Goal: Task Accomplishment & Management: Manage account settings

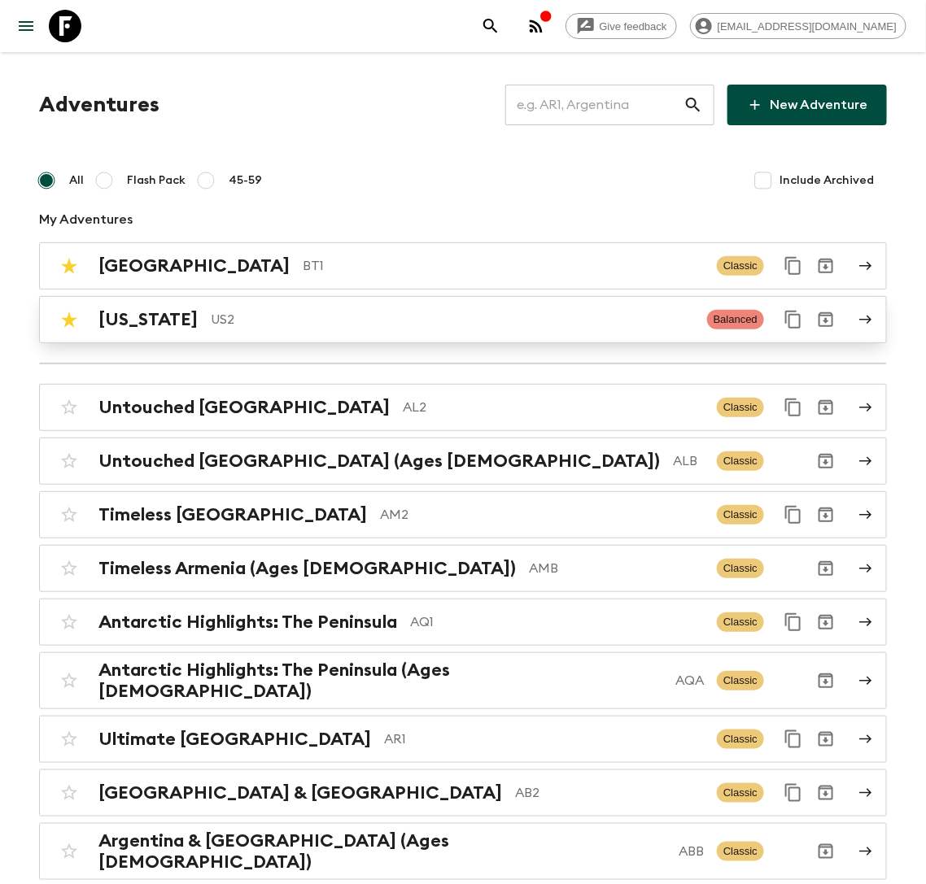
click at [255, 321] on p "US2" at bounding box center [452, 320] width 483 height 20
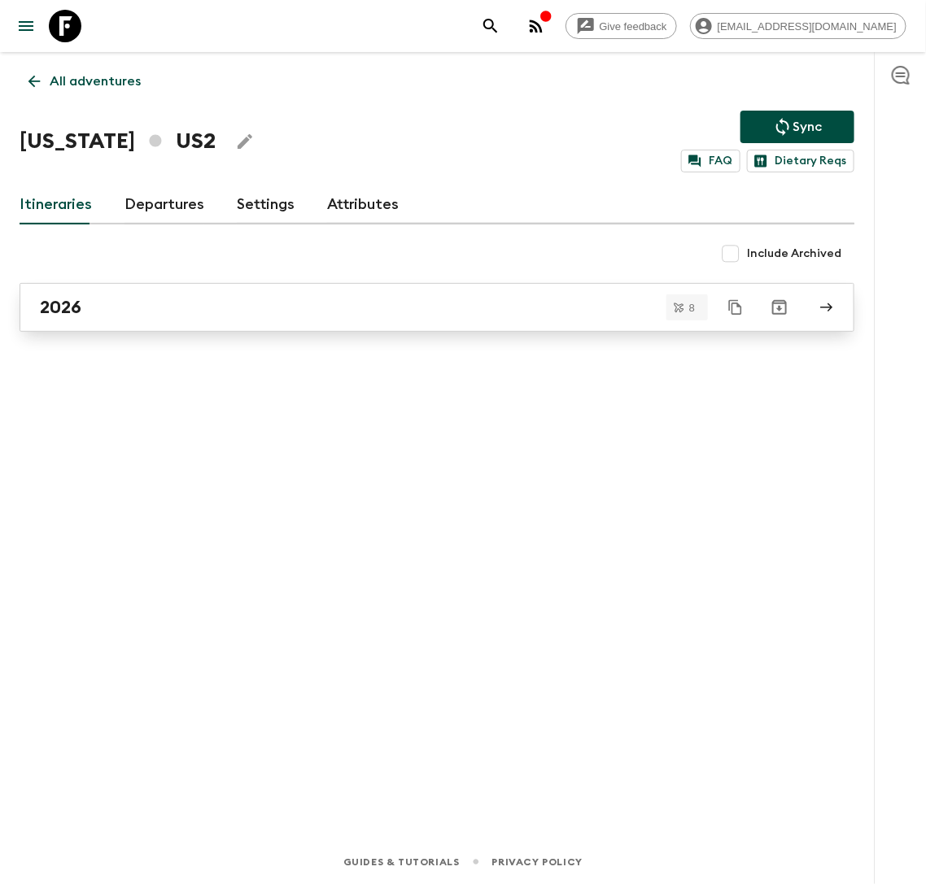
click at [248, 310] on div "2026" at bounding box center [421, 307] width 763 height 21
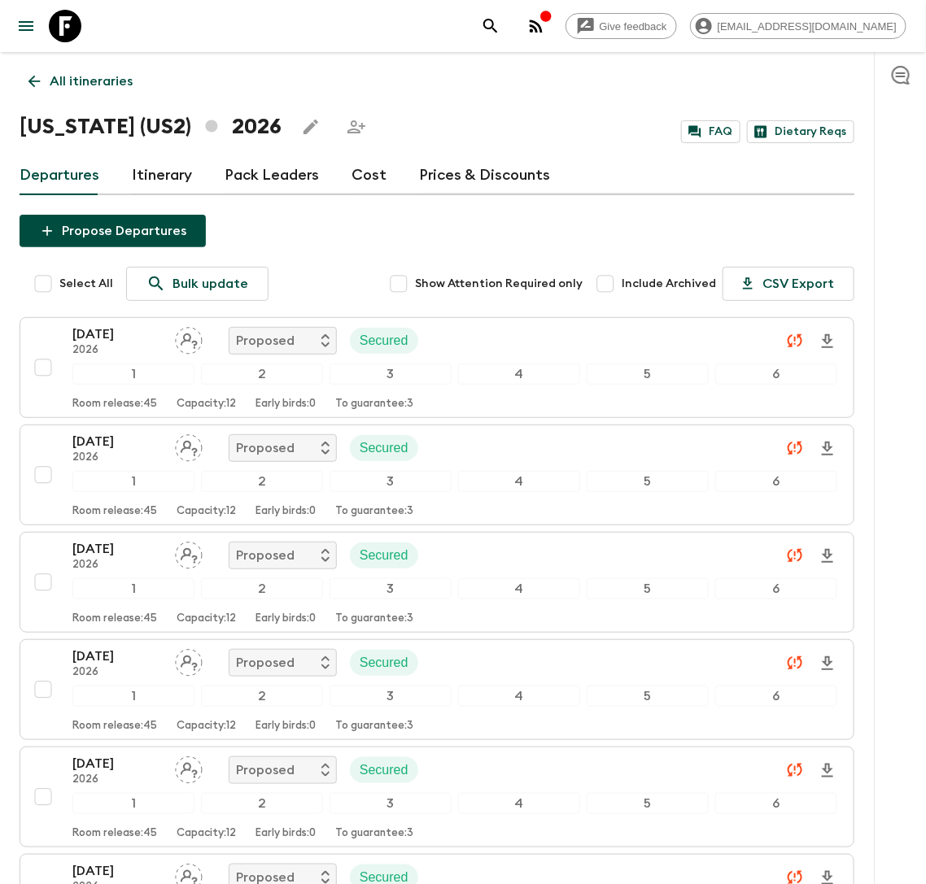
click at [98, 76] on p "All itineraries" at bounding box center [91, 82] width 83 height 20
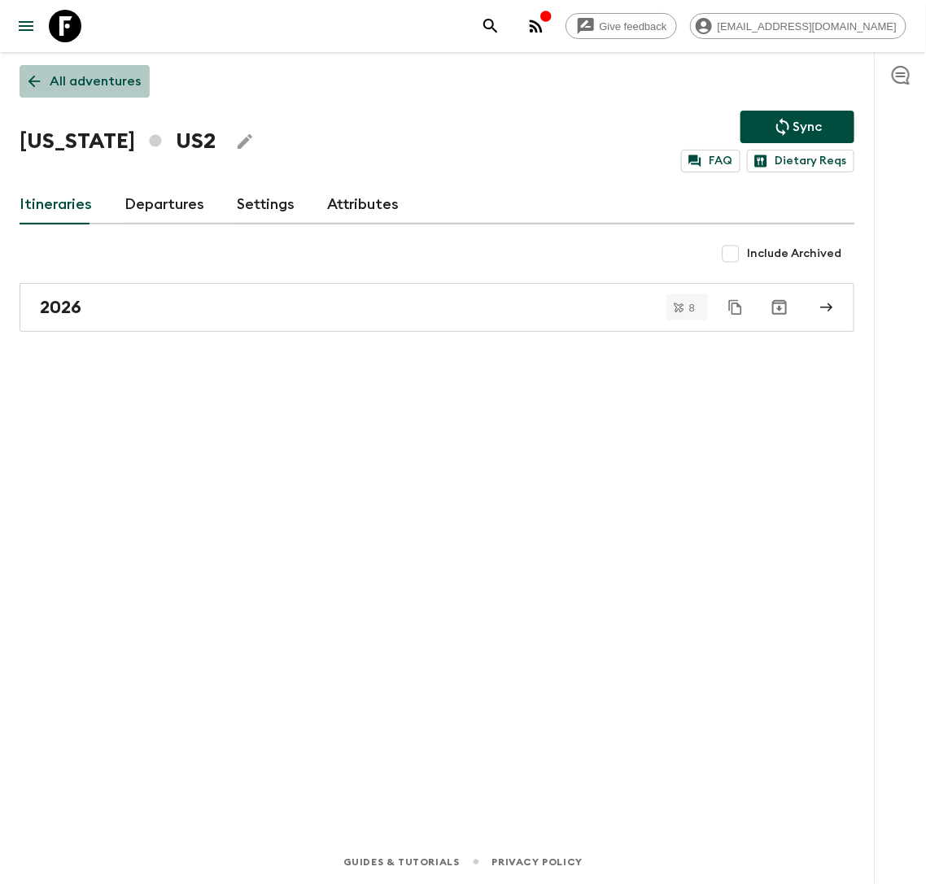
click at [107, 83] on p "All adventures" at bounding box center [95, 82] width 91 height 20
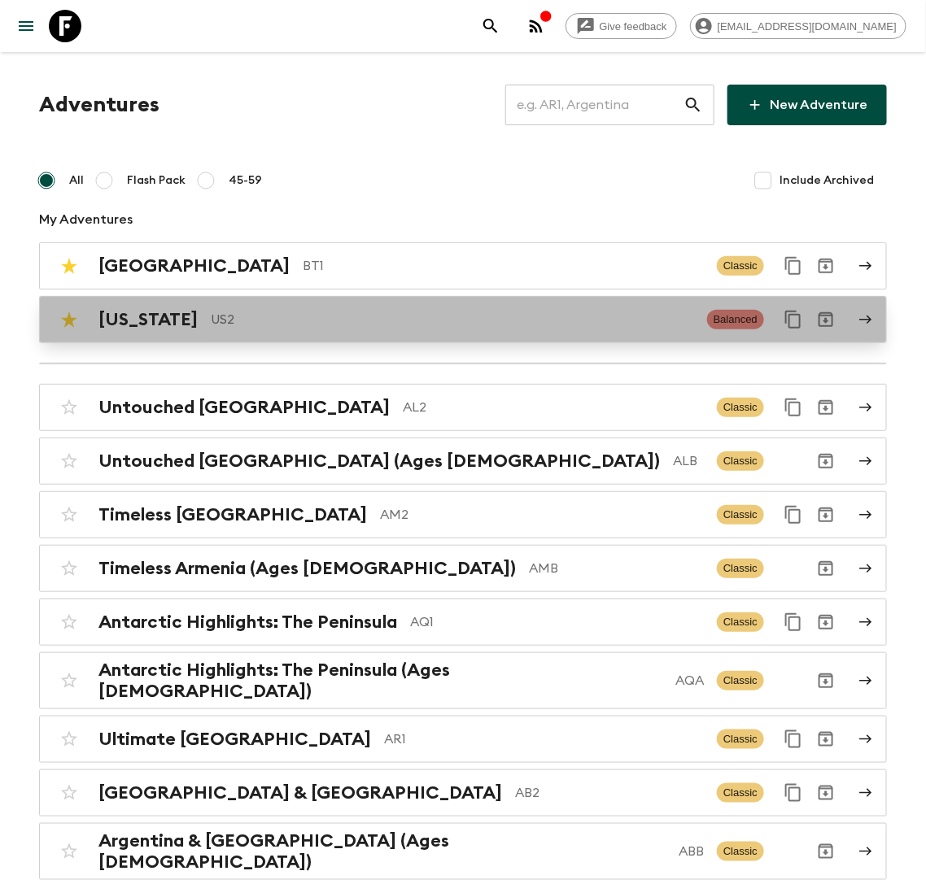
click at [610, 325] on p "US2" at bounding box center [452, 320] width 483 height 20
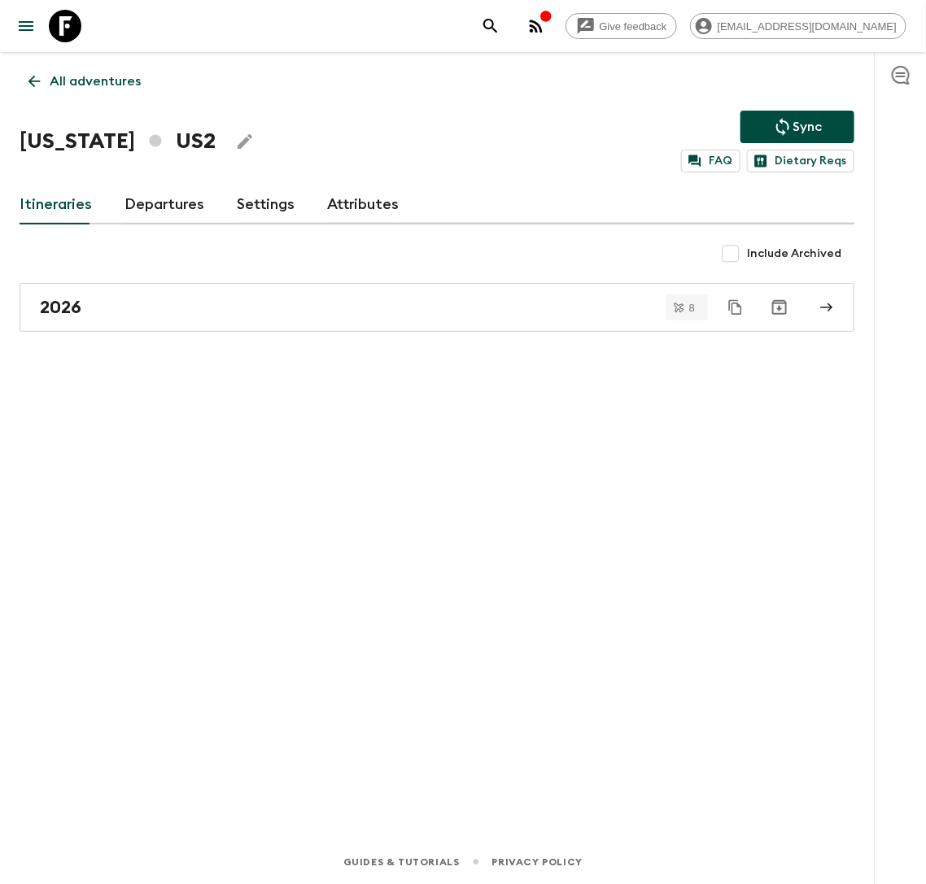
click at [356, 189] on link "Attributes" at bounding box center [363, 205] width 72 height 39
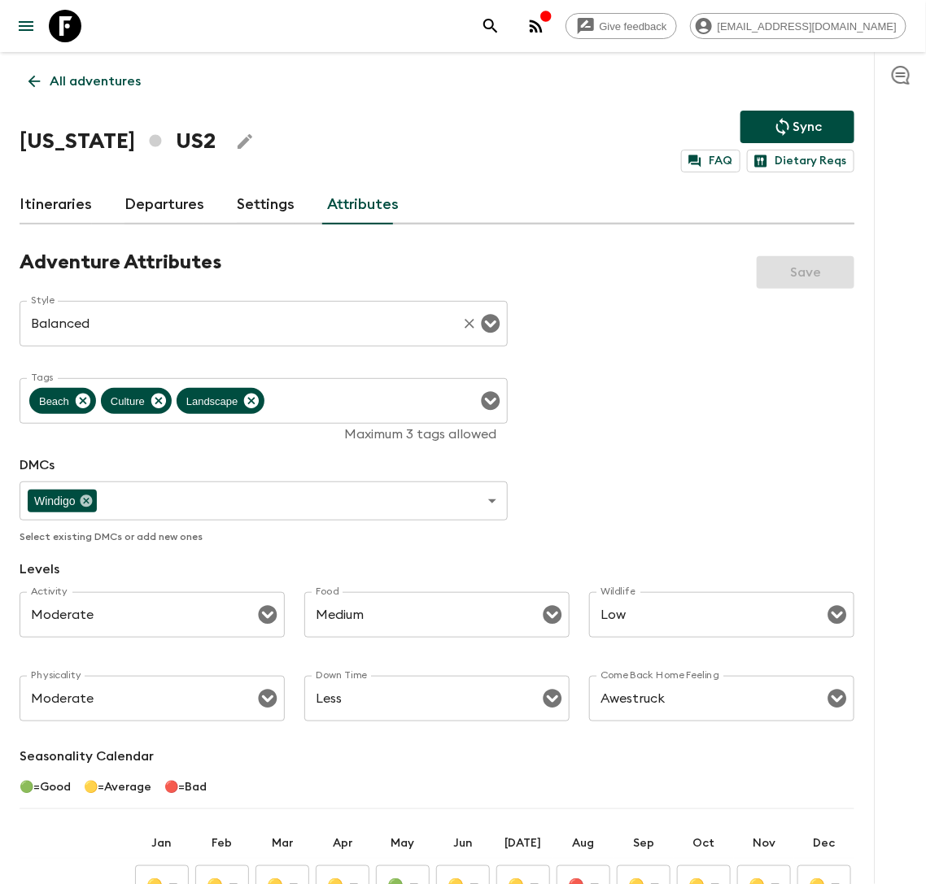
click at [187, 328] on input "Balanced" at bounding box center [241, 323] width 428 height 31
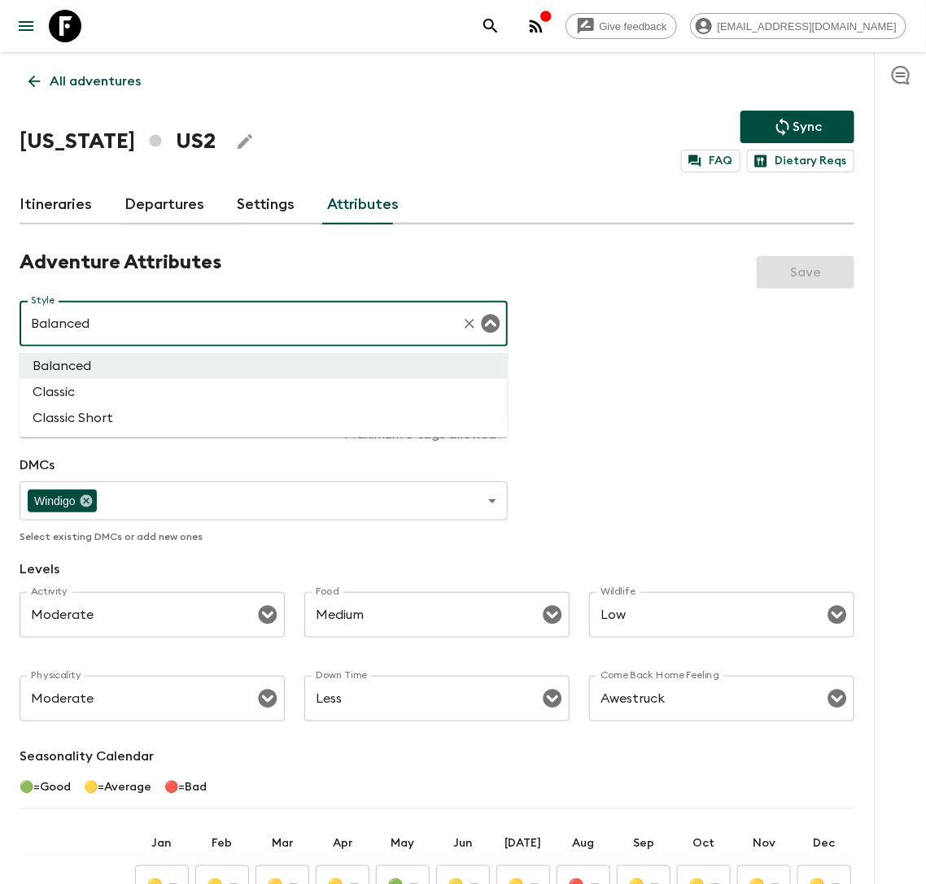
click at [116, 386] on li "Classic" at bounding box center [264, 392] width 488 height 26
type input "Classic"
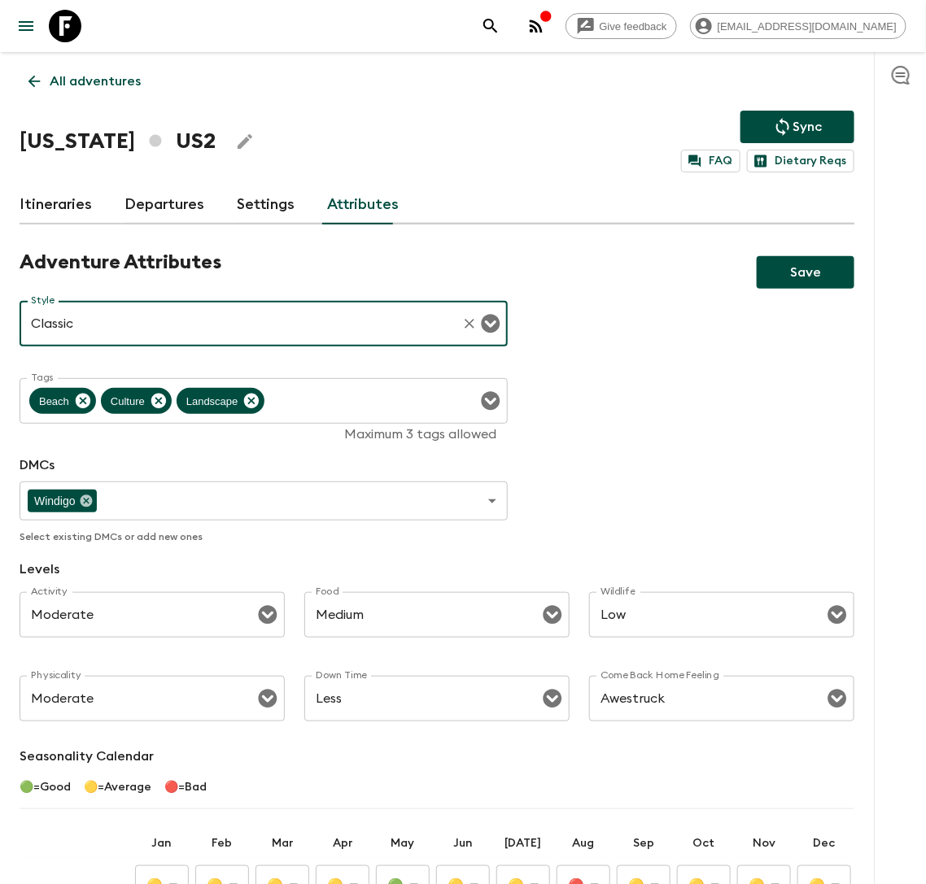
click at [793, 274] on button "Save" at bounding box center [806, 272] width 98 height 33
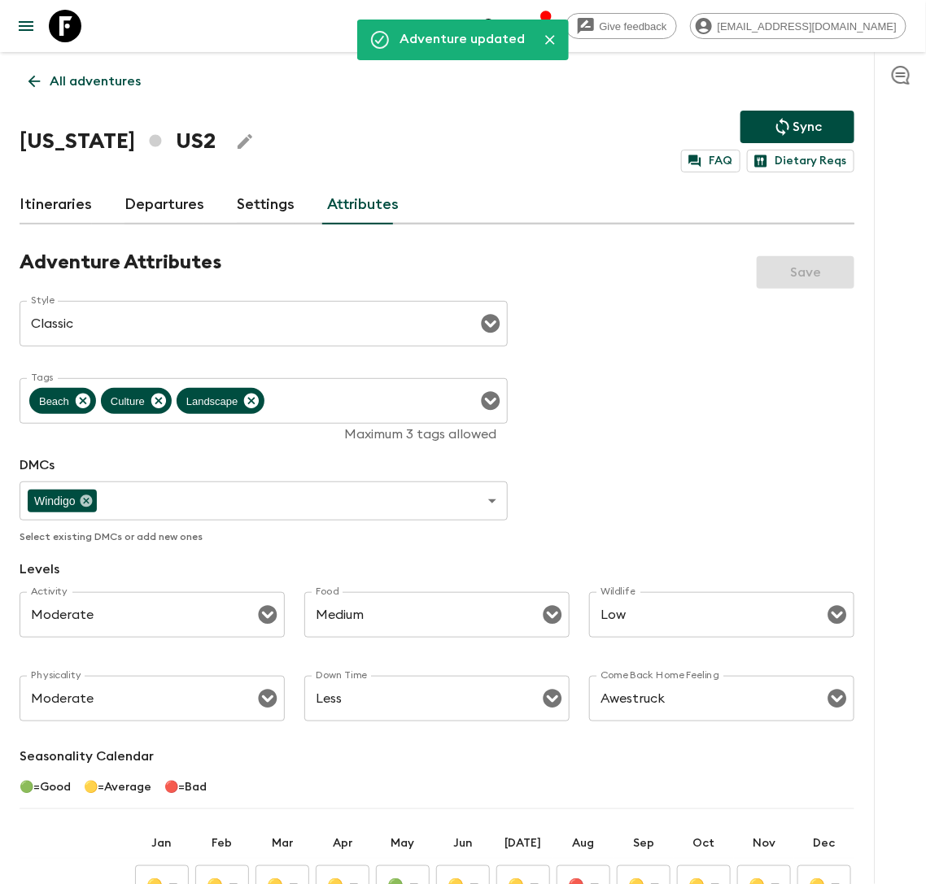
click at [63, 81] on p "All adventures" at bounding box center [95, 82] width 91 height 20
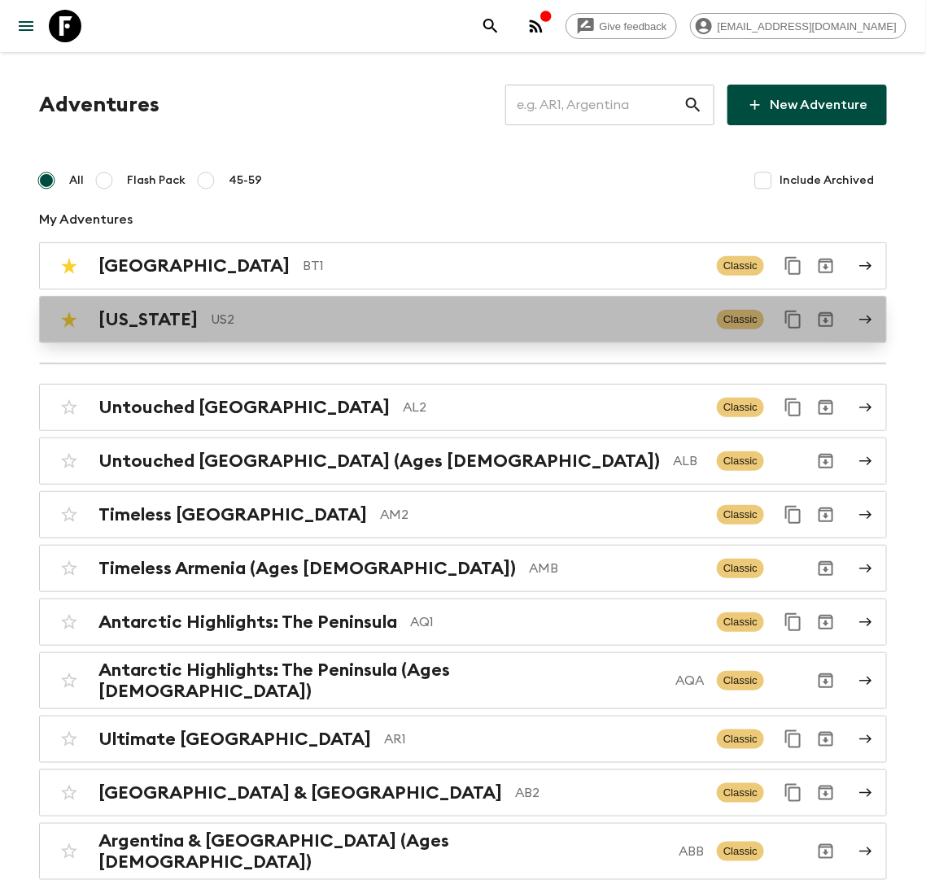
click at [654, 306] on div "Hawaii US2 Classic" at bounding box center [431, 319] width 757 height 33
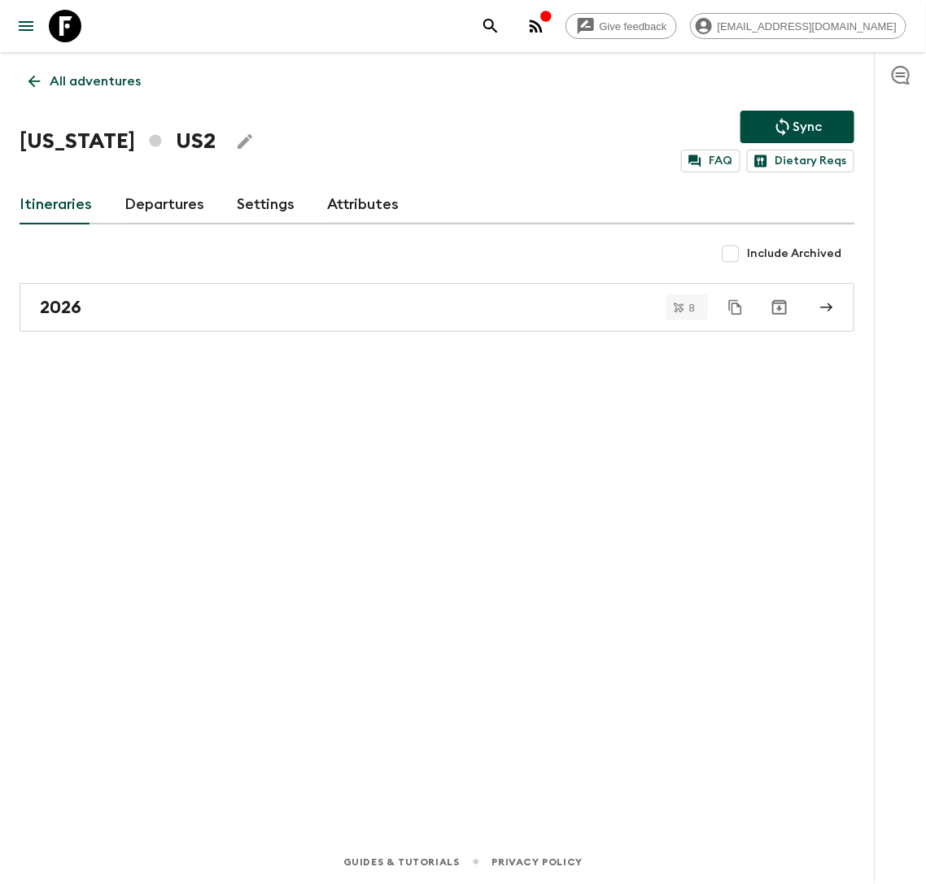
click at [339, 202] on link "Attributes" at bounding box center [363, 205] width 72 height 39
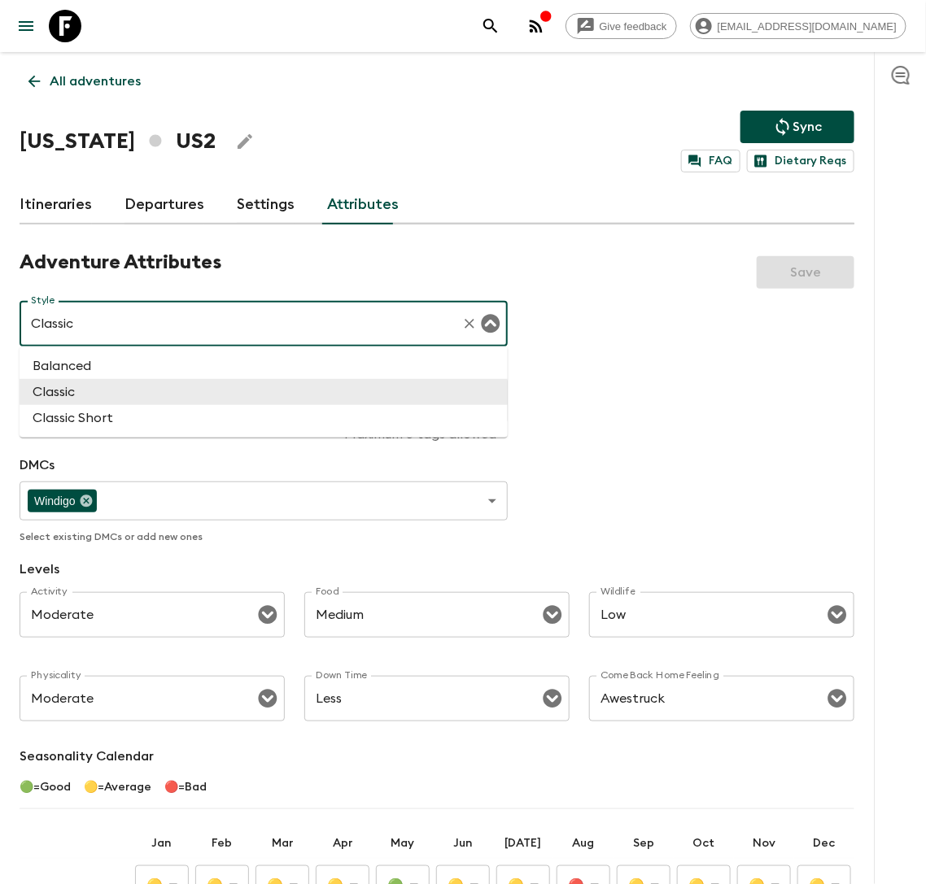
click at [287, 325] on input "Classic" at bounding box center [241, 323] width 428 height 31
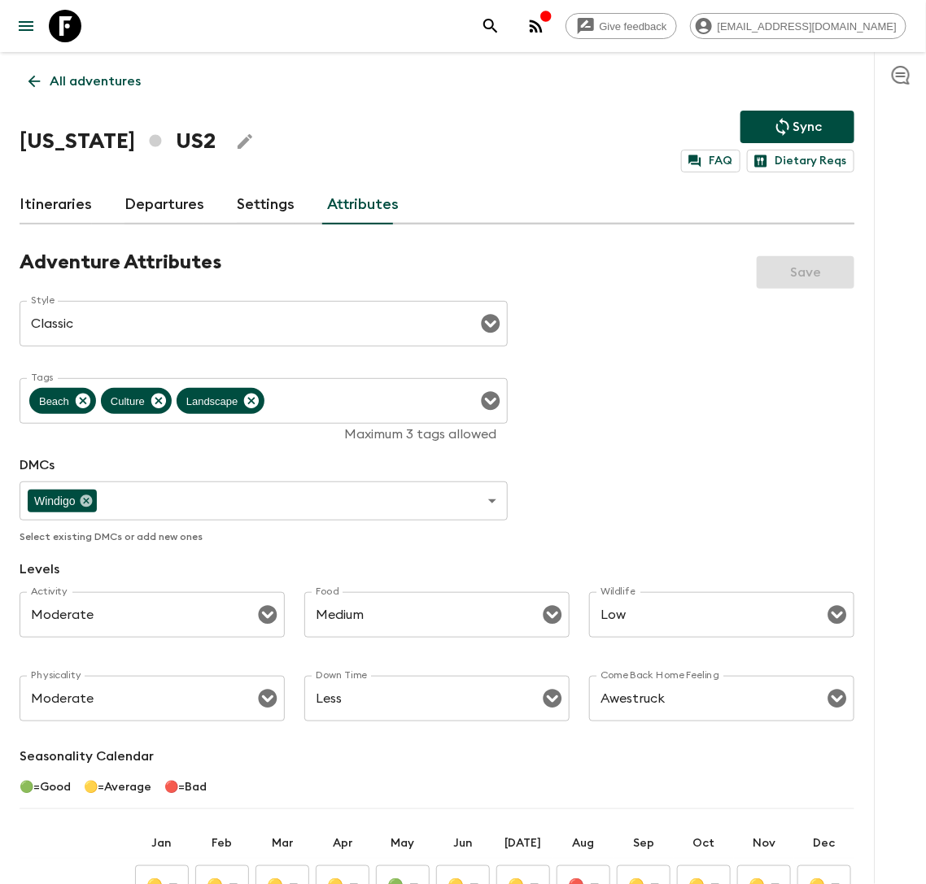
click at [467, 269] on div "Adventure Attributes Save" at bounding box center [437, 273] width 835 height 44
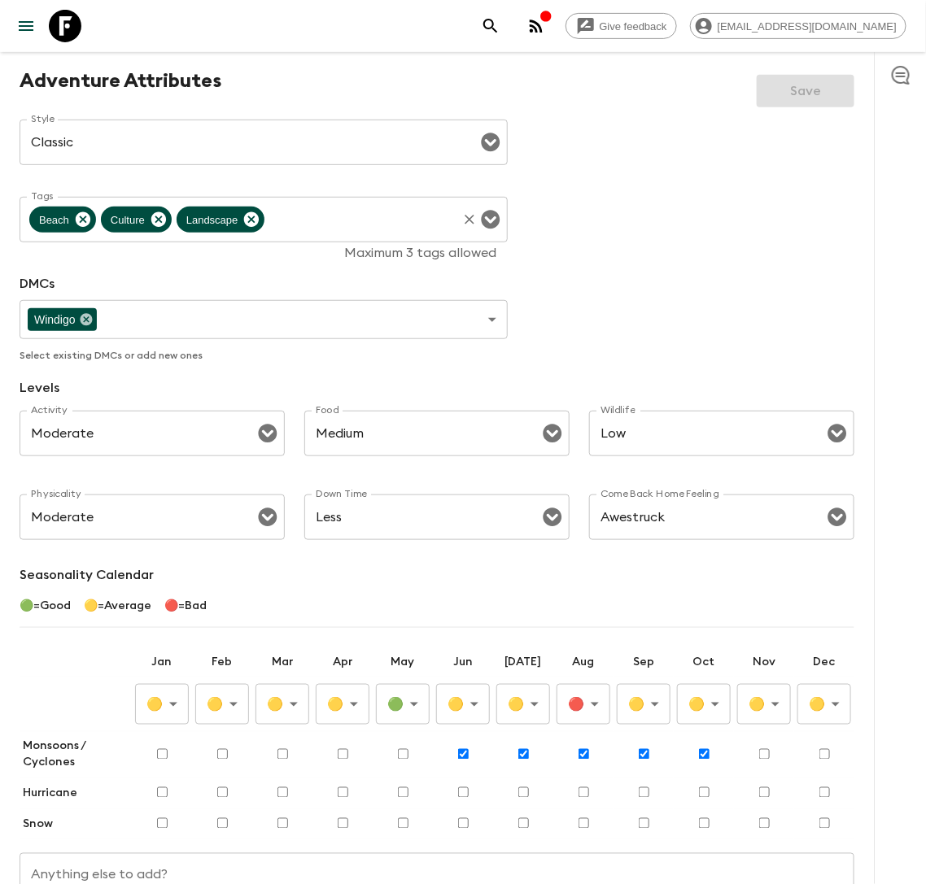
scroll to position [194, 0]
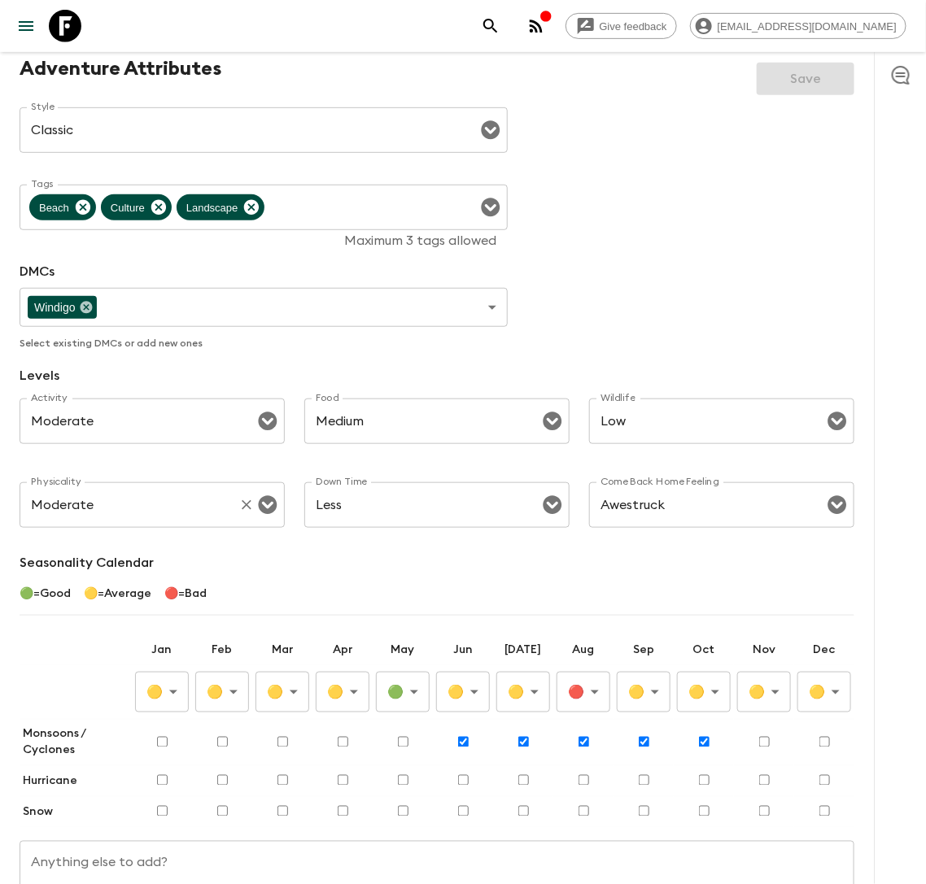
click at [195, 503] on input "Moderate" at bounding box center [129, 505] width 205 height 31
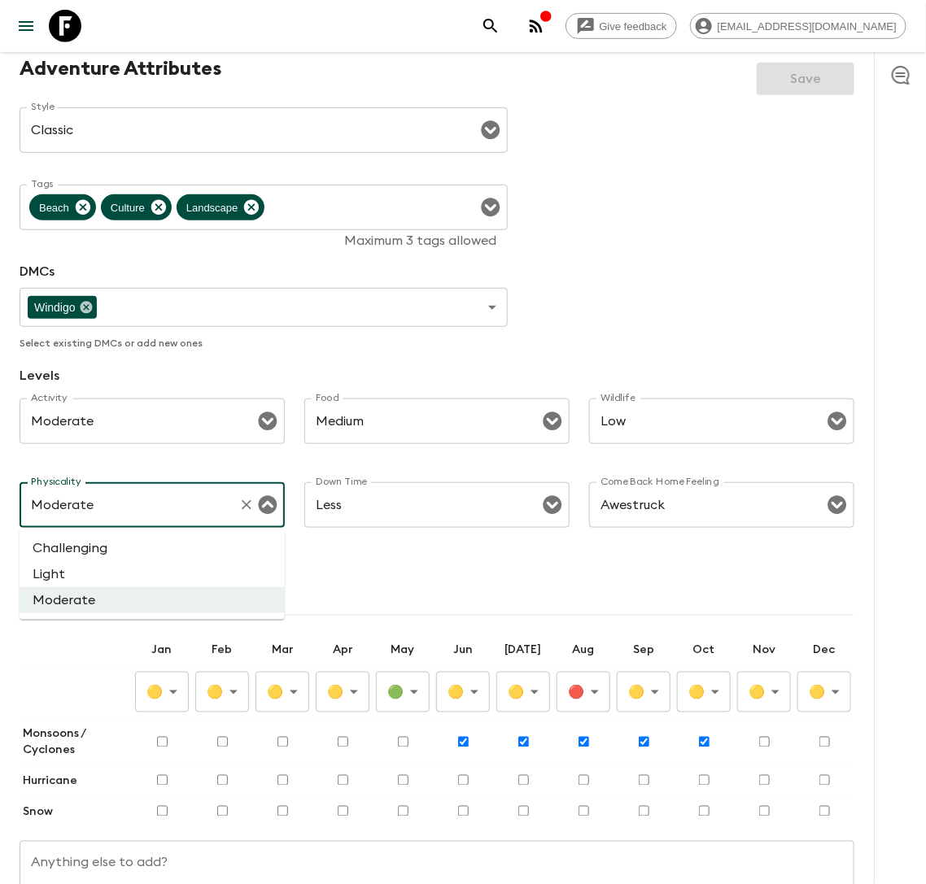
click at [108, 573] on li "Light" at bounding box center [152, 574] width 265 height 26
type input "Light"
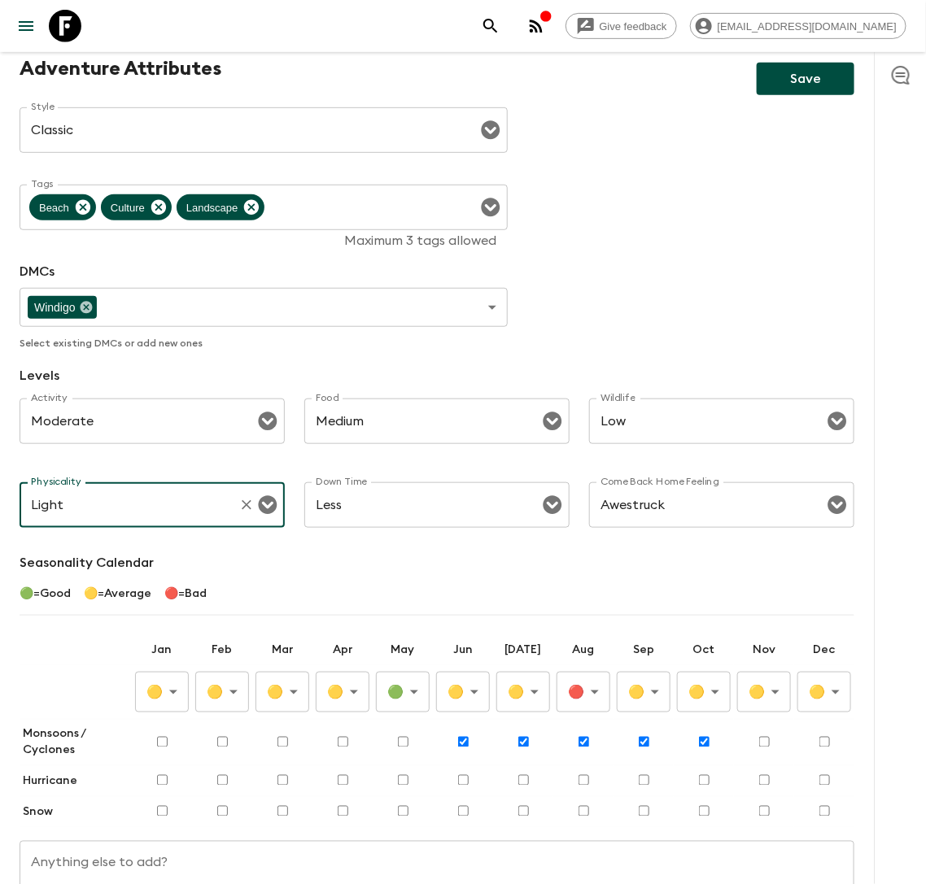
click at [329, 549] on div "Adventure Attributes Save Style Classic Style ​ Tags Beach Culture Landscape Ta…" at bounding box center [437, 500] width 835 height 886
click at [802, 86] on button "Save" at bounding box center [806, 79] width 98 height 33
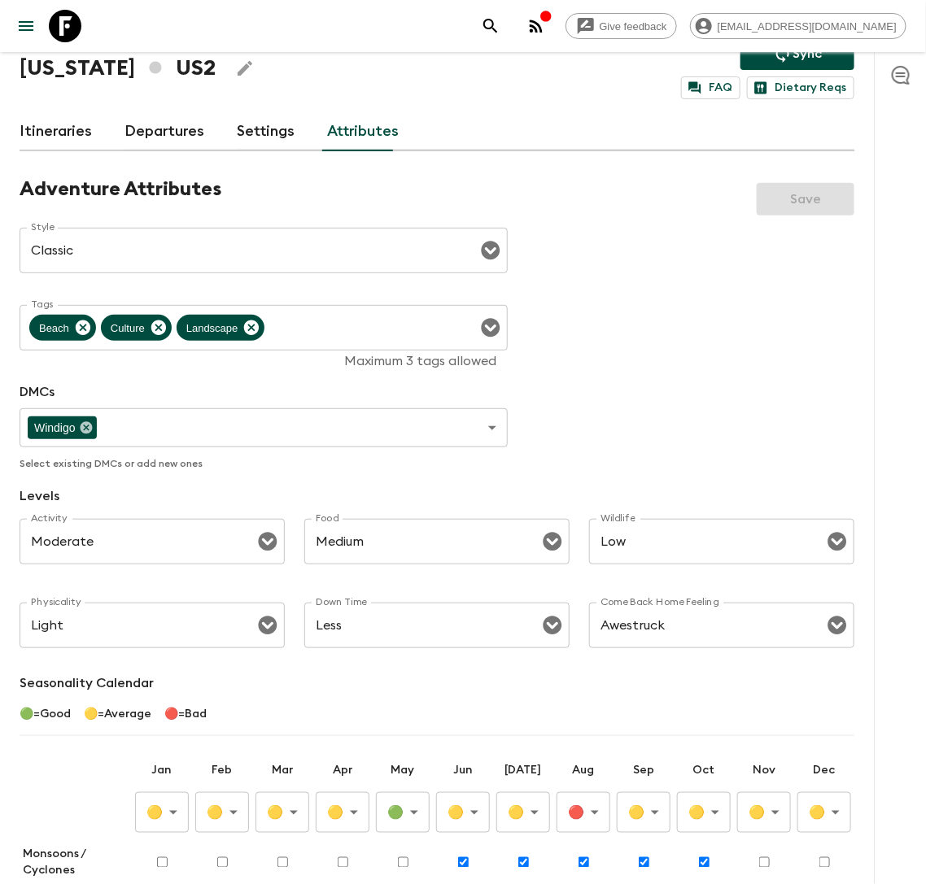
scroll to position [0, 0]
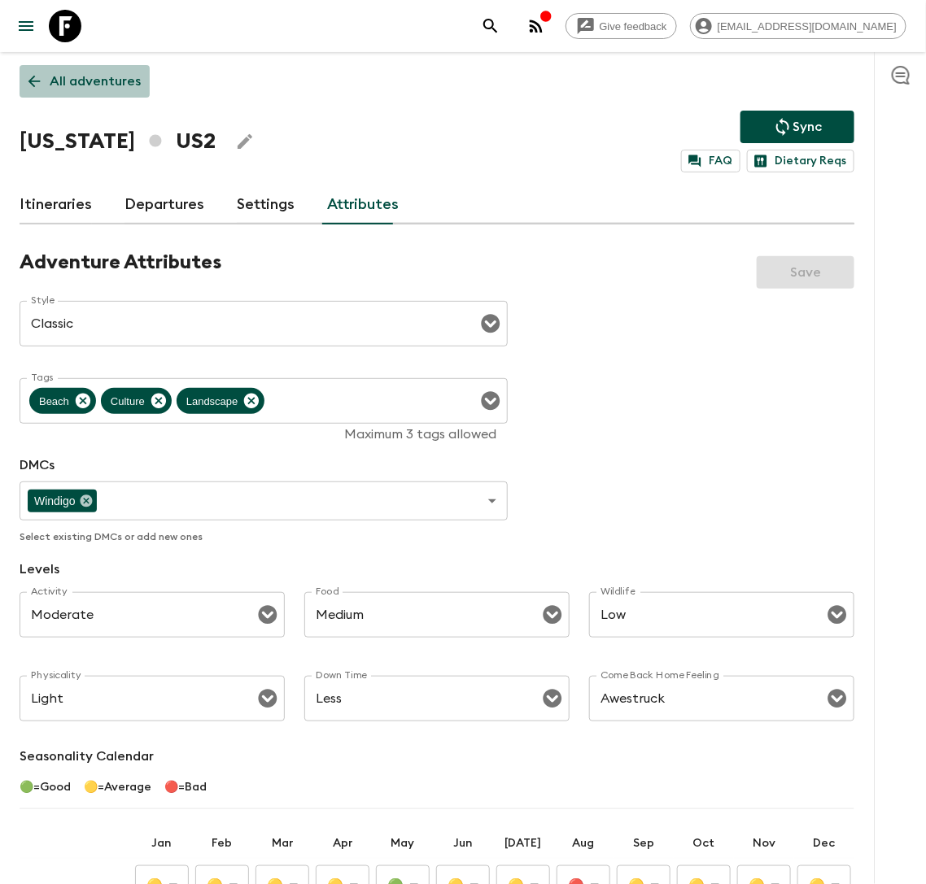
click at [93, 85] on p "All adventures" at bounding box center [95, 82] width 91 height 20
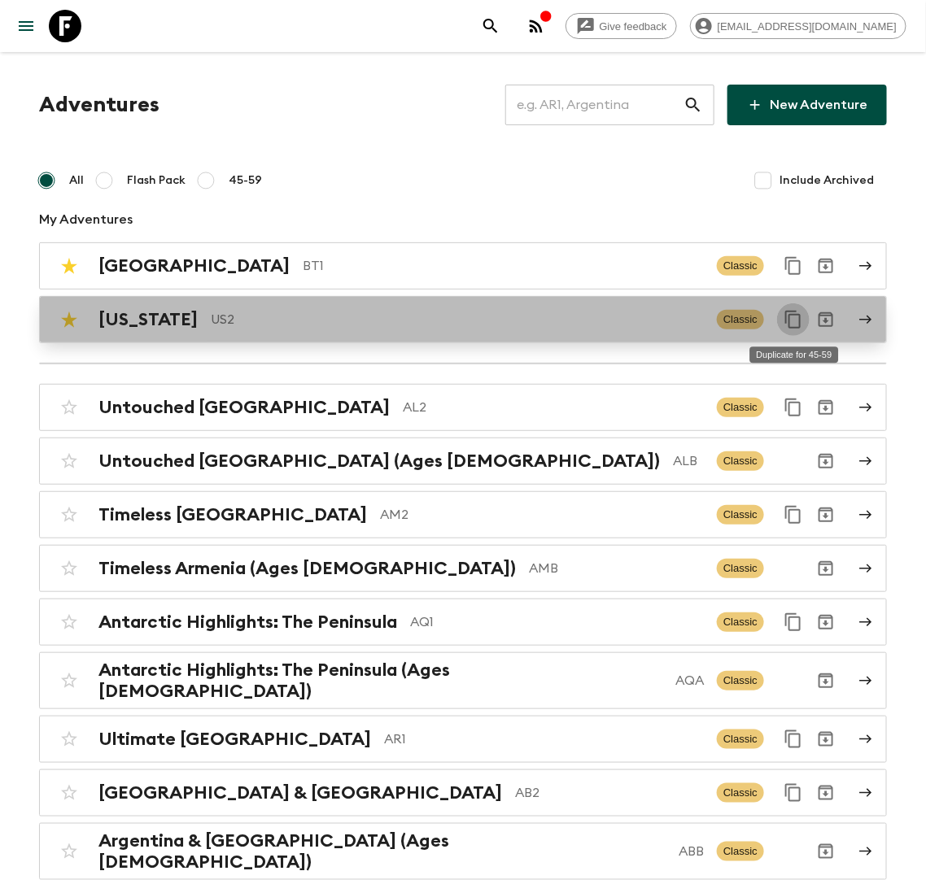
click at [792, 325] on icon "Duplicate for 45-59" at bounding box center [794, 320] width 20 height 20
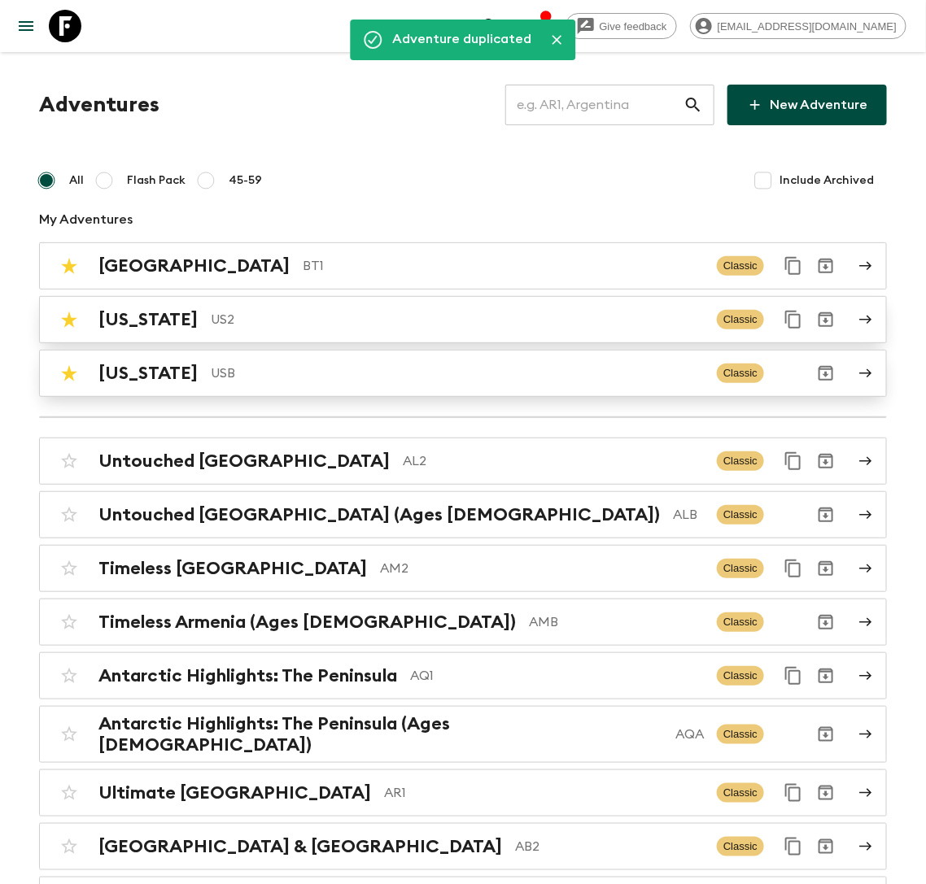
click at [329, 380] on p "USB" at bounding box center [457, 374] width 493 height 20
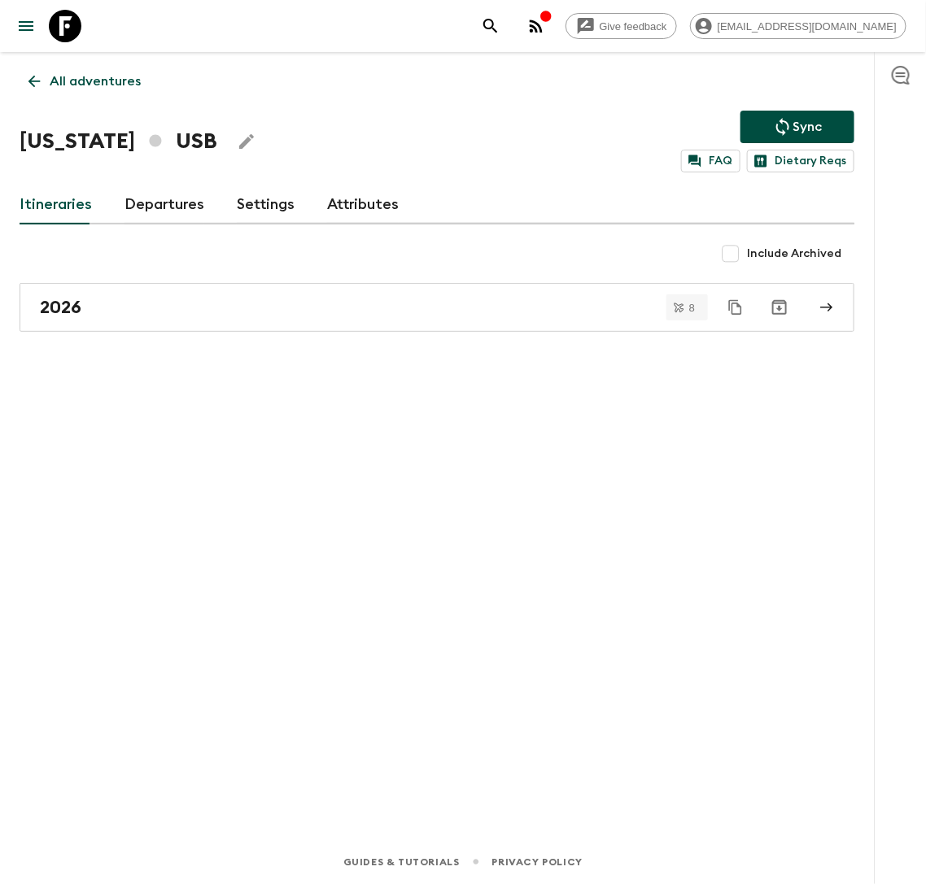
click at [237, 142] on icon "Edit Adventure Title" at bounding box center [247, 142] width 20 height 20
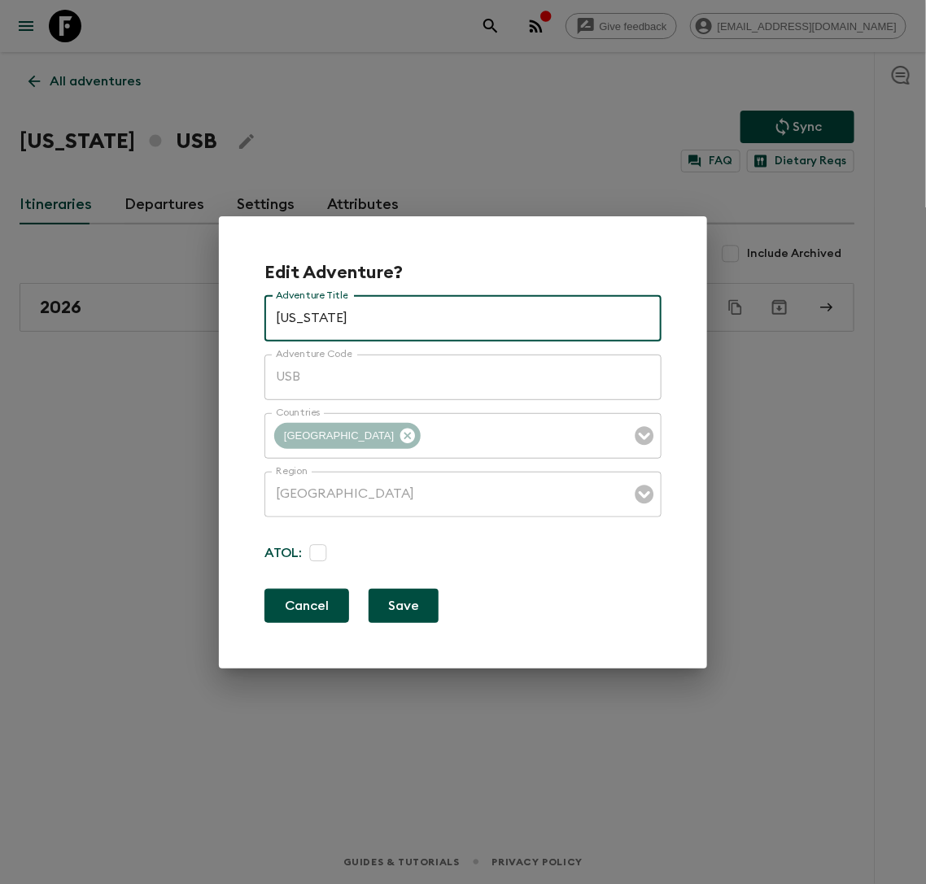
click at [286, 597] on button "Cancel" at bounding box center [306, 606] width 85 height 34
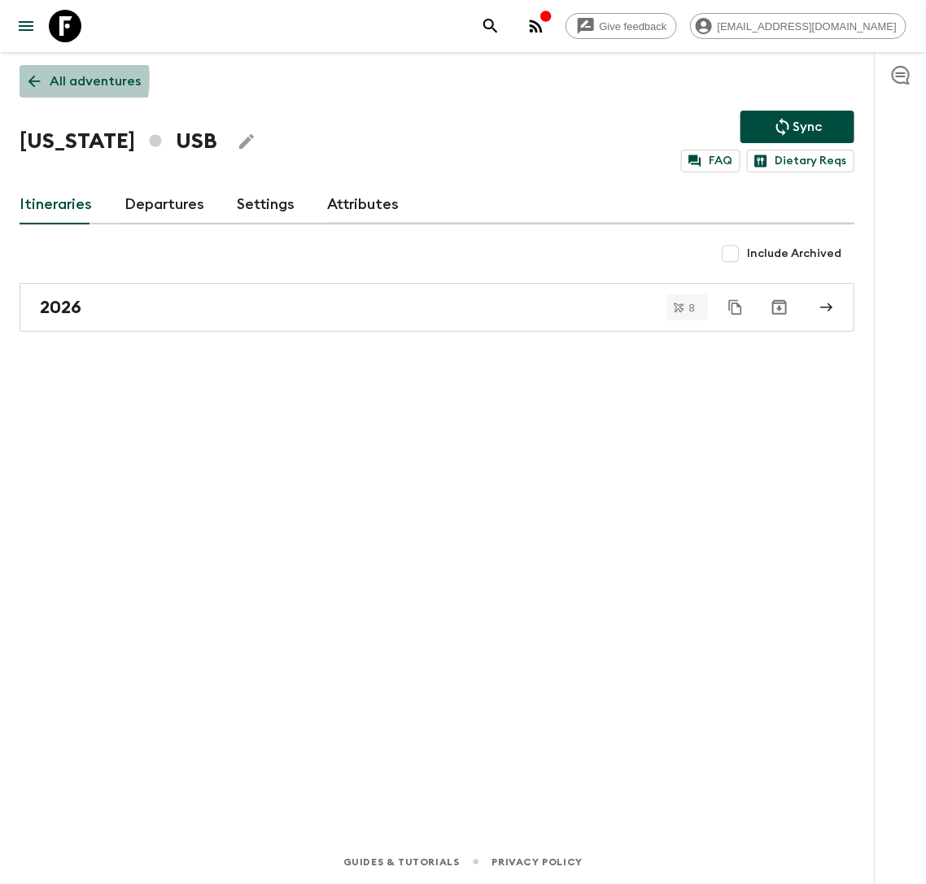
click at [46, 79] on link "All adventures" at bounding box center [85, 81] width 130 height 33
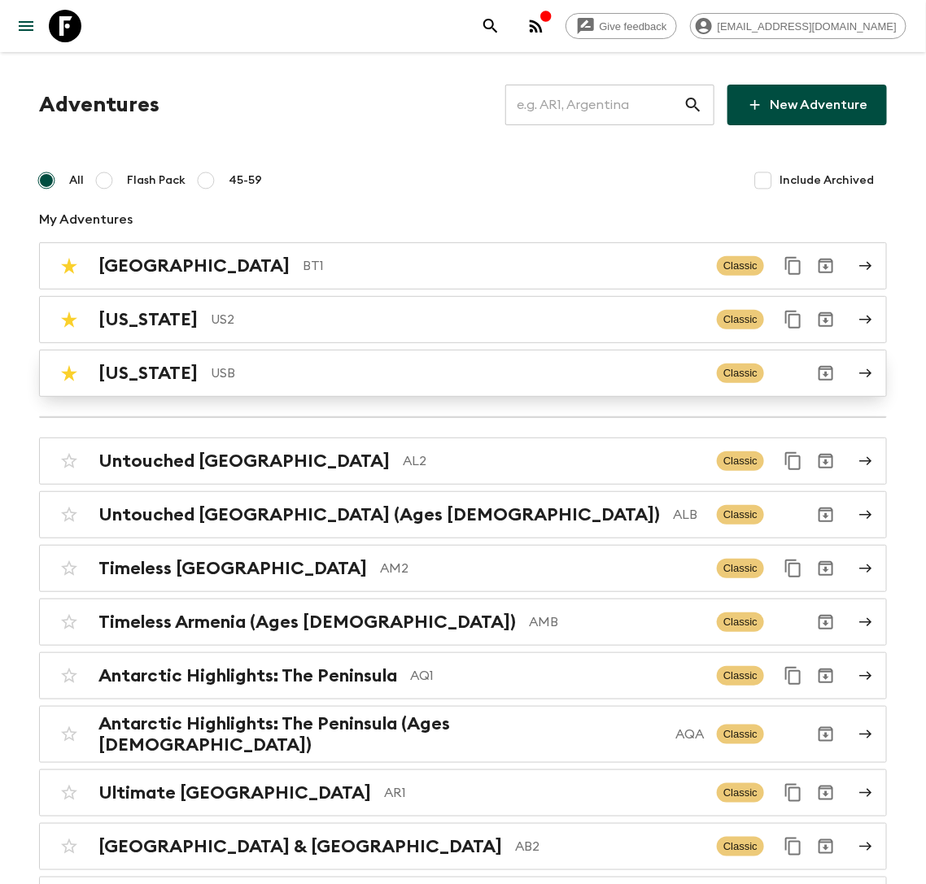
click at [168, 379] on div "Hawaii USB" at bounding box center [400, 373] width 605 height 21
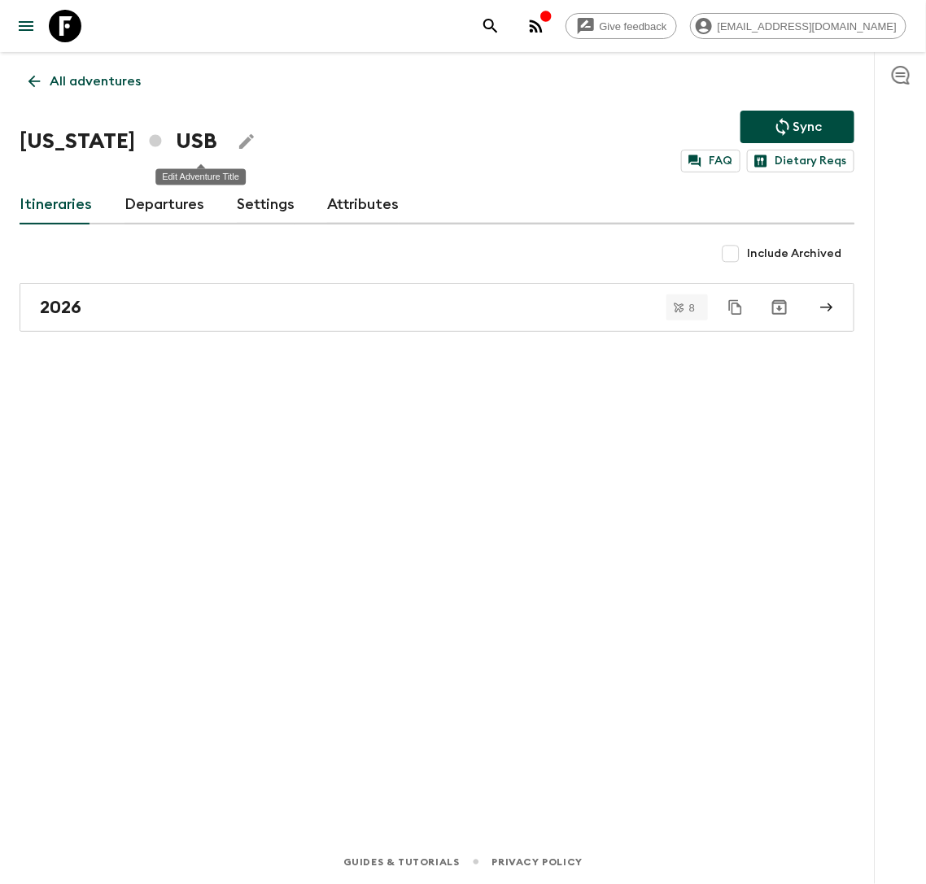
click at [230, 154] on button "Edit Adventure Title" at bounding box center [246, 141] width 33 height 33
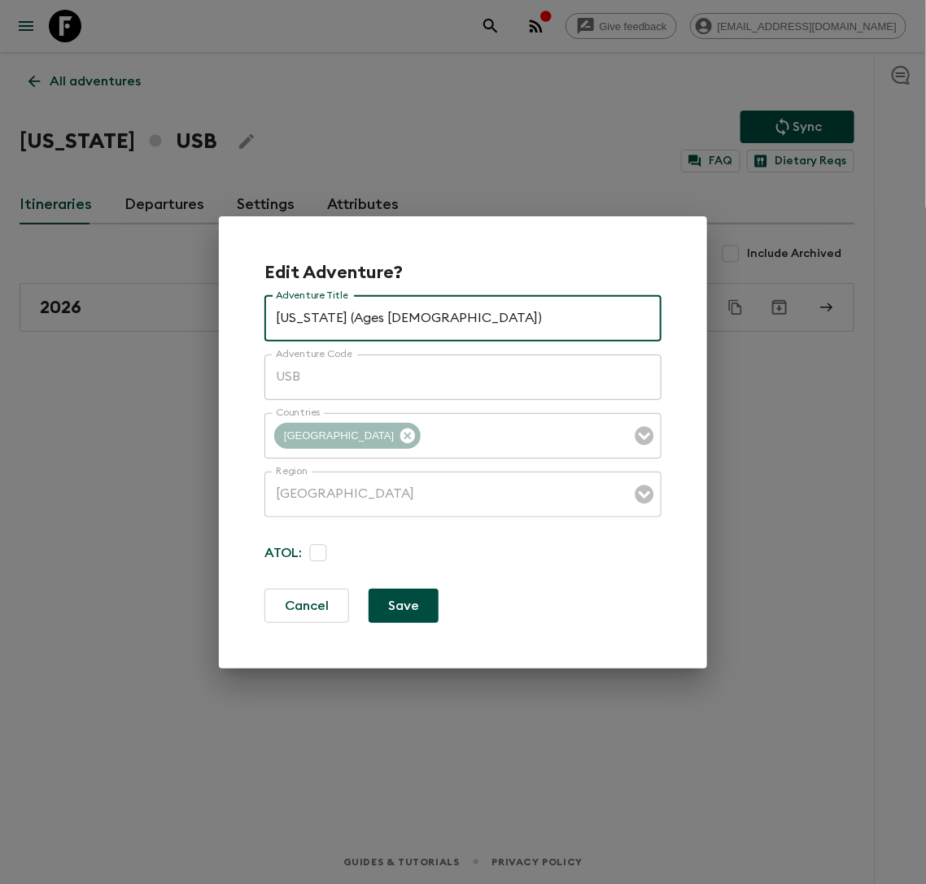
type input "Hawaii (Ages 45-59)"
click at [392, 602] on button "Save" at bounding box center [404, 606] width 70 height 34
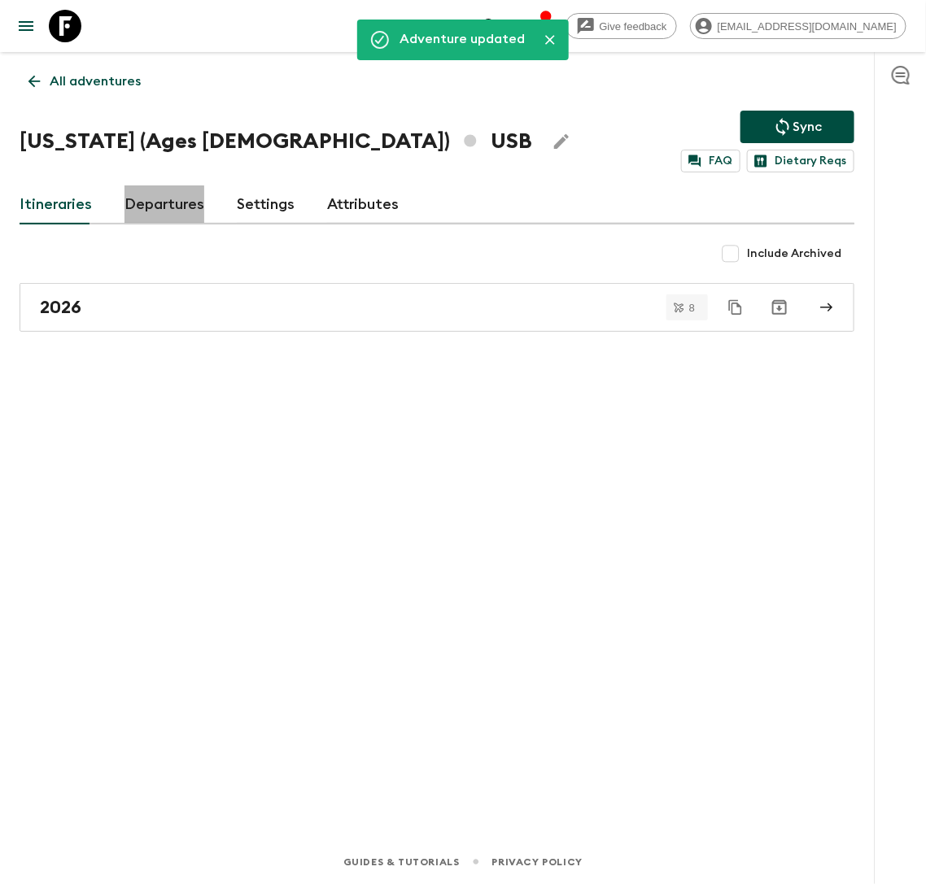
click at [151, 206] on link "Departures" at bounding box center [164, 205] width 80 height 39
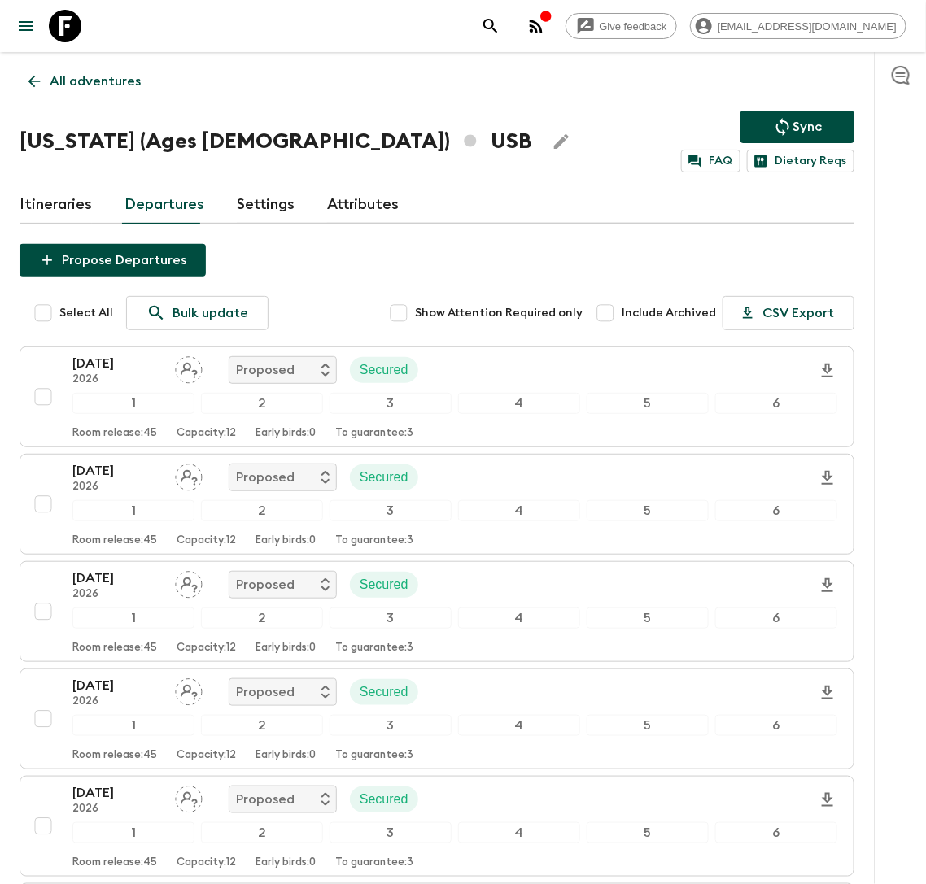
click at [43, 312] on input "Select All" at bounding box center [43, 313] width 33 height 33
checkbox input "true"
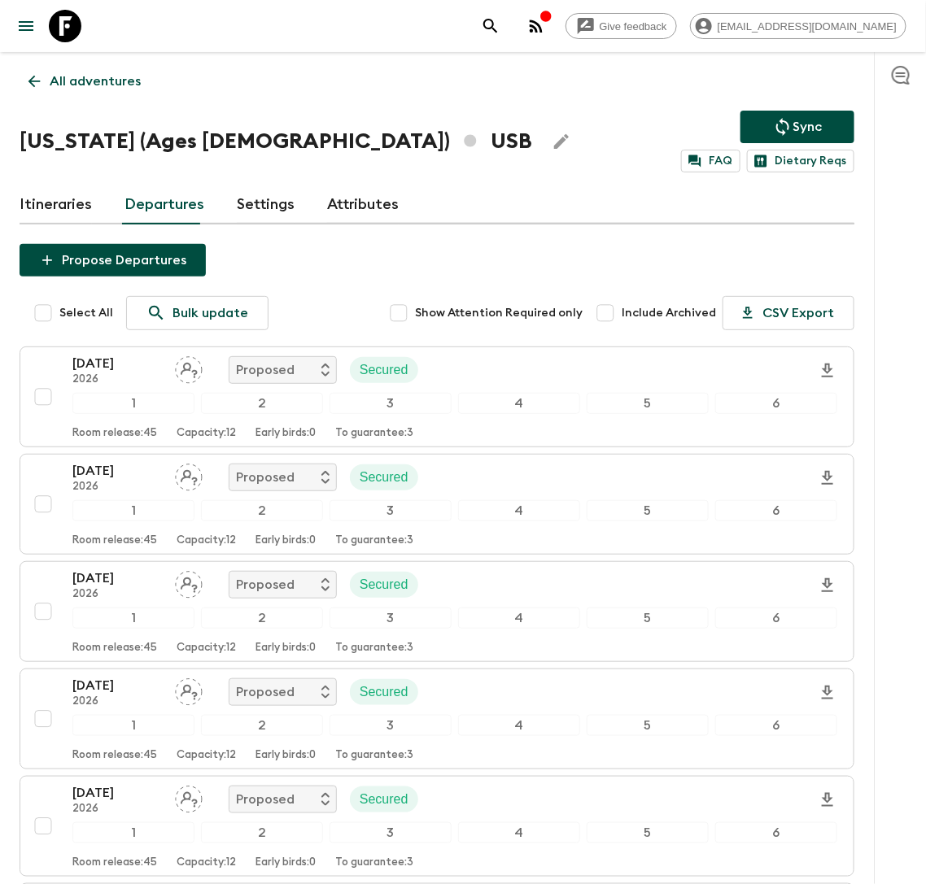
checkbox input "true"
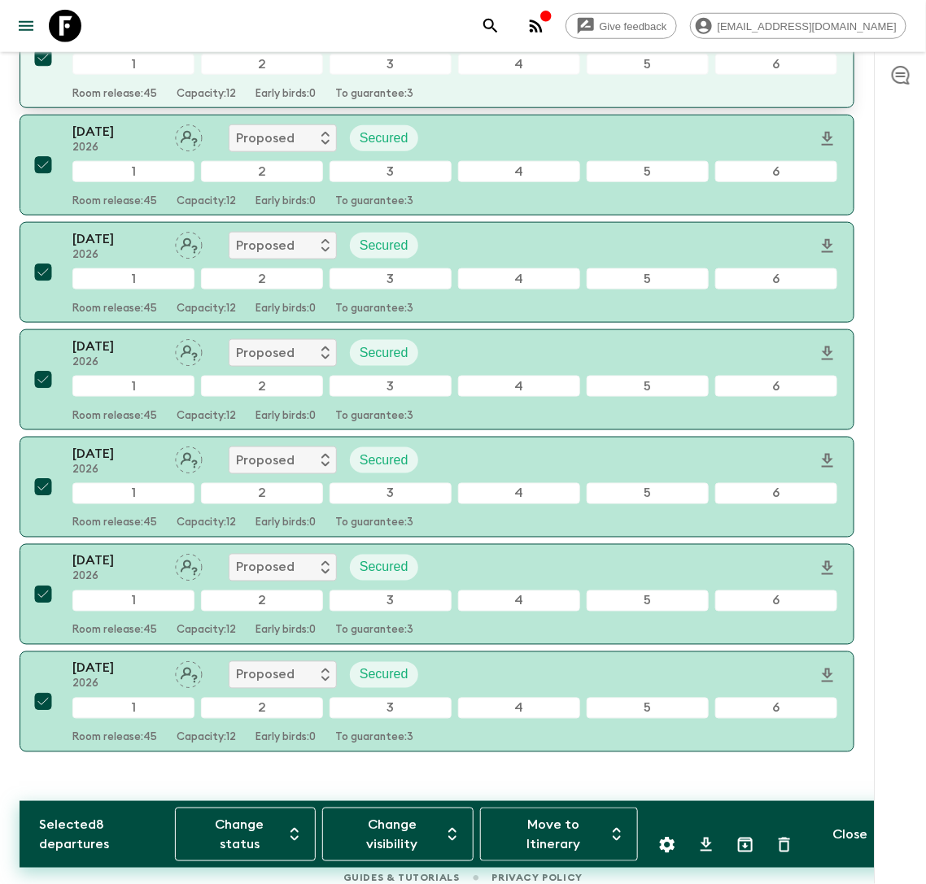
scroll to position [454, 0]
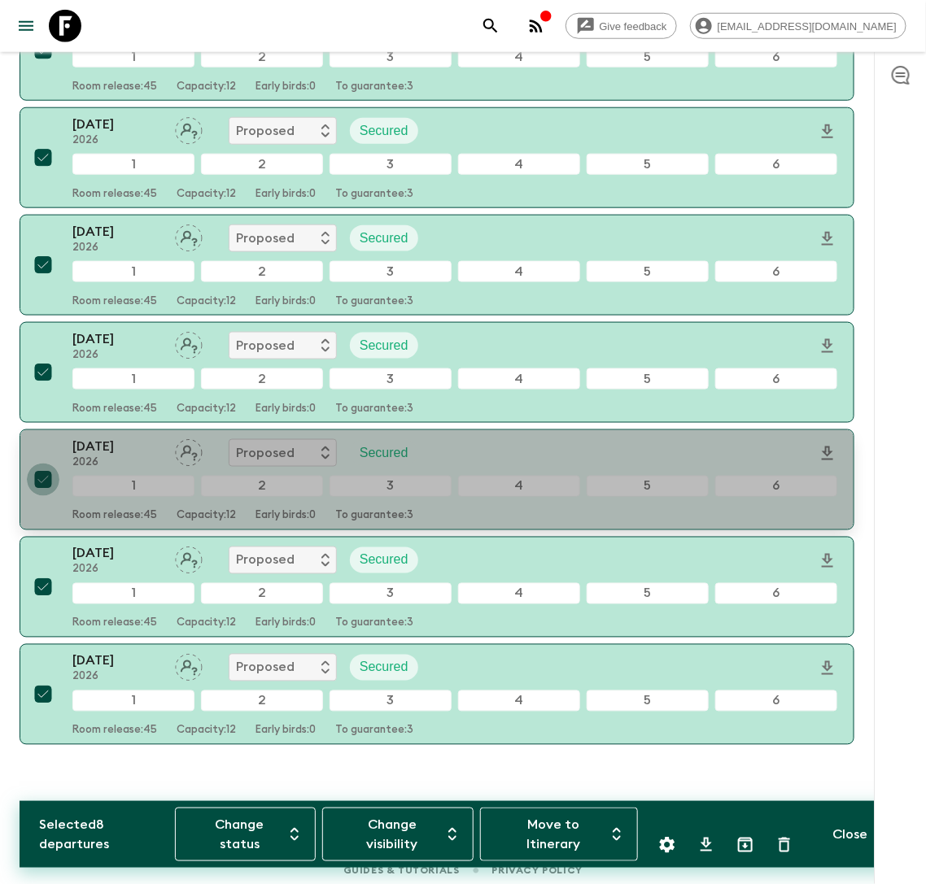
click at [42, 481] on input "checkbox" at bounding box center [43, 480] width 33 height 33
checkbox input "false"
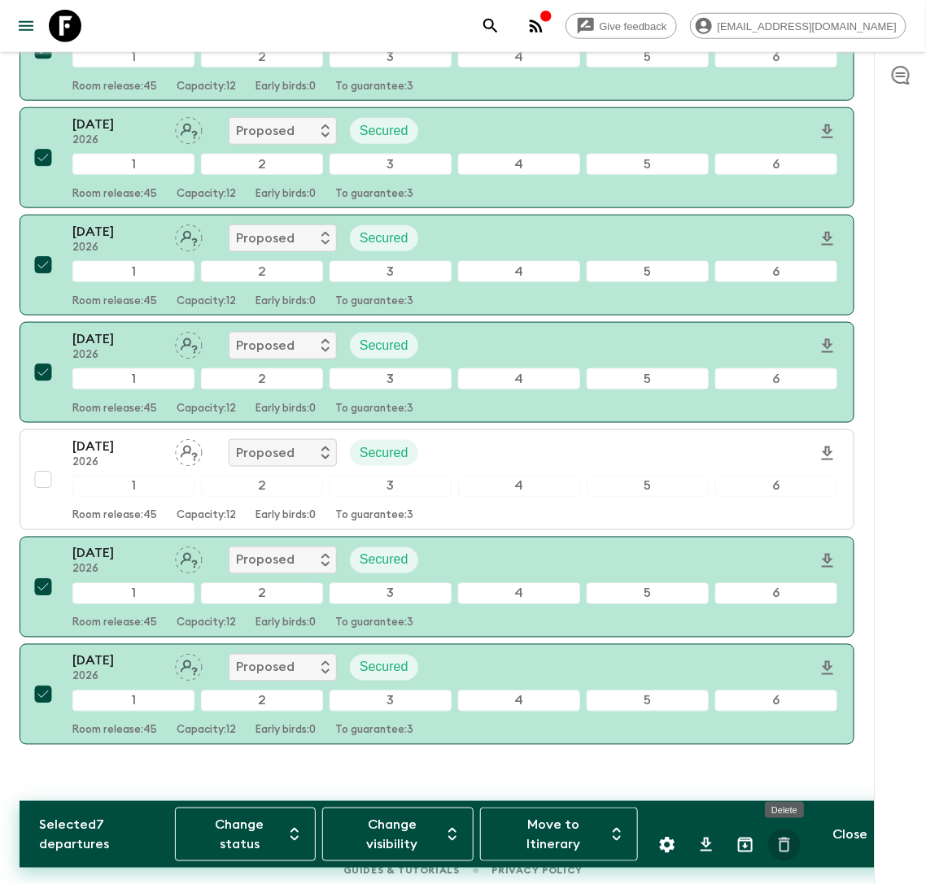
click at [784, 843] on icon "Delete" at bounding box center [784, 845] width 11 height 15
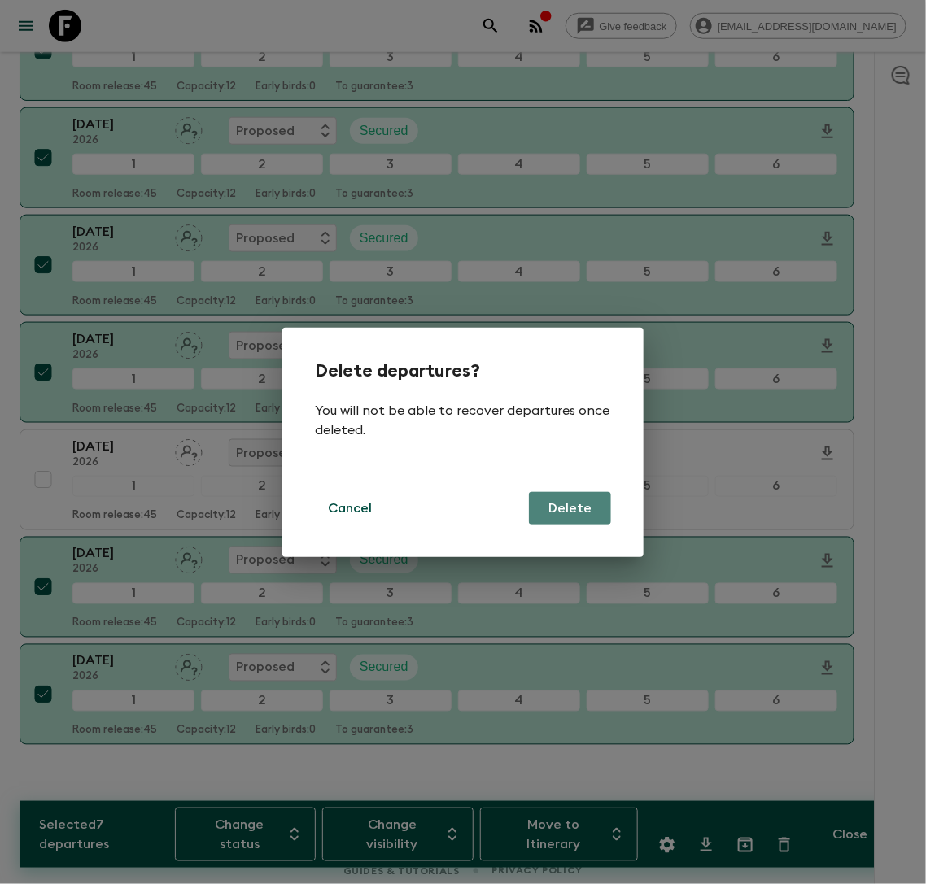
click at [588, 507] on button "Delete" at bounding box center [570, 508] width 82 height 33
checkbox input "false"
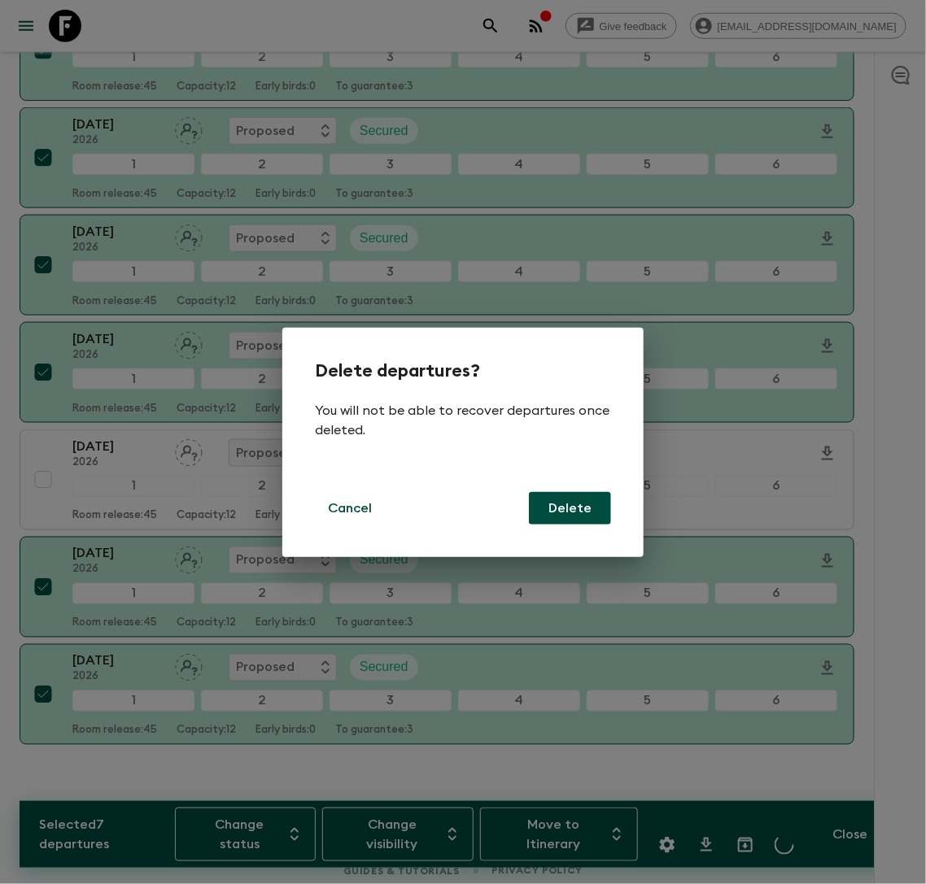
checkbox input "false"
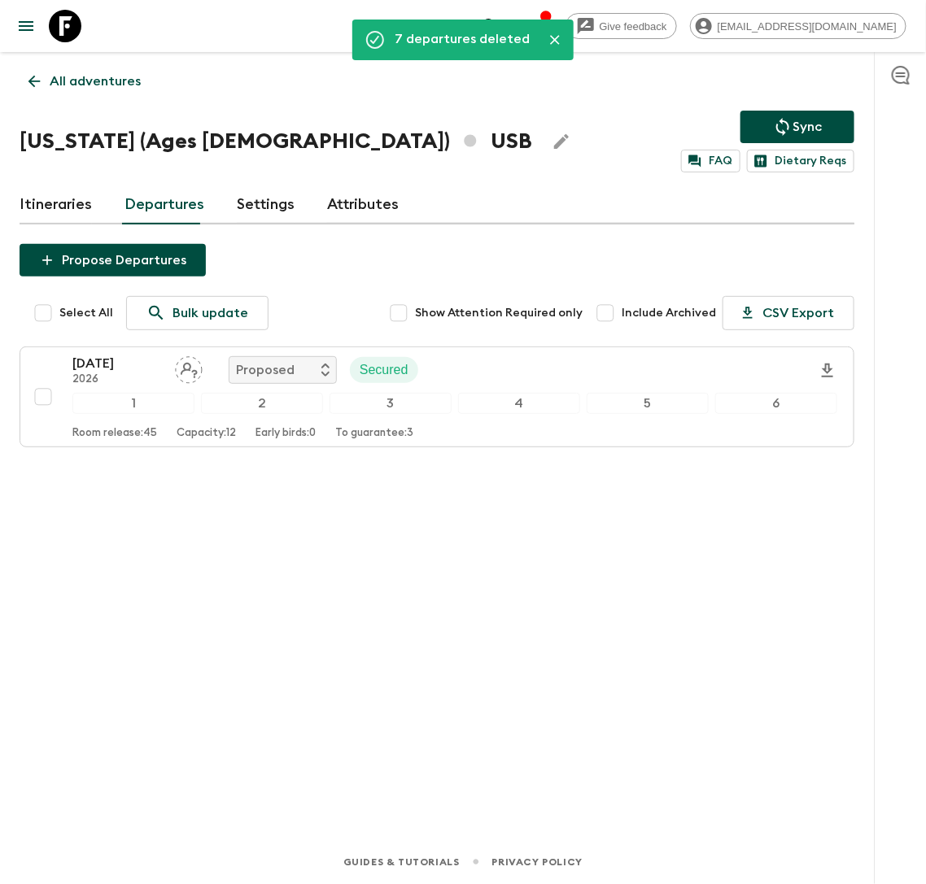
scroll to position [0, 0]
click at [107, 77] on p "All adventures" at bounding box center [95, 82] width 91 height 20
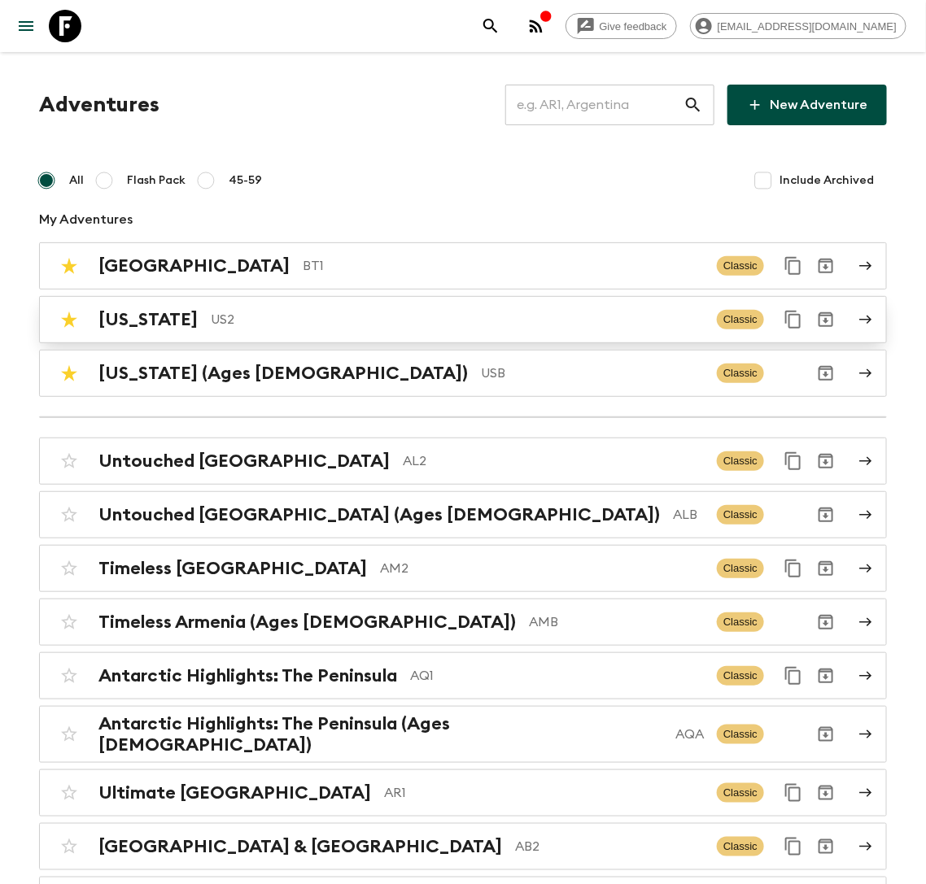
click at [211, 321] on p "US2" at bounding box center [457, 320] width 493 height 20
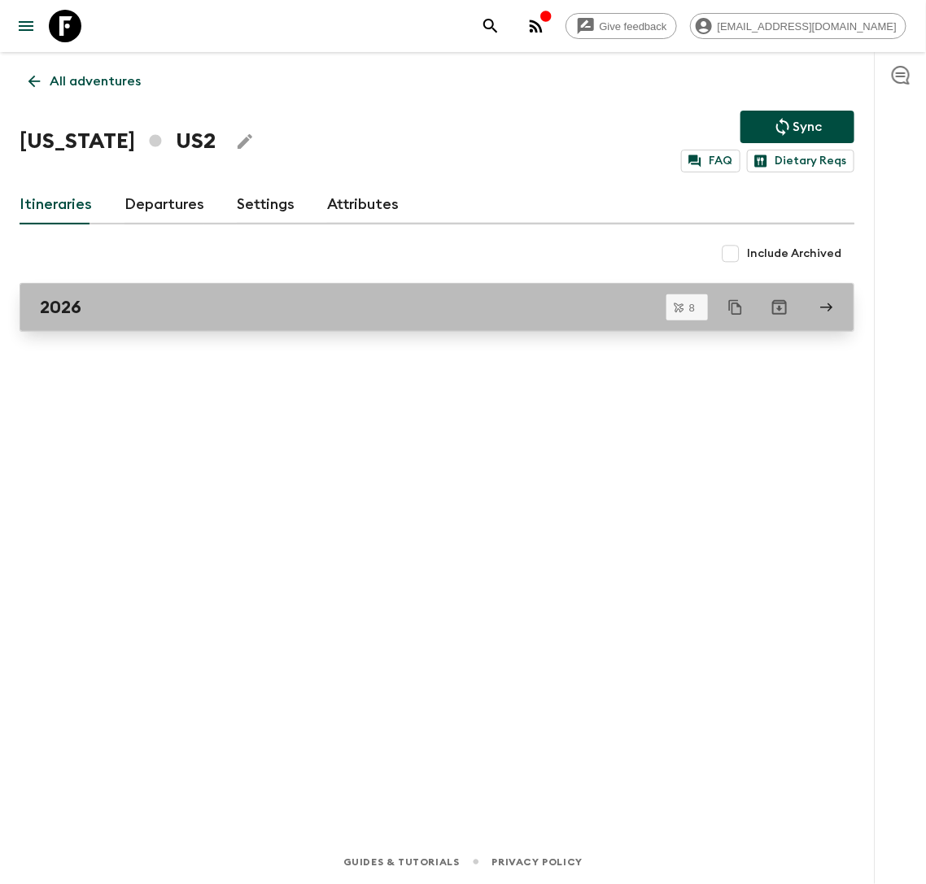
click at [175, 295] on link "2026" at bounding box center [437, 307] width 835 height 49
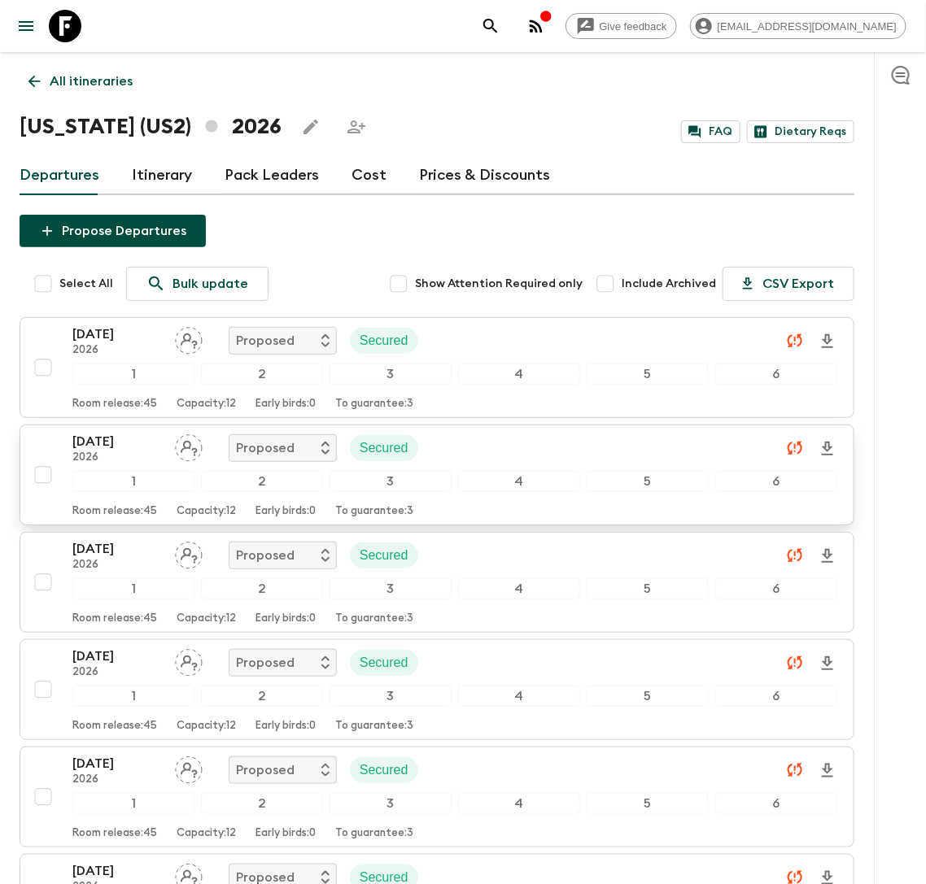
scroll to position [426, 0]
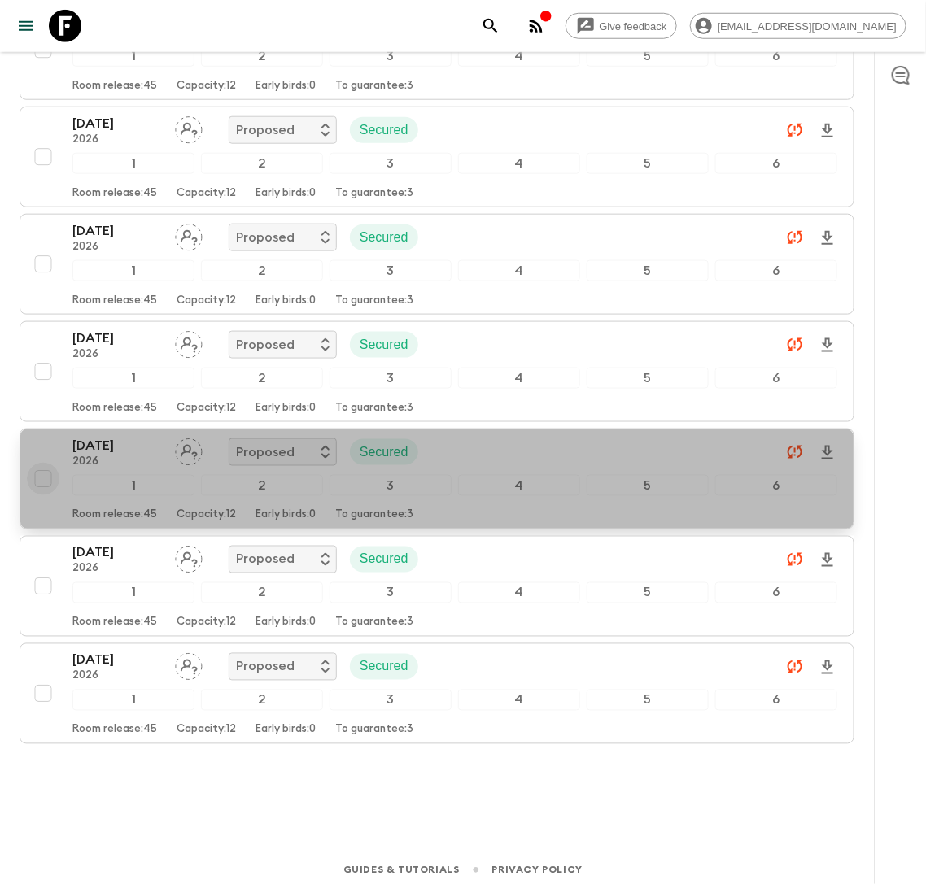
click at [40, 469] on input "checkbox" at bounding box center [43, 479] width 33 height 33
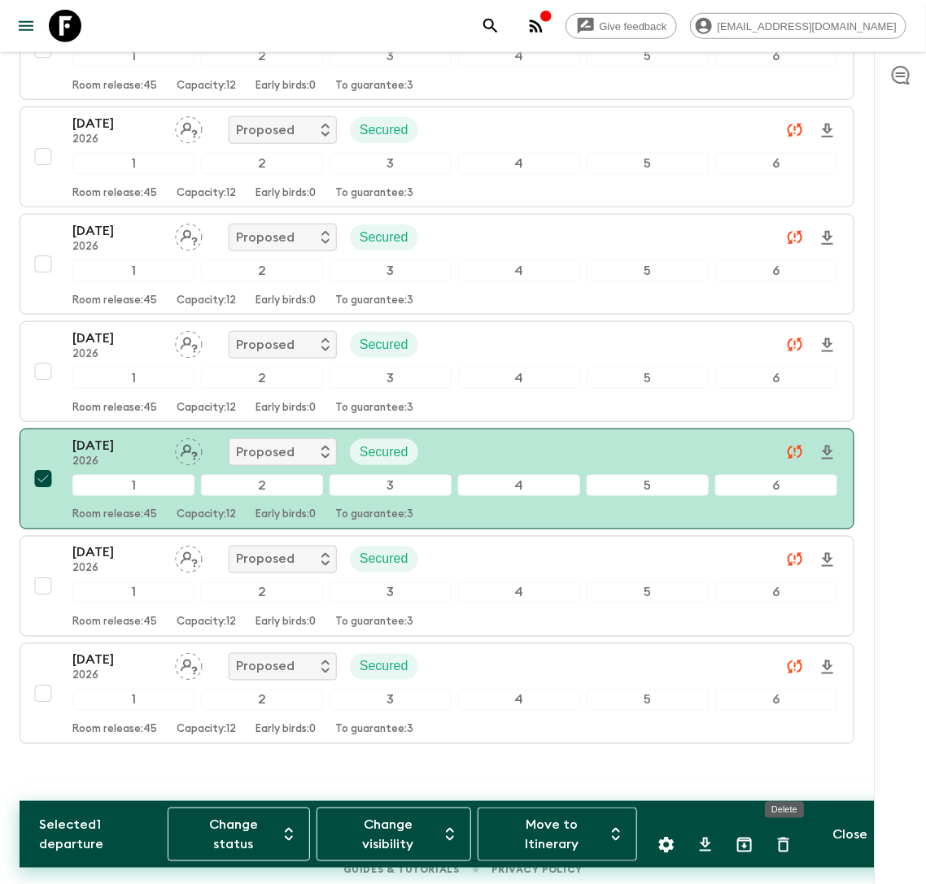
click at [784, 855] on icon "Delete" at bounding box center [784, 846] width 20 height 20
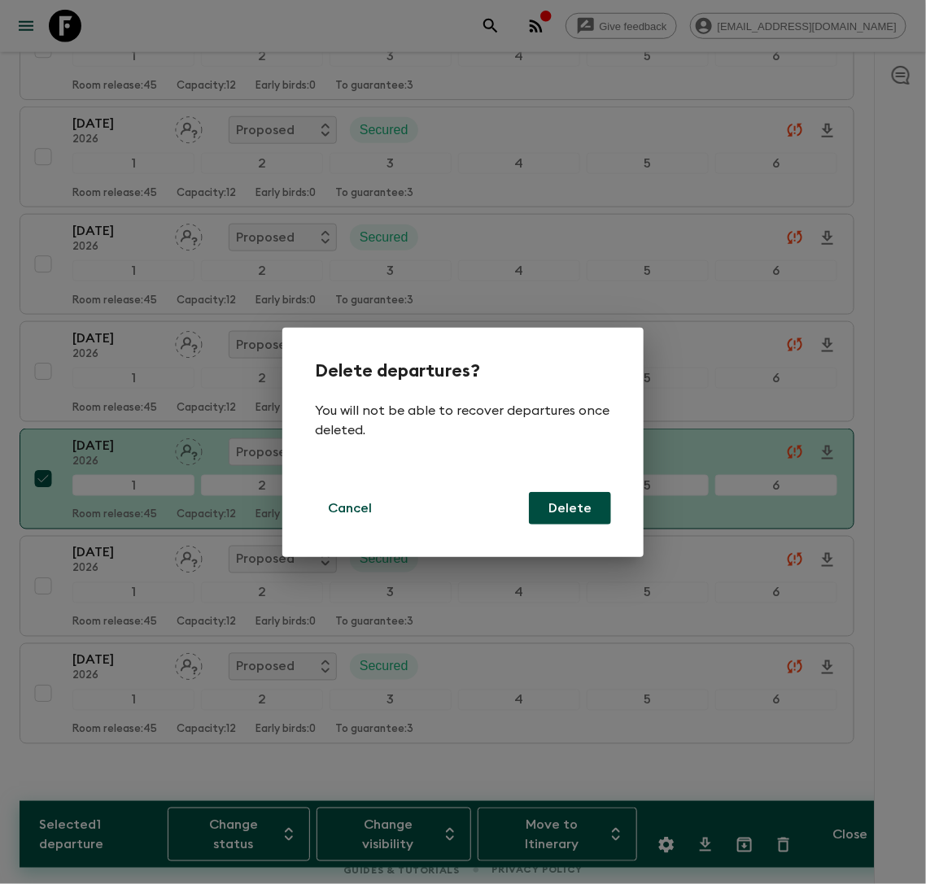
click at [586, 513] on button "Delete" at bounding box center [570, 508] width 82 height 33
checkbox input "false"
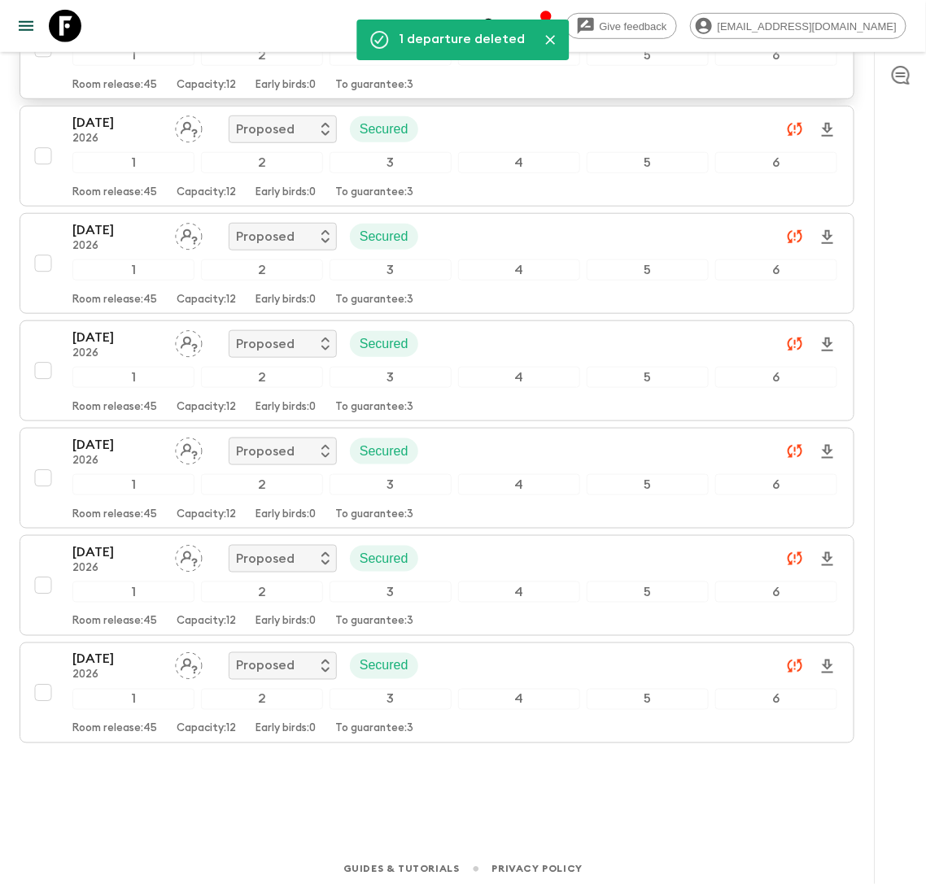
scroll to position [0, 0]
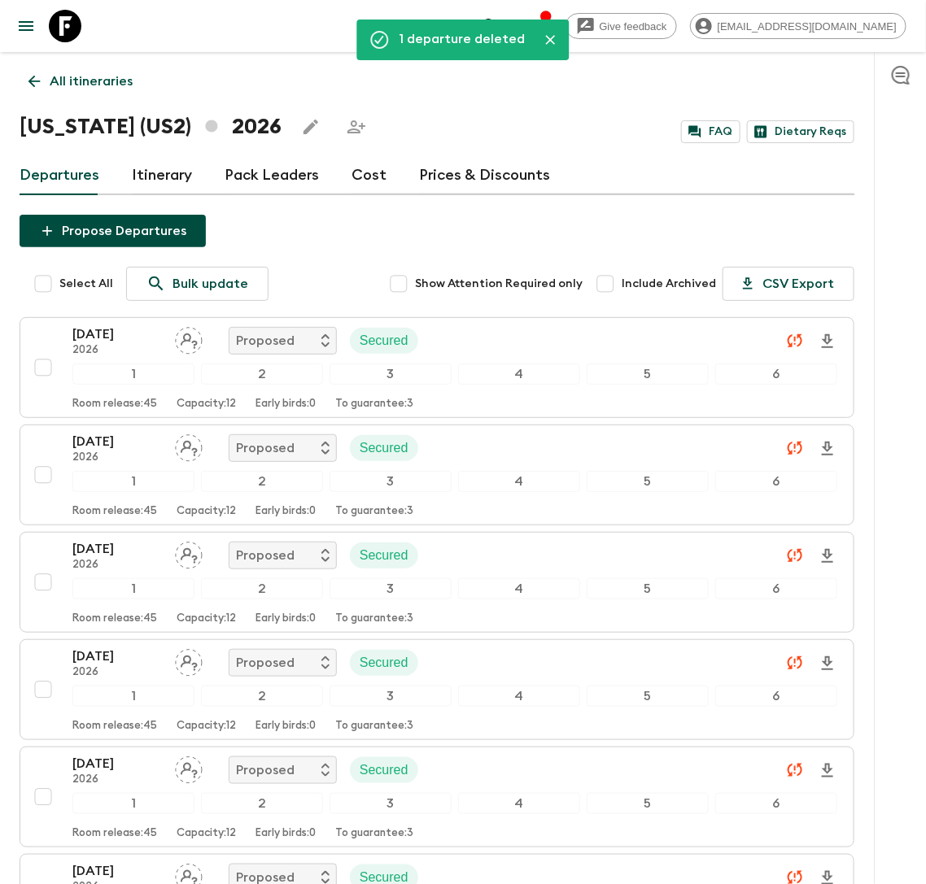
click at [365, 170] on link "Cost" at bounding box center [368, 175] width 35 height 39
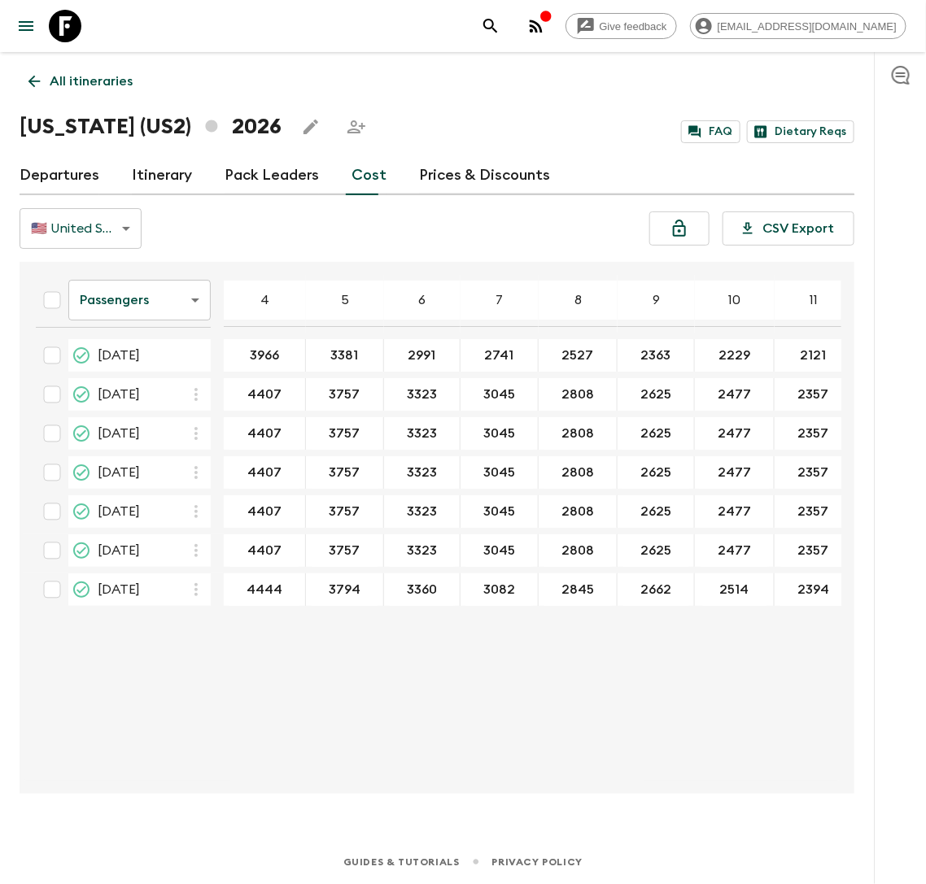
click at [139, 308] on body "Give feedback lauren.b@flashpack.com All itineraries Hawaii (US2) 2026 FAQ Diet…" at bounding box center [463, 442] width 926 height 884
click at [123, 365] on li "Extras" at bounding box center [139, 366] width 142 height 26
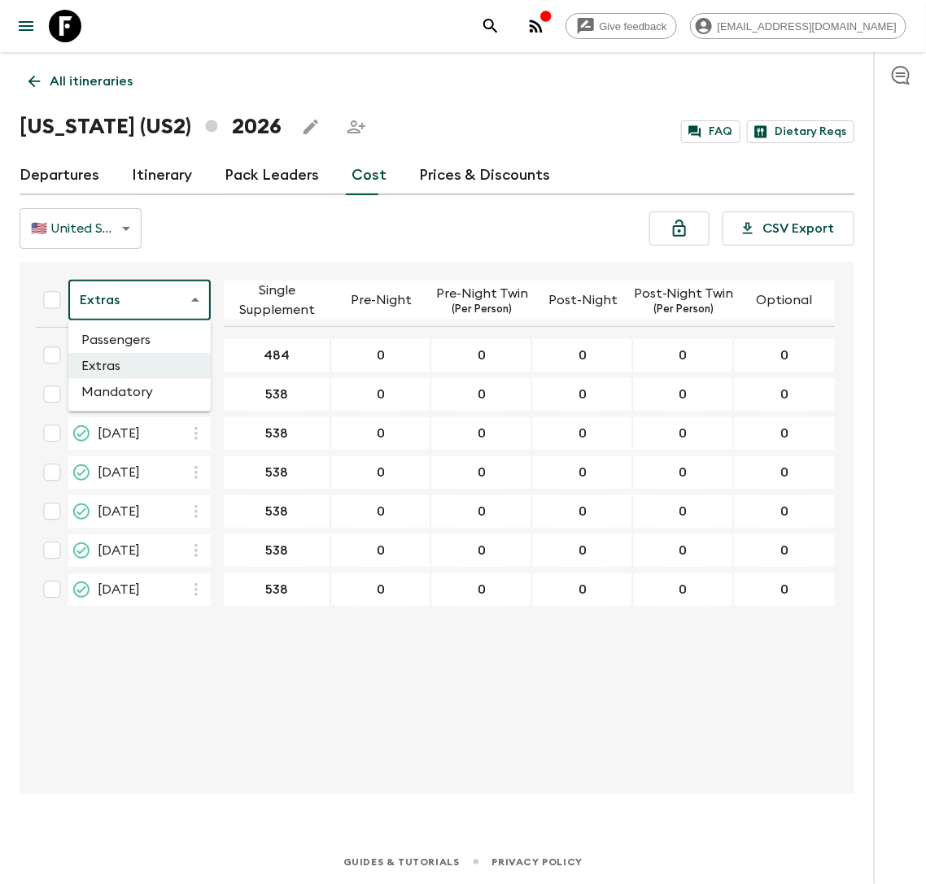
click at [161, 303] on body "Give feedback lauren.b@flashpack.com All itineraries Hawaii (US2) 2026 FAQ Diet…" at bounding box center [463, 442] width 926 height 884
click at [140, 391] on li "Mandatory" at bounding box center [139, 392] width 142 height 26
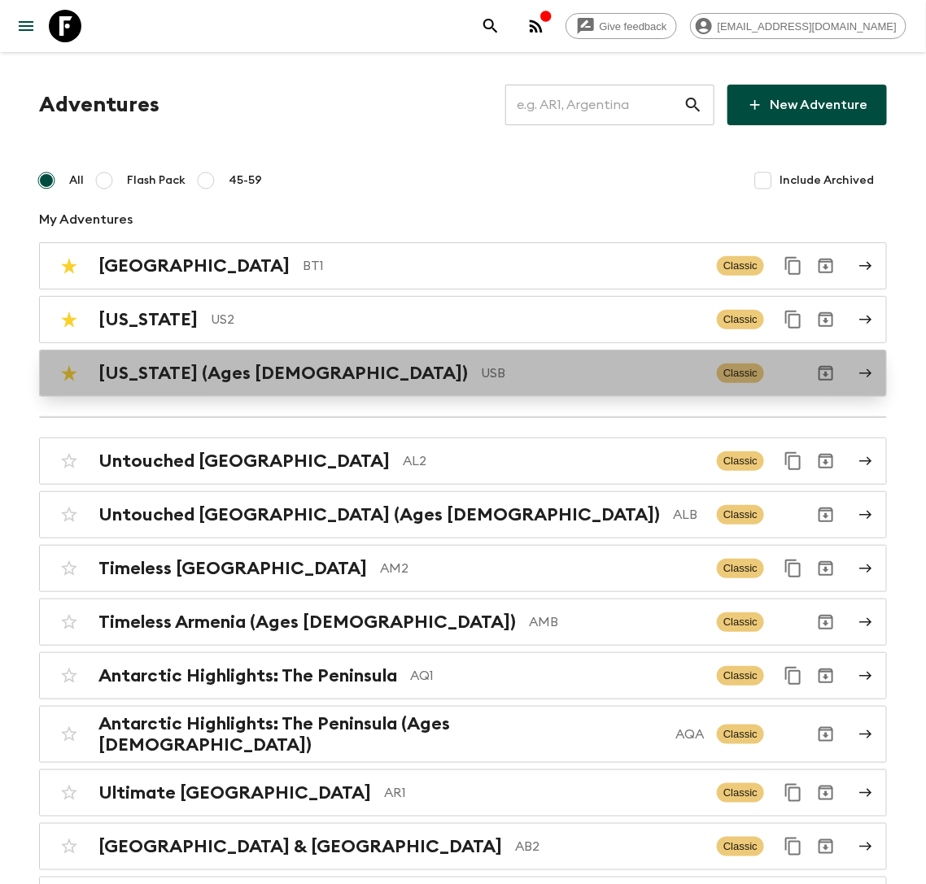
click at [481, 377] on p "USB" at bounding box center [592, 374] width 223 height 20
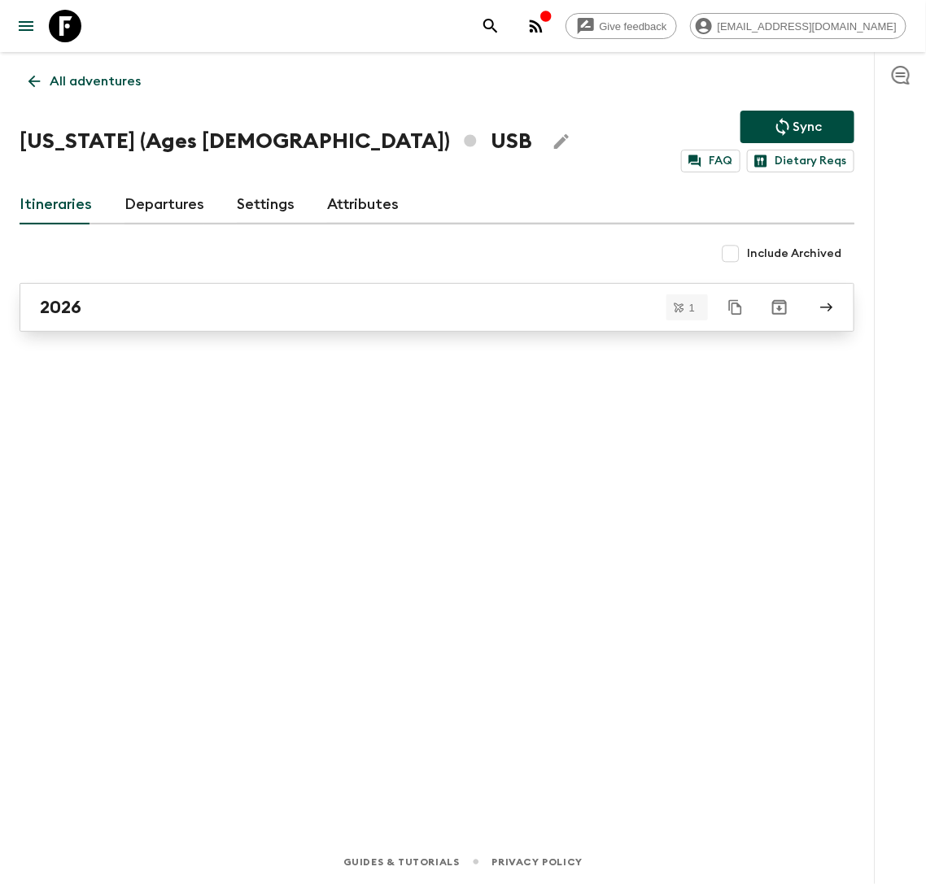
click at [458, 323] on link "2026" at bounding box center [437, 307] width 835 height 49
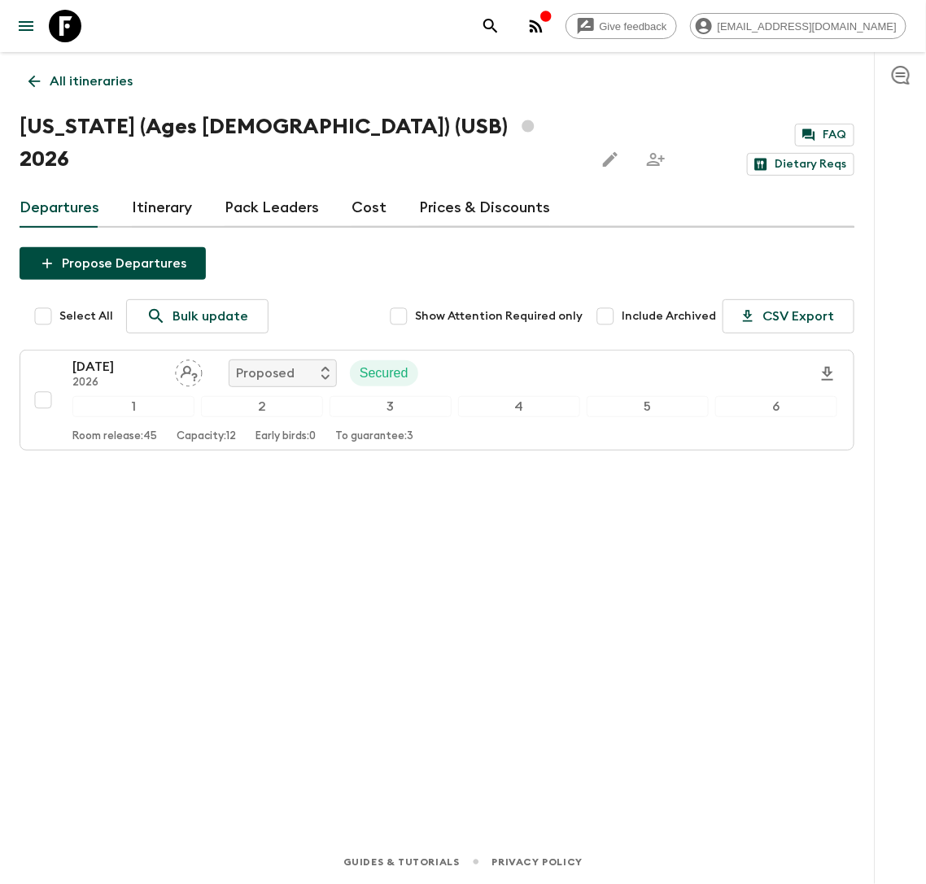
click at [381, 189] on div "Departures Itinerary Pack Leaders Cost Prices & Discounts" at bounding box center [437, 208] width 835 height 39
click at [360, 189] on link "Cost" at bounding box center [368, 208] width 35 height 39
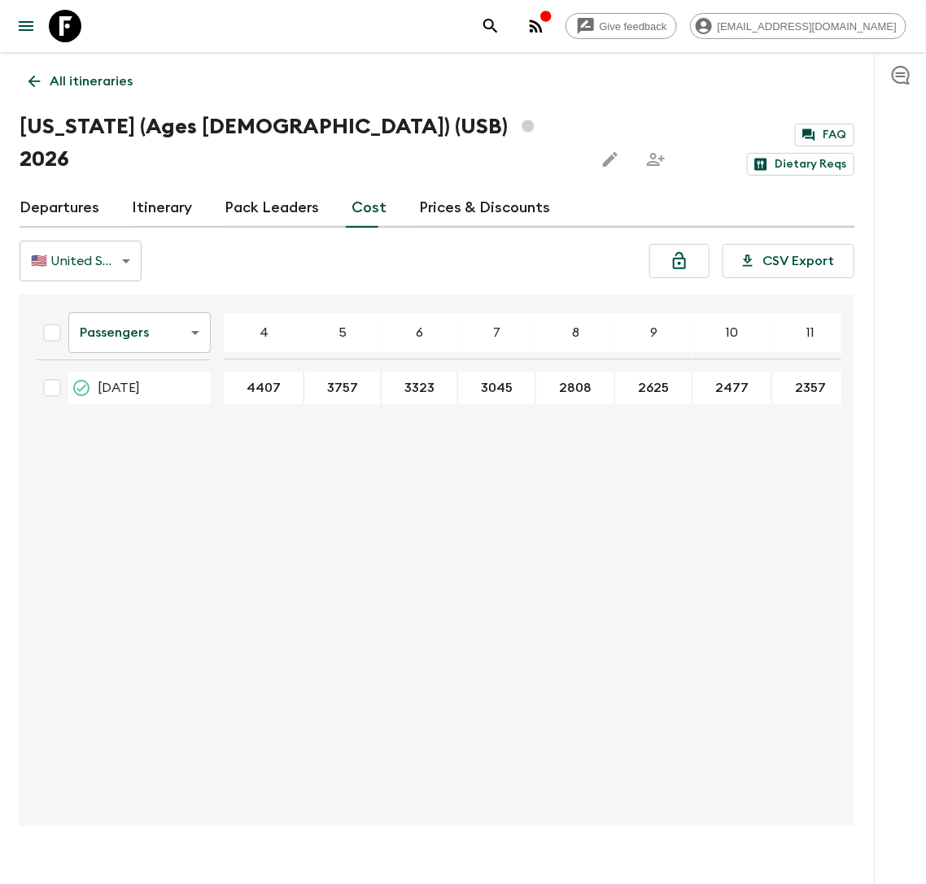
click at [159, 296] on body "Give feedback lauren.b@flashpack.com All itineraries Hawaii (Ages 45-59) (USB) …" at bounding box center [463, 458] width 926 height 916
click at [142, 361] on li "Extras" at bounding box center [139, 366] width 142 height 26
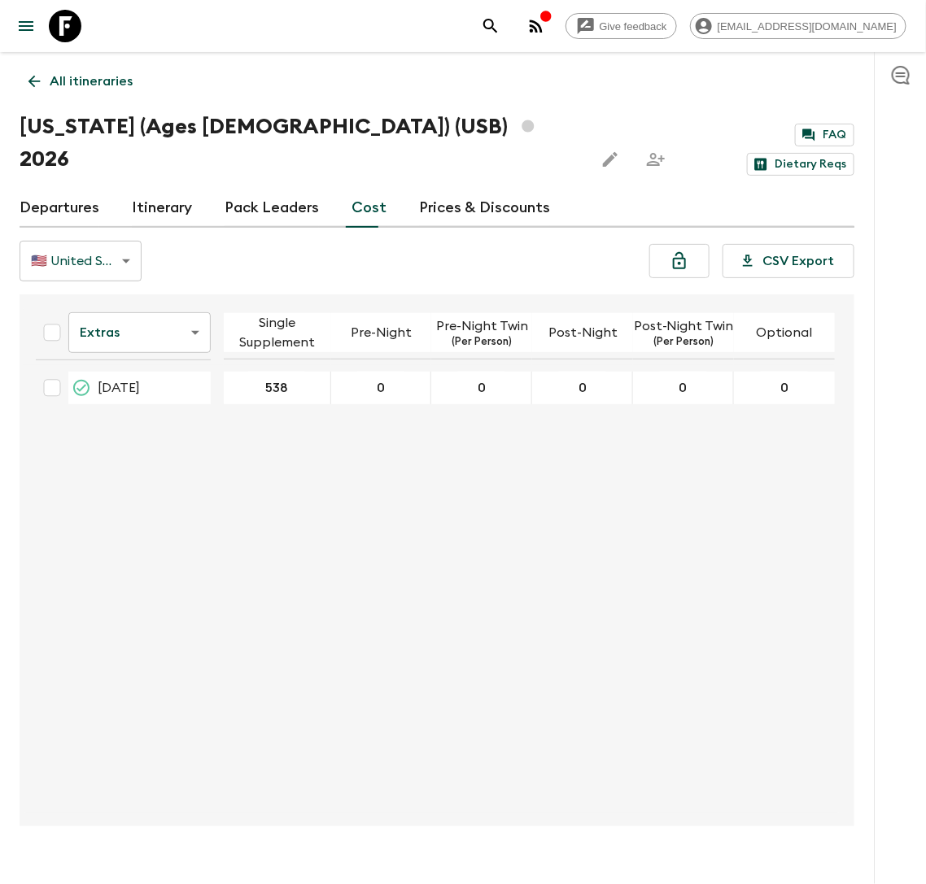
click at [178, 310] on body "Give feedback lauren.b@flashpack.com All itineraries Hawaii (Ages 45-59) (USB) …" at bounding box center [463, 458] width 926 height 916
click at [170, 391] on li "Mandatory" at bounding box center [139, 392] width 142 height 26
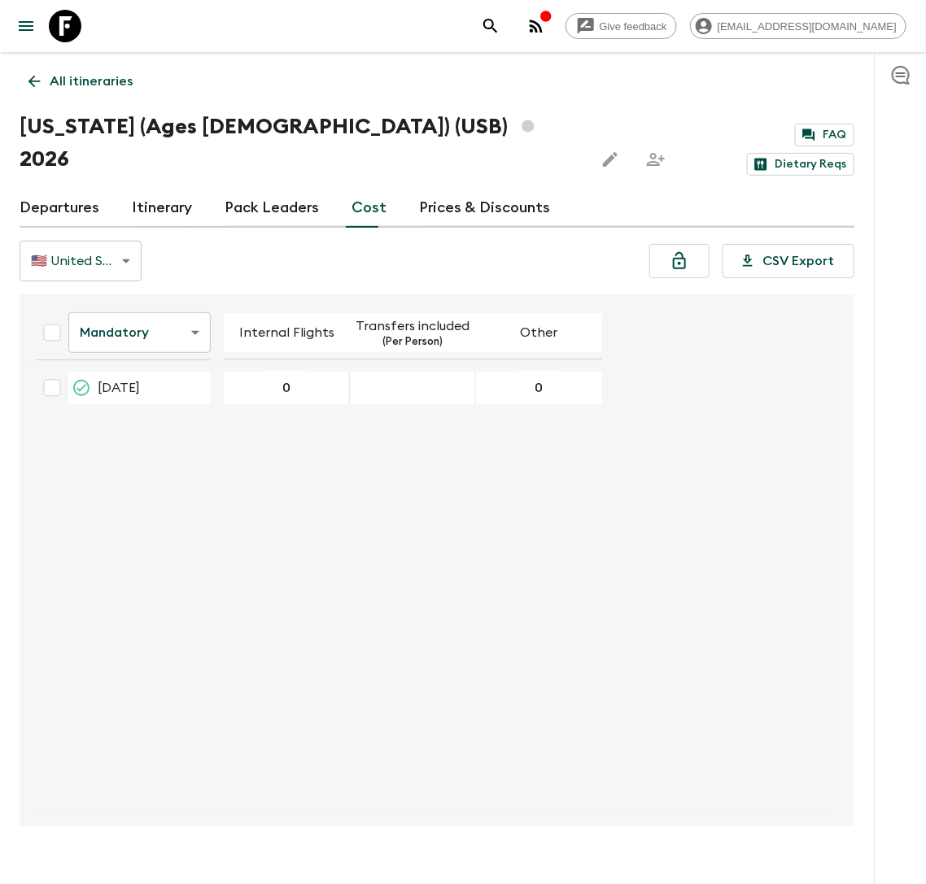
click at [151, 189] on link "Itinerary" at bounding box center [162, 208] width 60 height 39
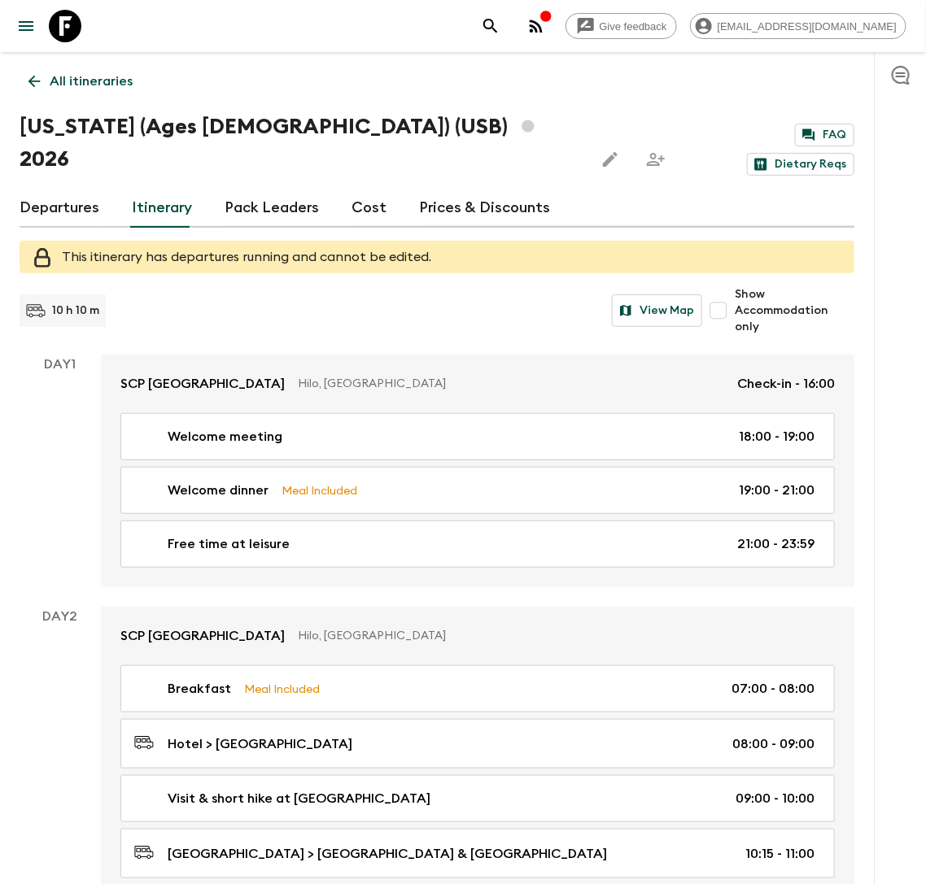
click at [95, 84] on p "All itineraries" at bounding box center [91, 82] width 83 height 20
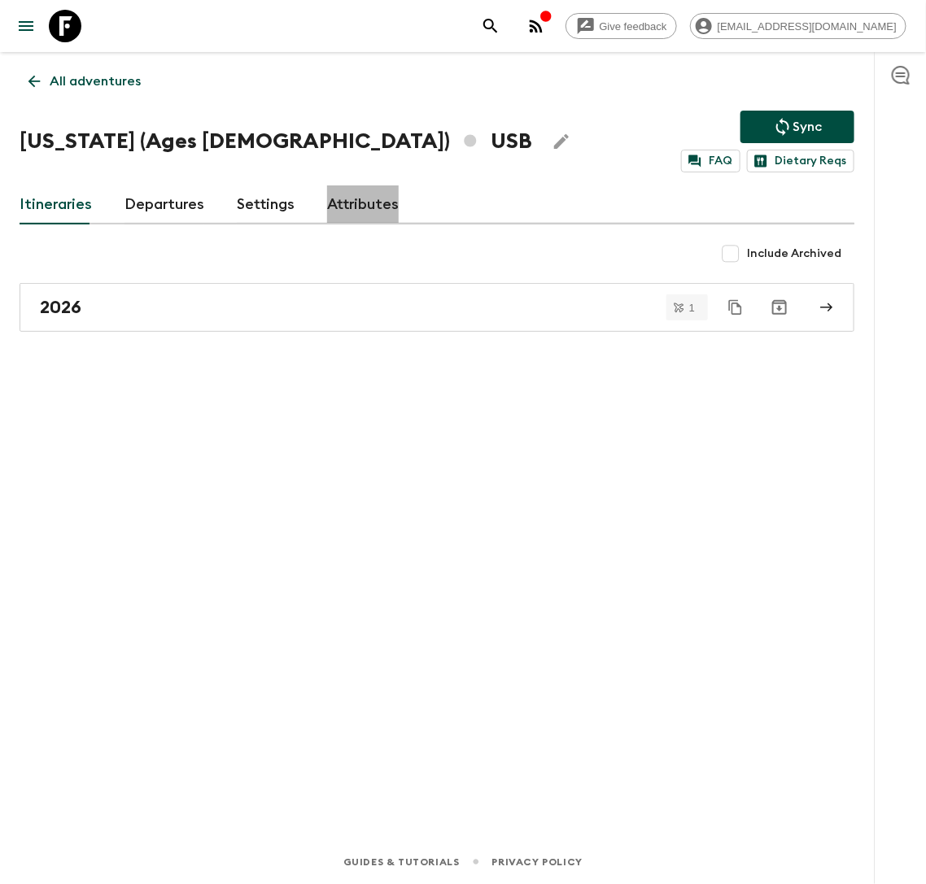
click at [371, 200] on link "Attributes" at bounding box center [363, 205] width 72 height 39
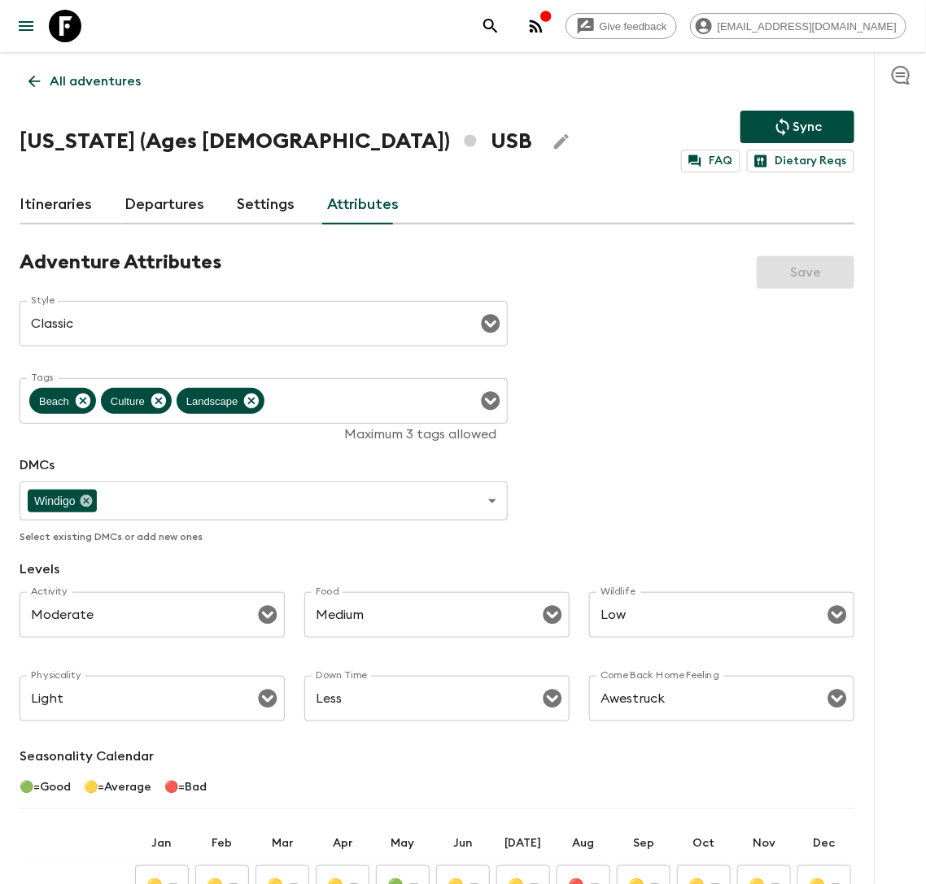
click at [62, 85] on p "All adventures" at bounding box center [95, 82] width 91 height 20
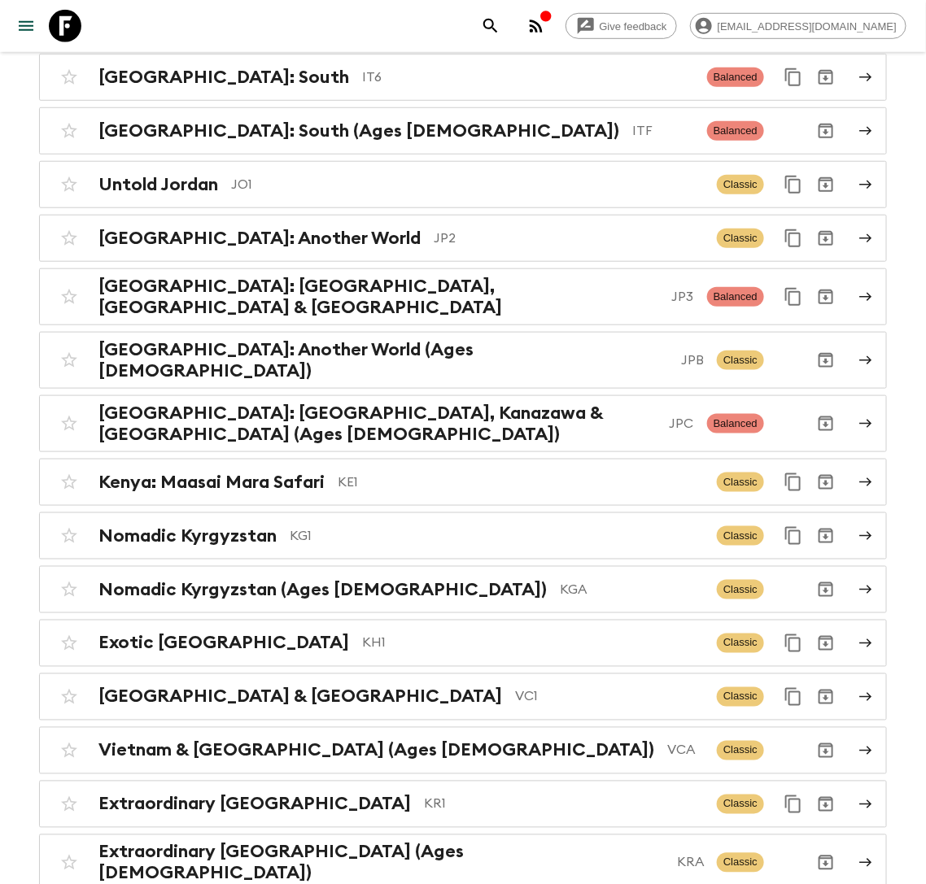
scroll to position [4089, 0]
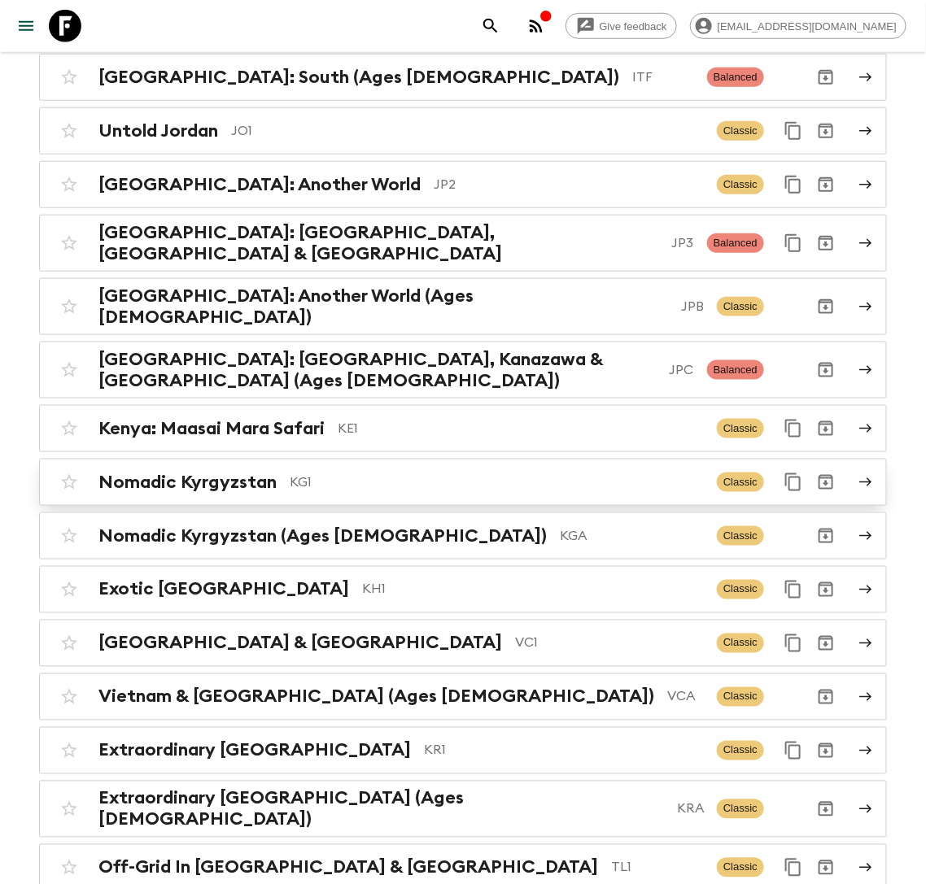
click at [308, 473] on p "KG1" at bounding box center [497, 483] width 414 height 20
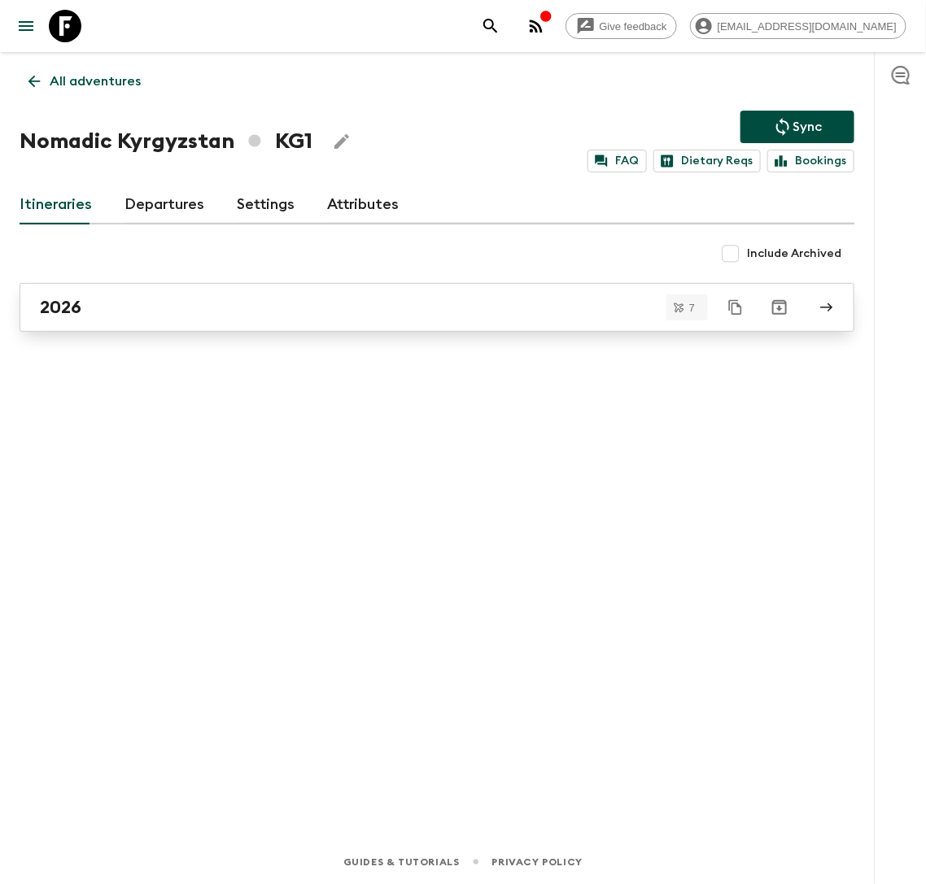
click at [133, 308] on div "2026" at bounding box center [421, 307] width 763 height 21
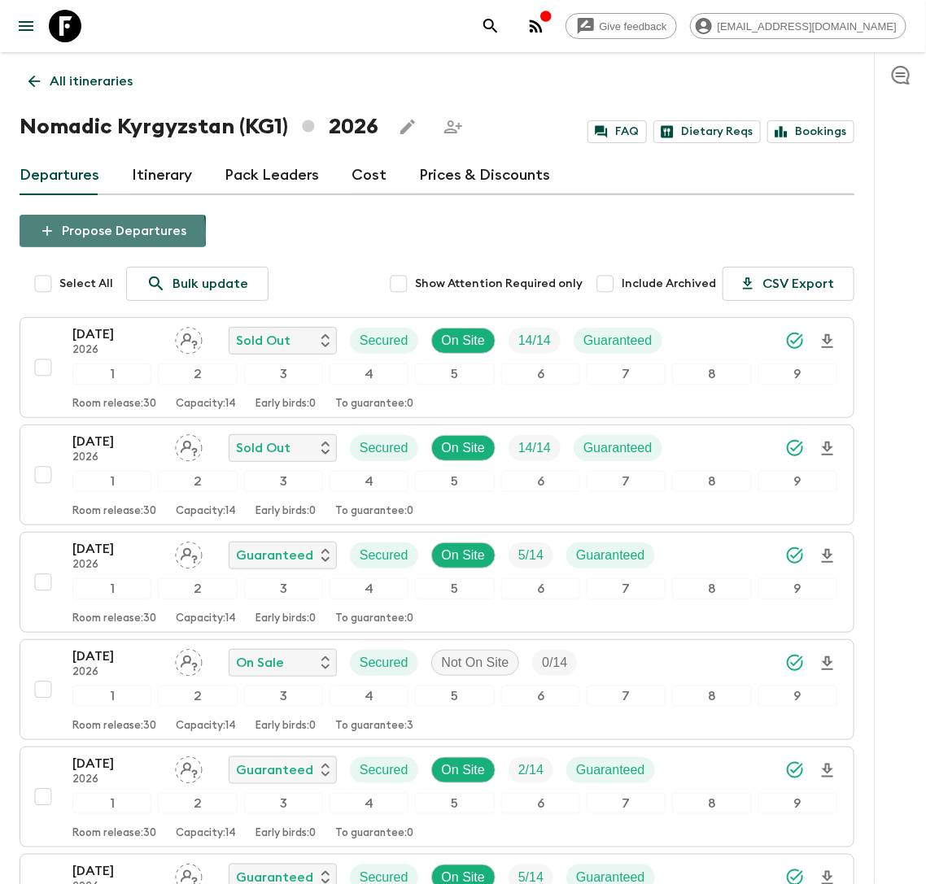
click at [106, 234] on button "Propose Departures" at bounding box center [113, 231] width 186 height 33
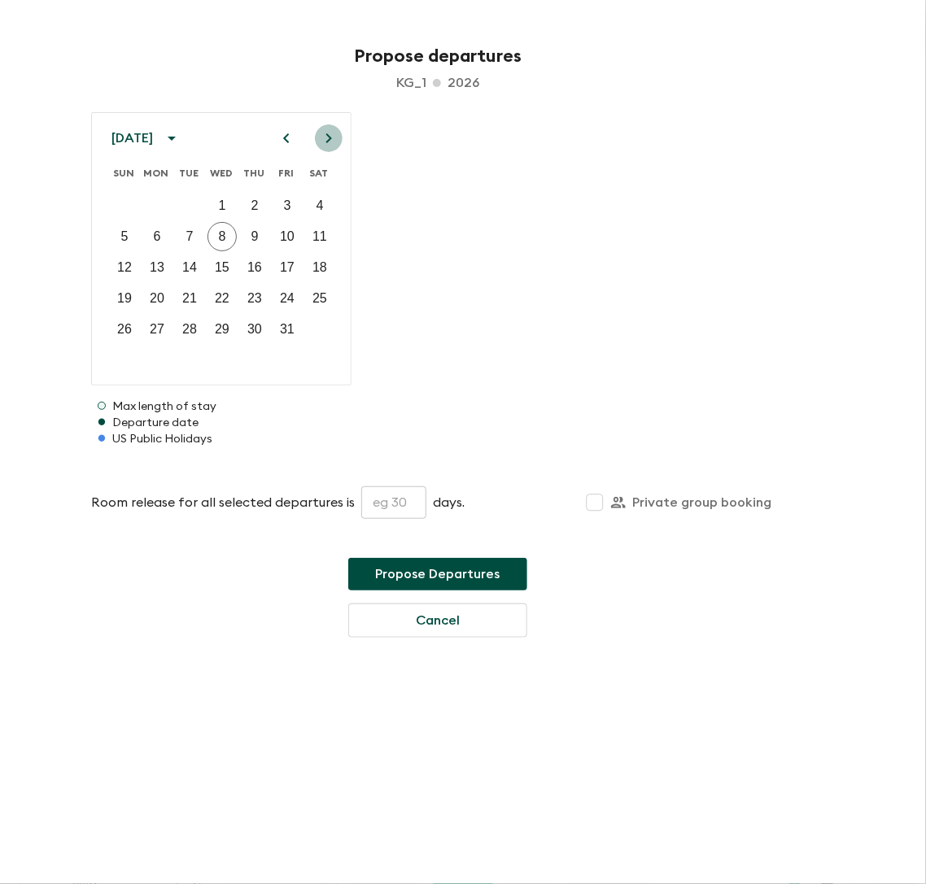
click at [324, 143] on icon "Next month" at bounding box center [329, 139] width 20 height 20
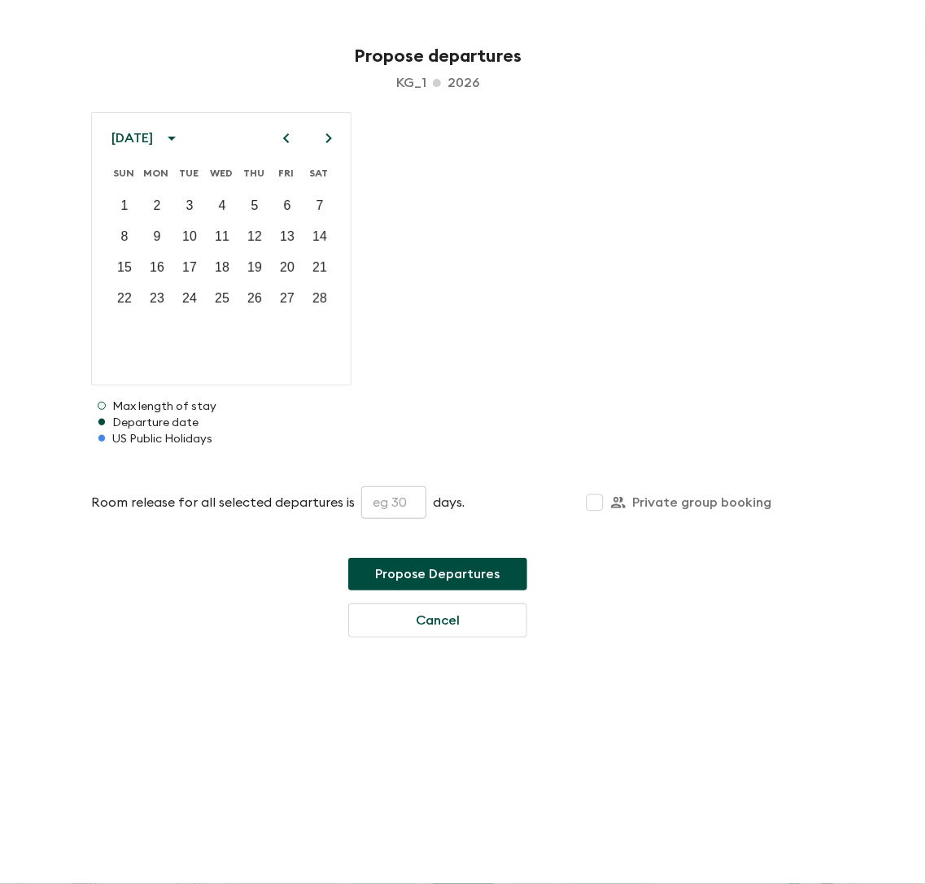
click at [324, 143] on icon "Next month" at bounding box center [329, 139] width 20 height 20
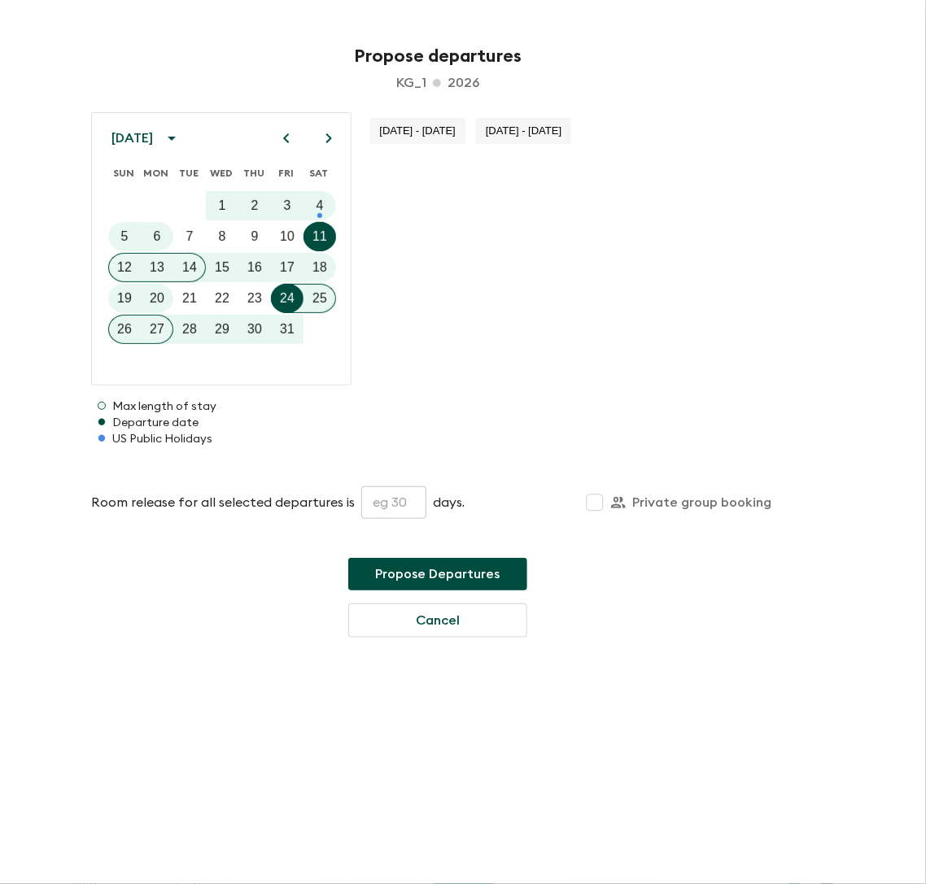
click at [324, 143] on icon "Next month" at bounding box center [329, 139] width 20 height 20
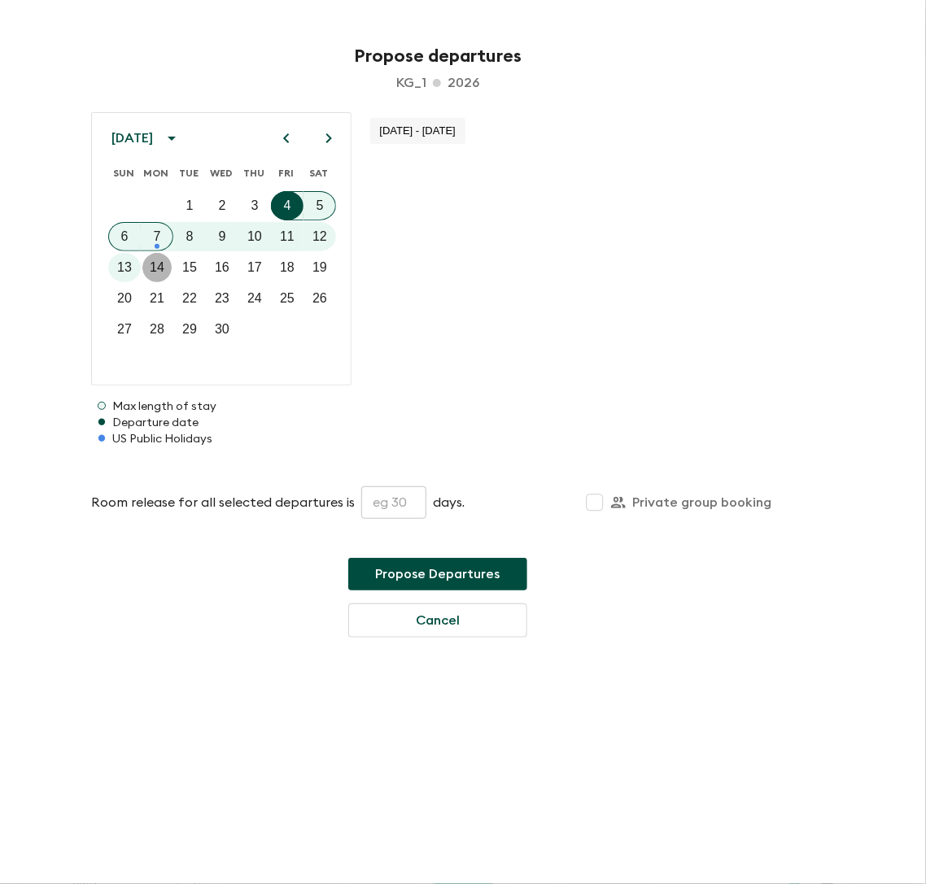
click at [155, 273] on p "14" at bounding box center [157, 268] width 15 height 20
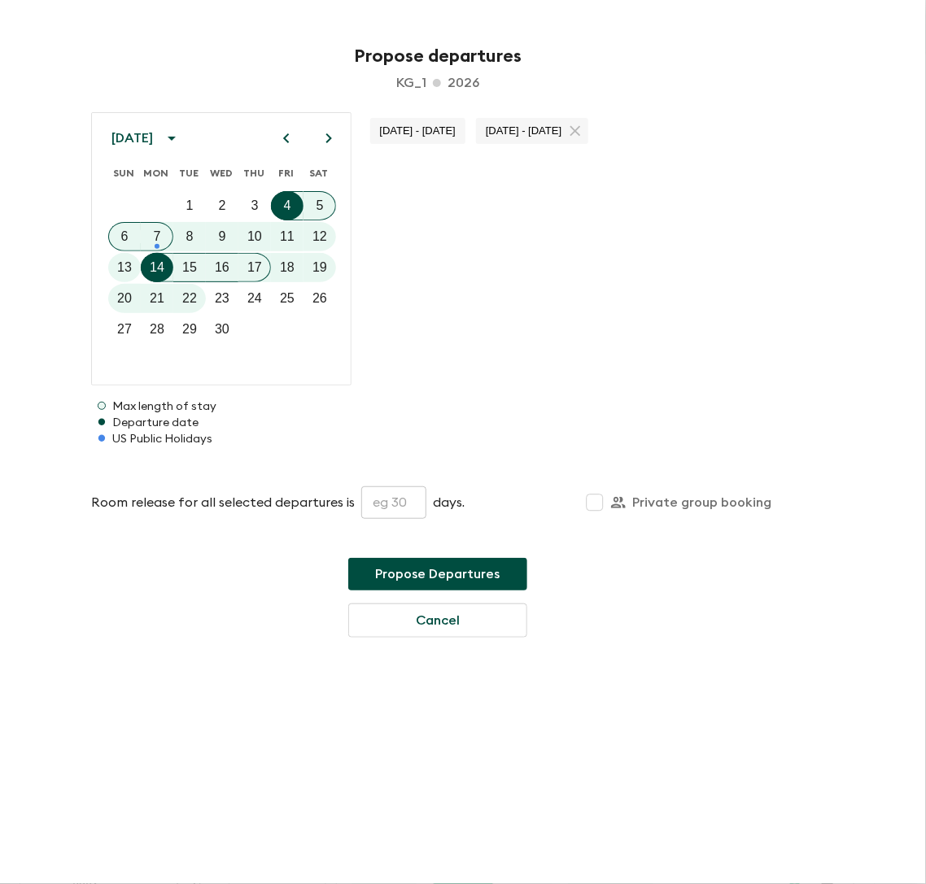
click at [378, 497] on input "text" at bounding box center [393, 503] width 65 height 33
type input "30"
click at [469, 568] on button "Propose Departures" at bounding box center [437, 574] width 179 height 33
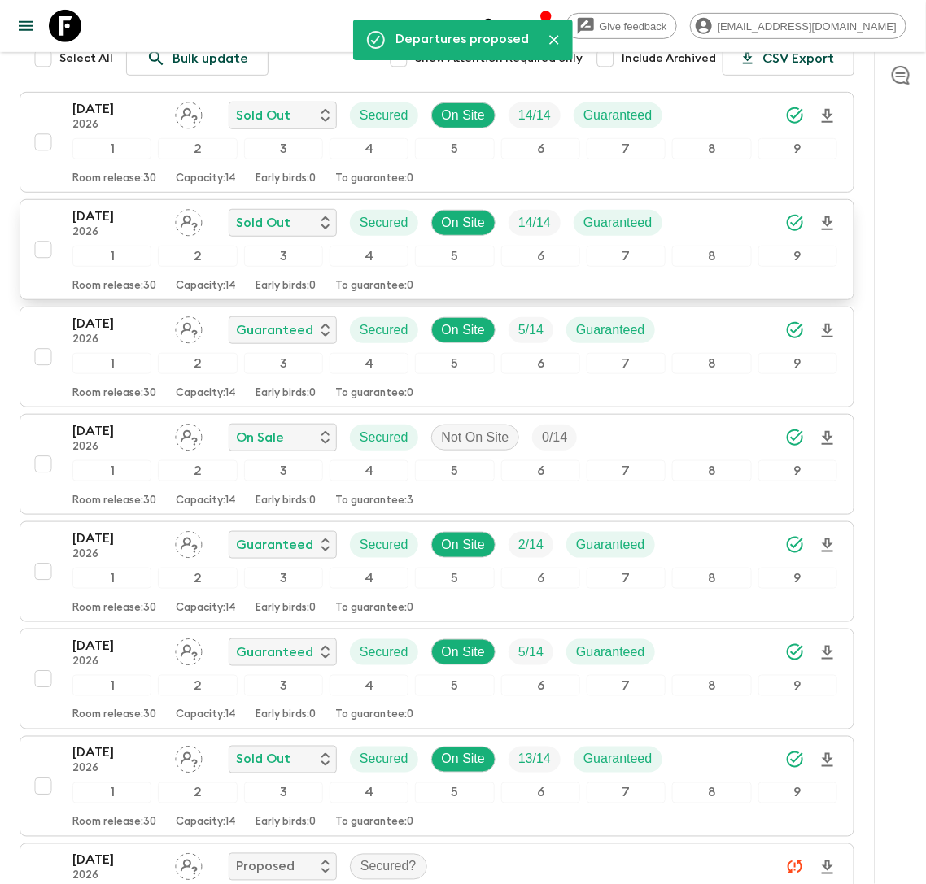
scroll to position [426, 0]
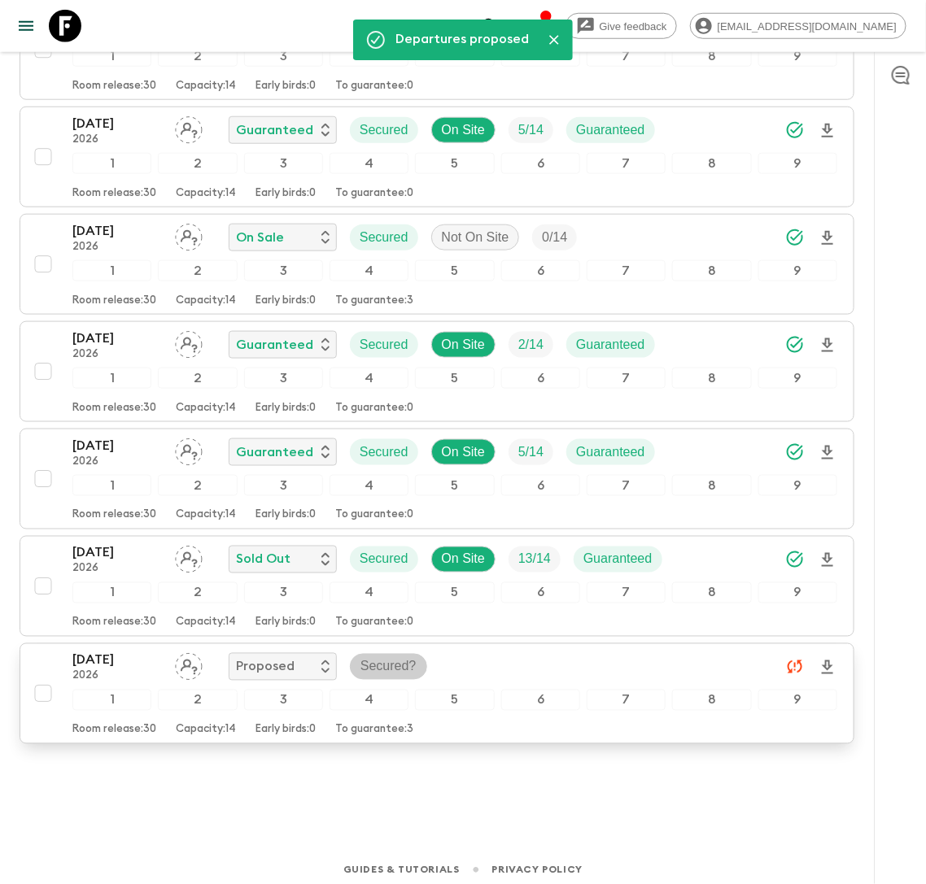
click at [386, 661] on p "Secured?" at bounding box center [388, 667] width 56 height 20
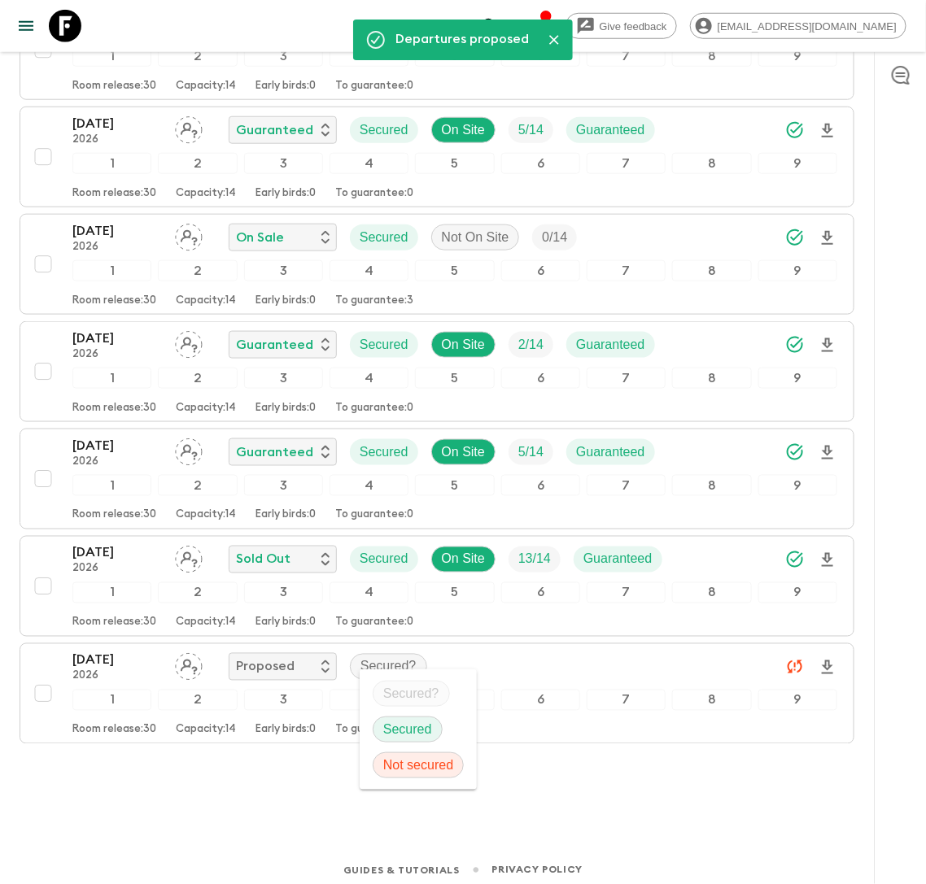
click at [394, 735] on p "Secured" at bounding box center [407, 730] width 49 height 20
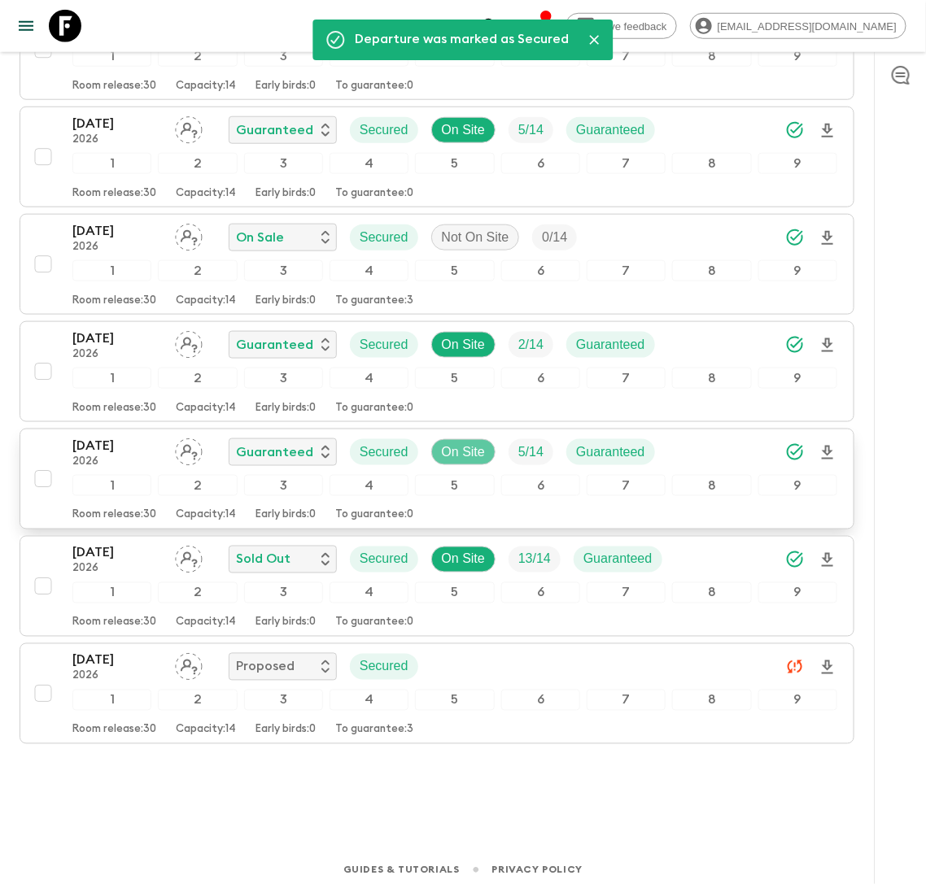
scroll to position [0, 0]
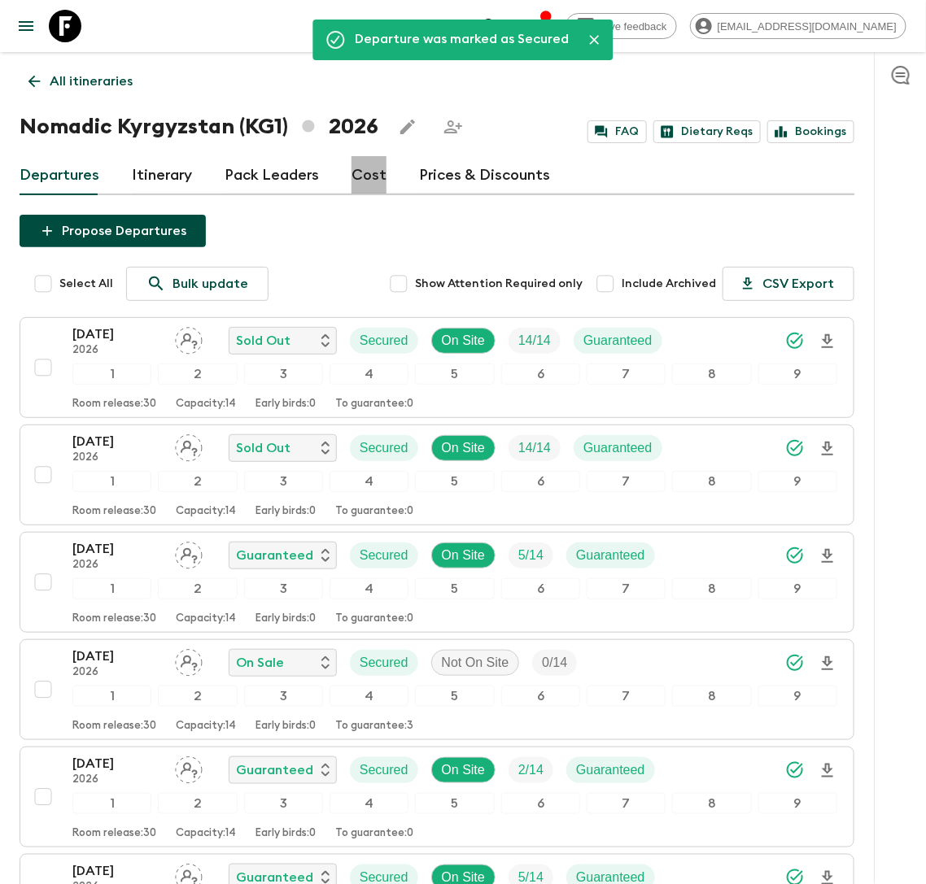
click at [361, 189] on link "Cost" at bounding box center [368, 175] width 35 height 39
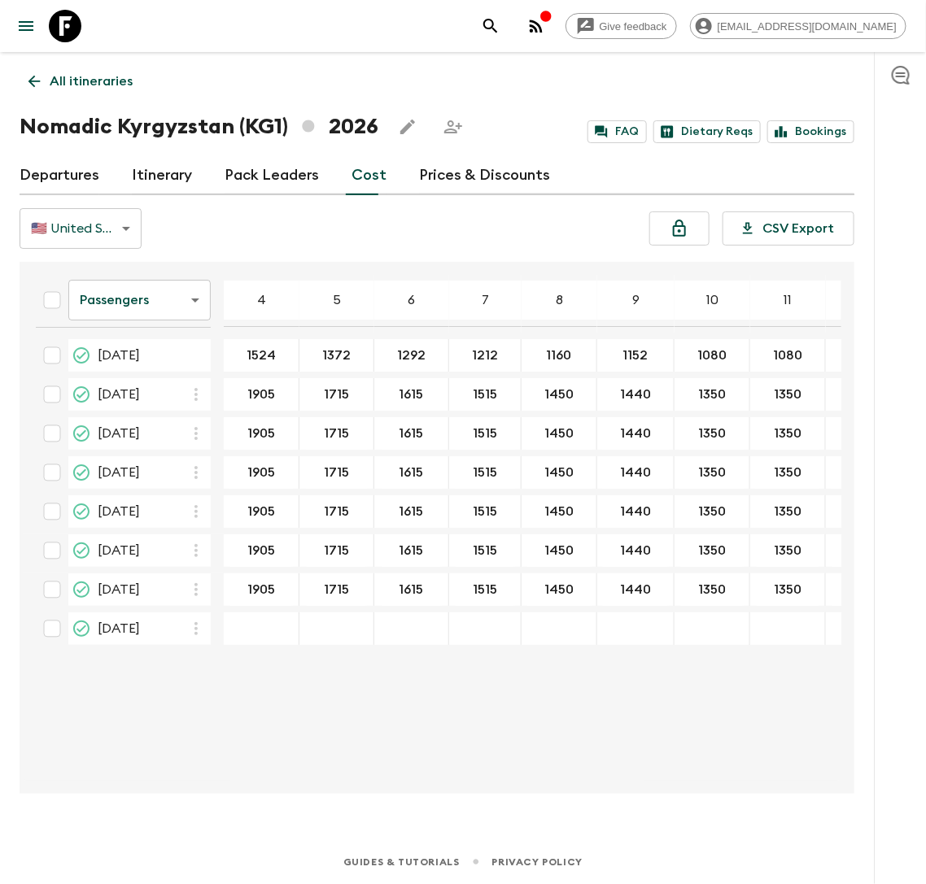
click at [192, 627] on icon "button" at bounding box center [196, 629] width 20 height 20
click at [229, 660] on p "Paste From Above" at bounding box center [278, 661] width 114 height 20
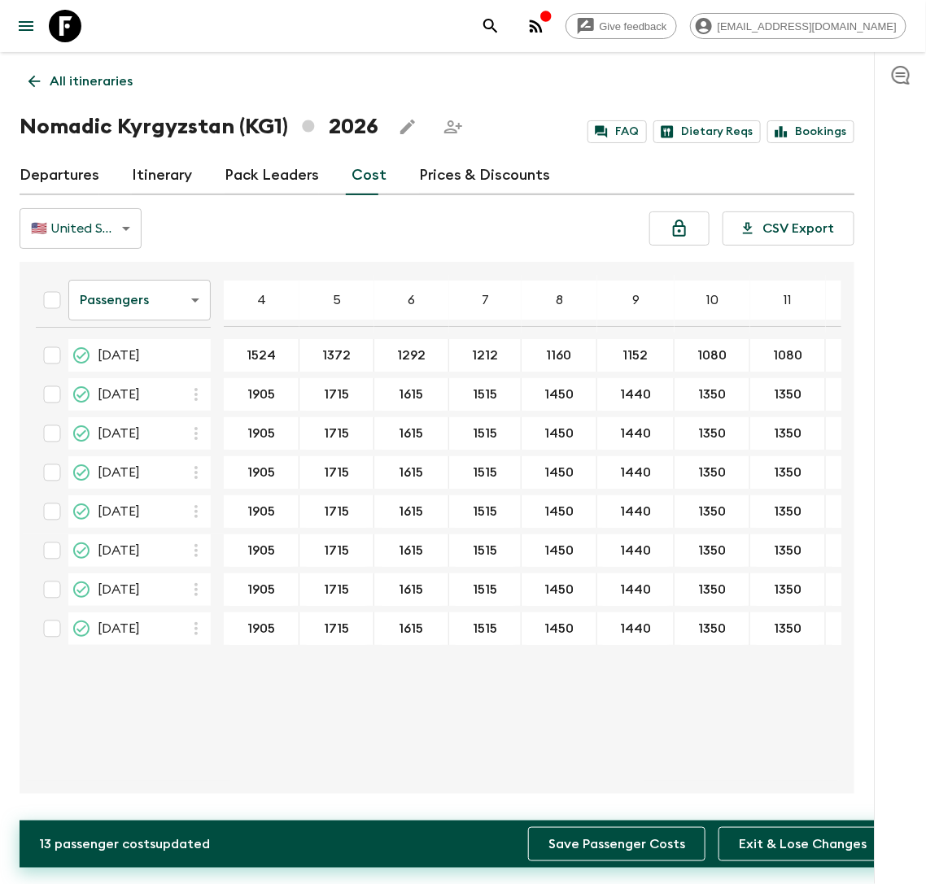
click at [630, 841] on button "Save Passenger Costs" at bounding box center [616, 844] width 177 height 34
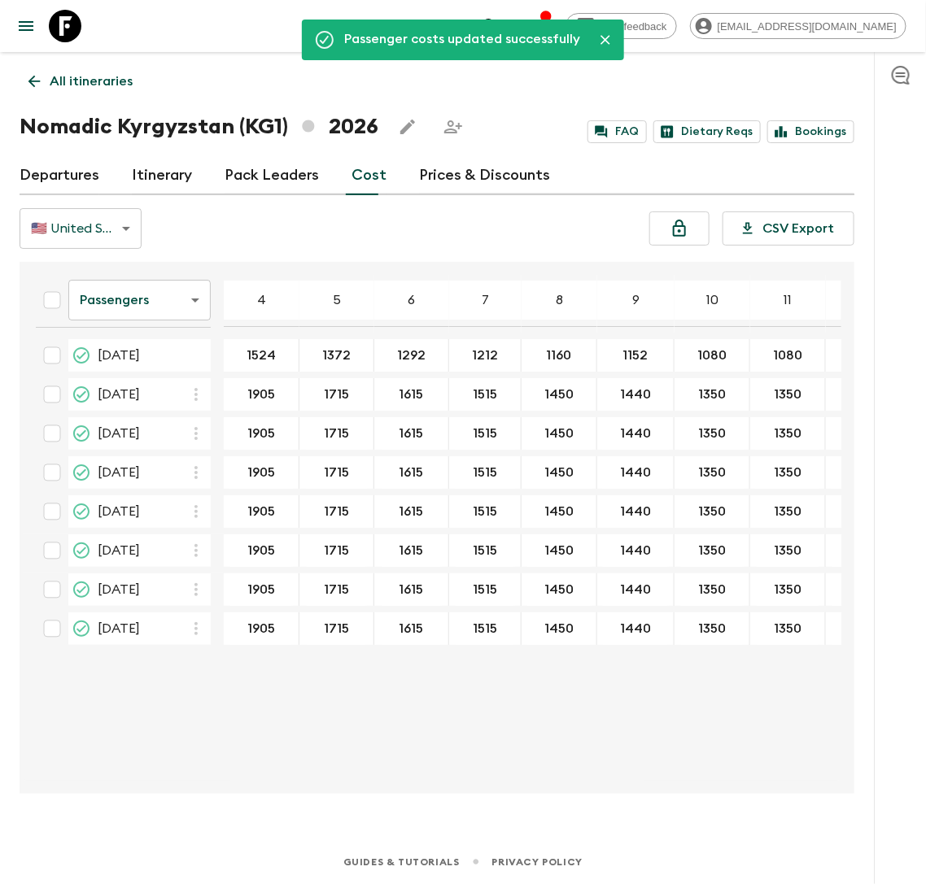
click at [194, 306] on body "Give feedback lauren.b@flashpack.com Passenger costs updated successfully All i…" at bounding box center [463, 442] width 926 height 884
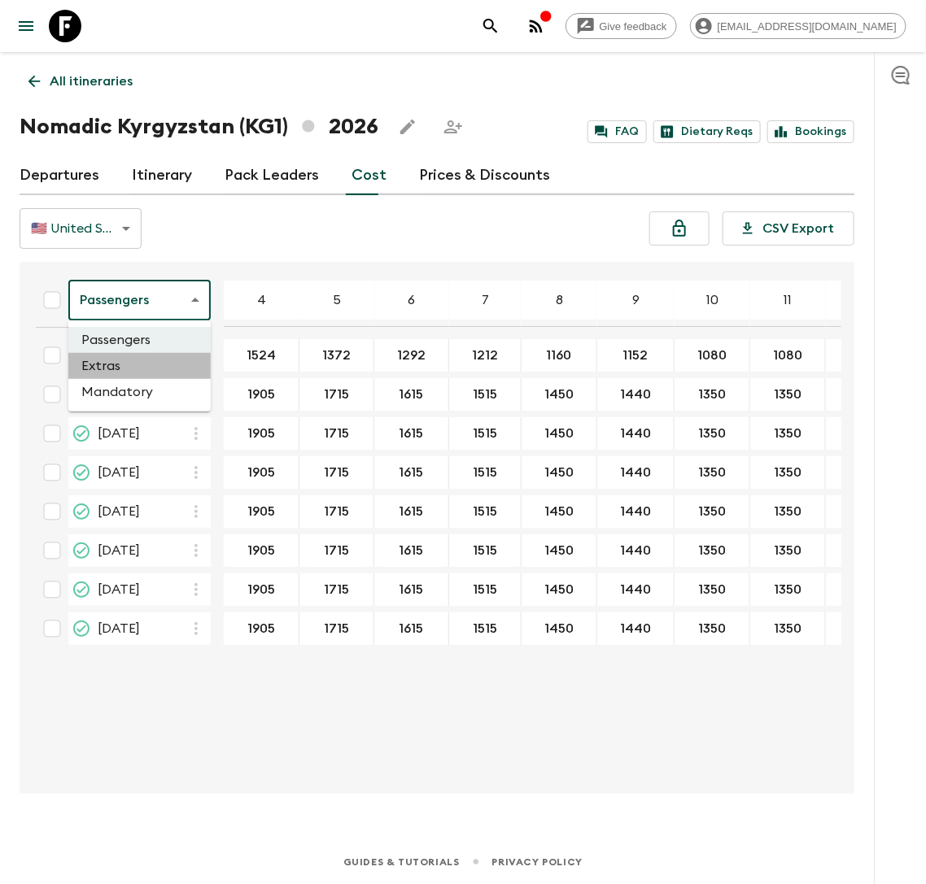
click at [178, 356] on li "Extras" at bounding box center [139, 366] width 142 height 26
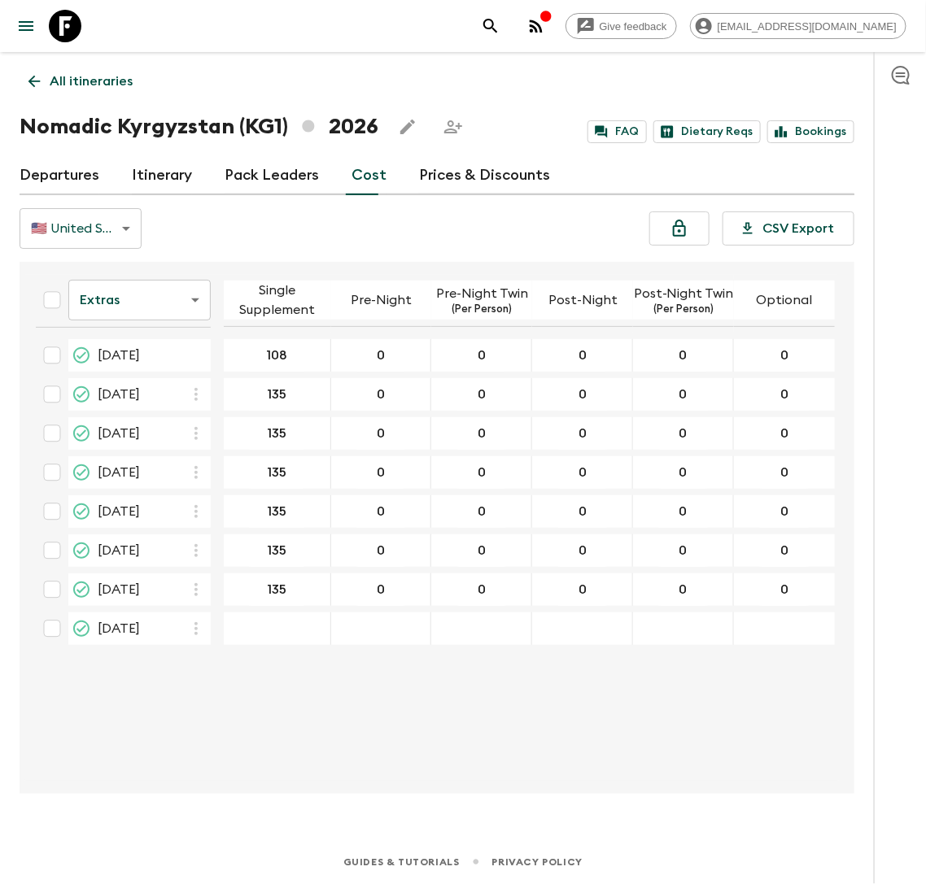
click at [194, 621] on icon "button" at bounding box center [196, 629] width 20 height 20
click at [235, 666] on p "Paste From Above" at bounding box center [278, 661] width 114 height 20
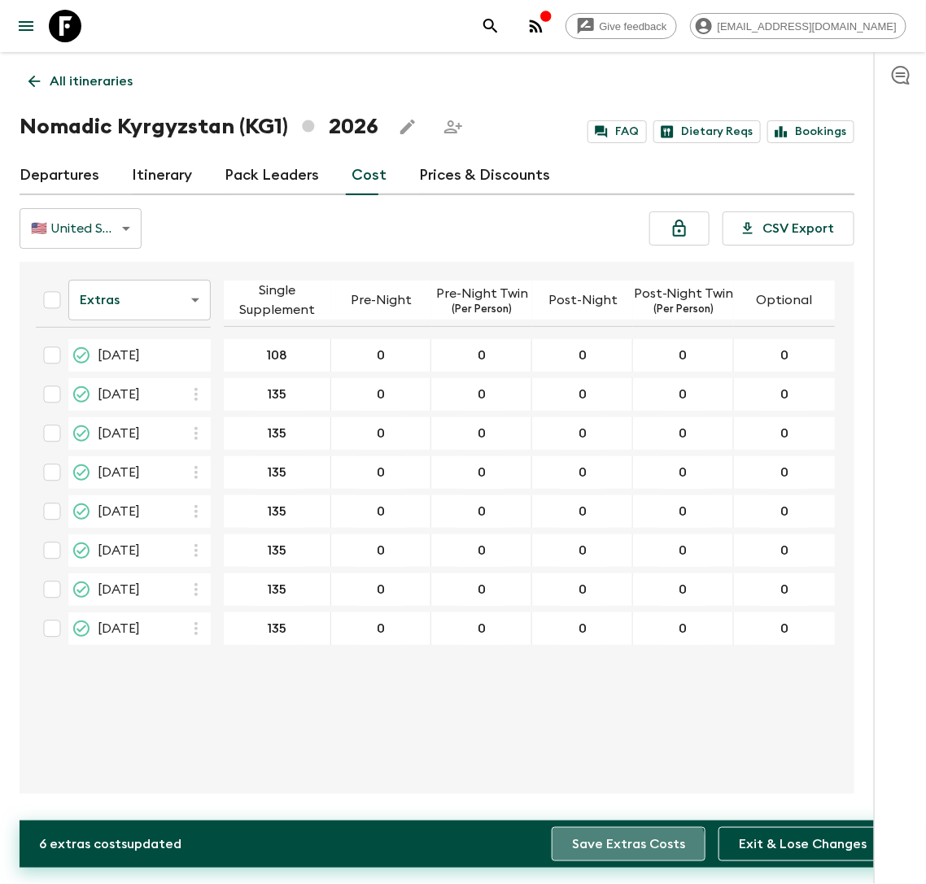
click at [632, 856] on button "Save Extras Costs" at bounding box center [629, 844] width 154 height 34
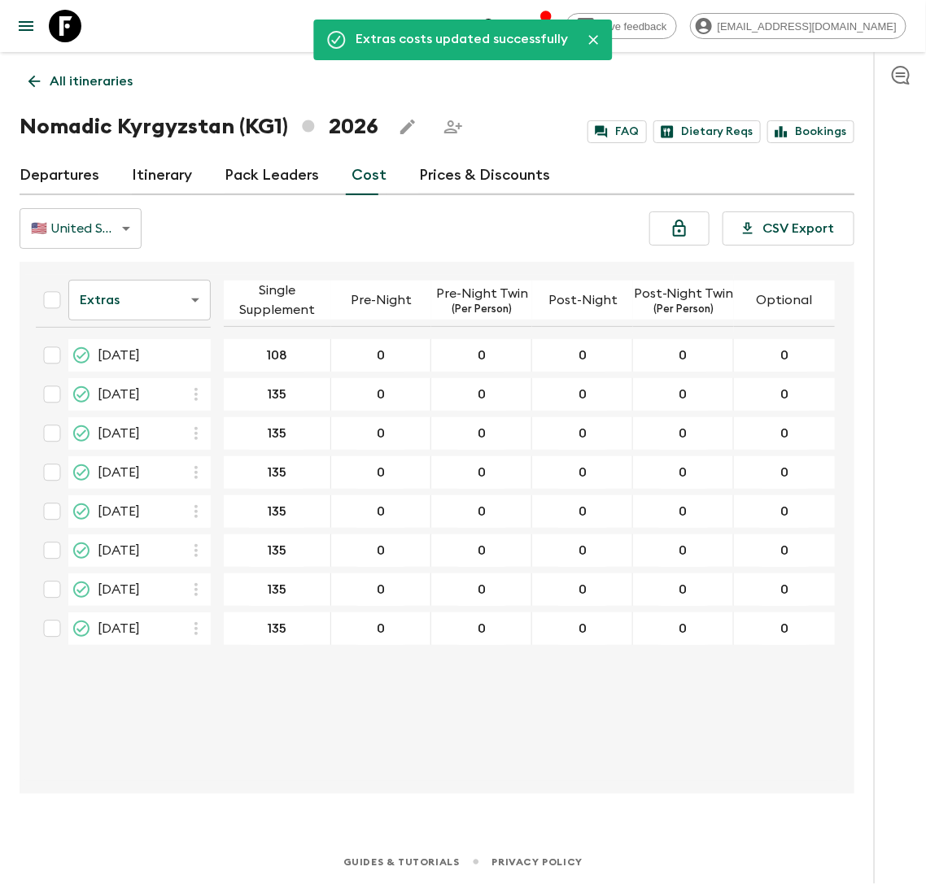
click at [171, 299] on body "Give feedback lauren.b@flashpack.com Extras costs updated successfully All itin…" at bounding box center [463, 442] width 926 height 884
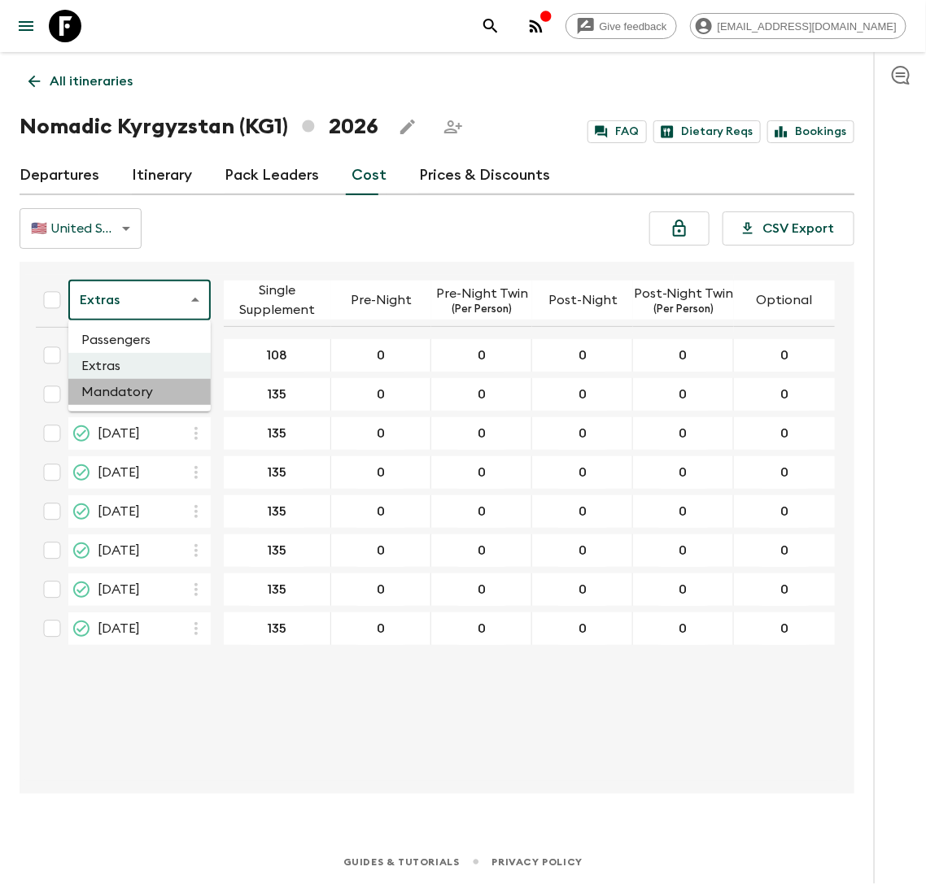
click at [161, 381] on li "Mandatory" at bounding box center [139, 392] width 142 height 26
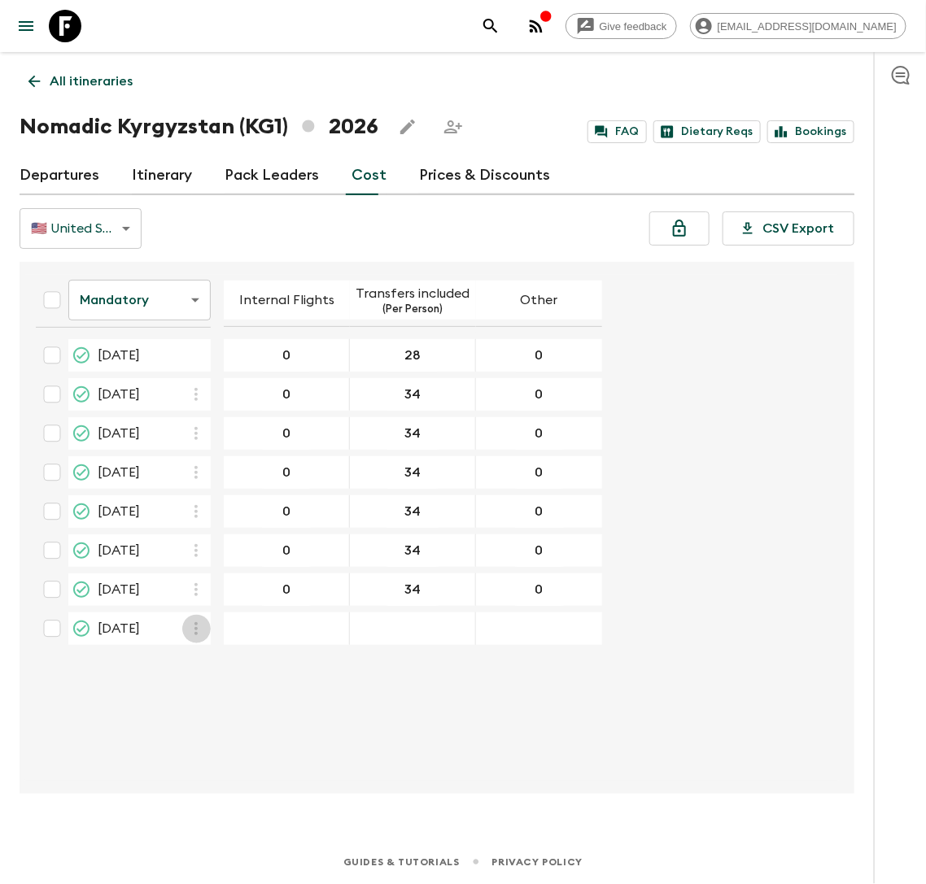
click at [194, 623] on icon "button" at bounding box center [196, 629] width 20 height 20
click at [239, 661] on p "Paste From Above" at bounding box center [278, 661] width 114 height 20
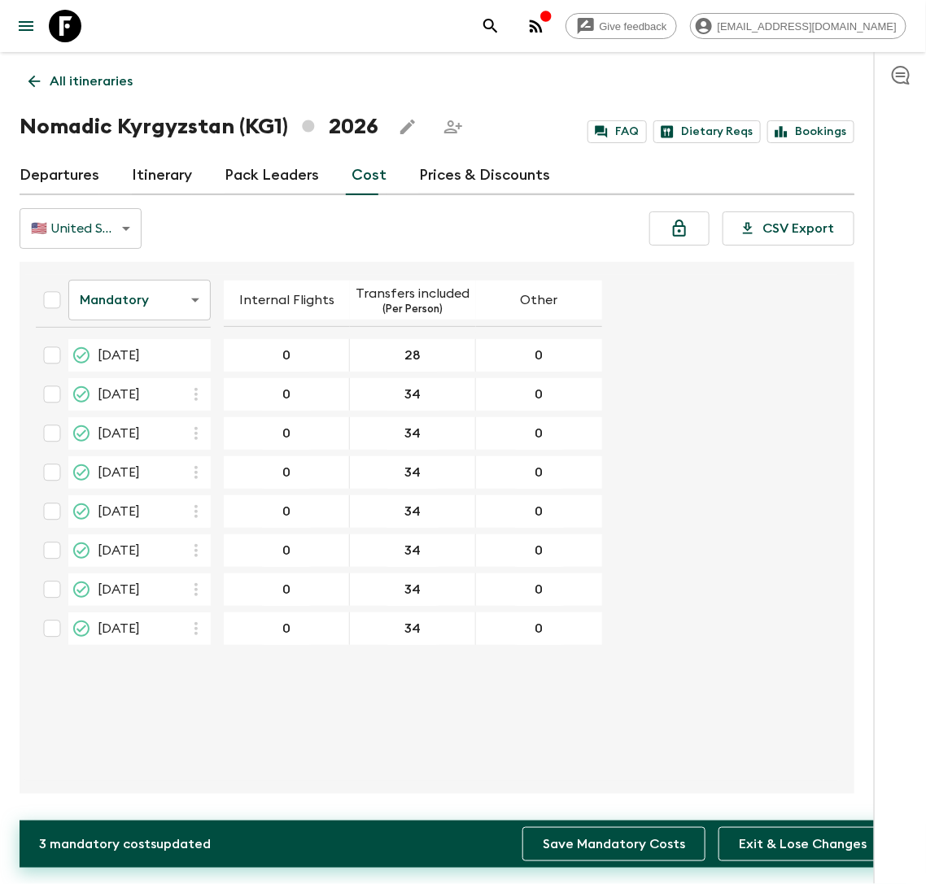
click at [613, 847] on button "Save Mandatory Costs" at bounding box center [613, 844] width 183 height 34
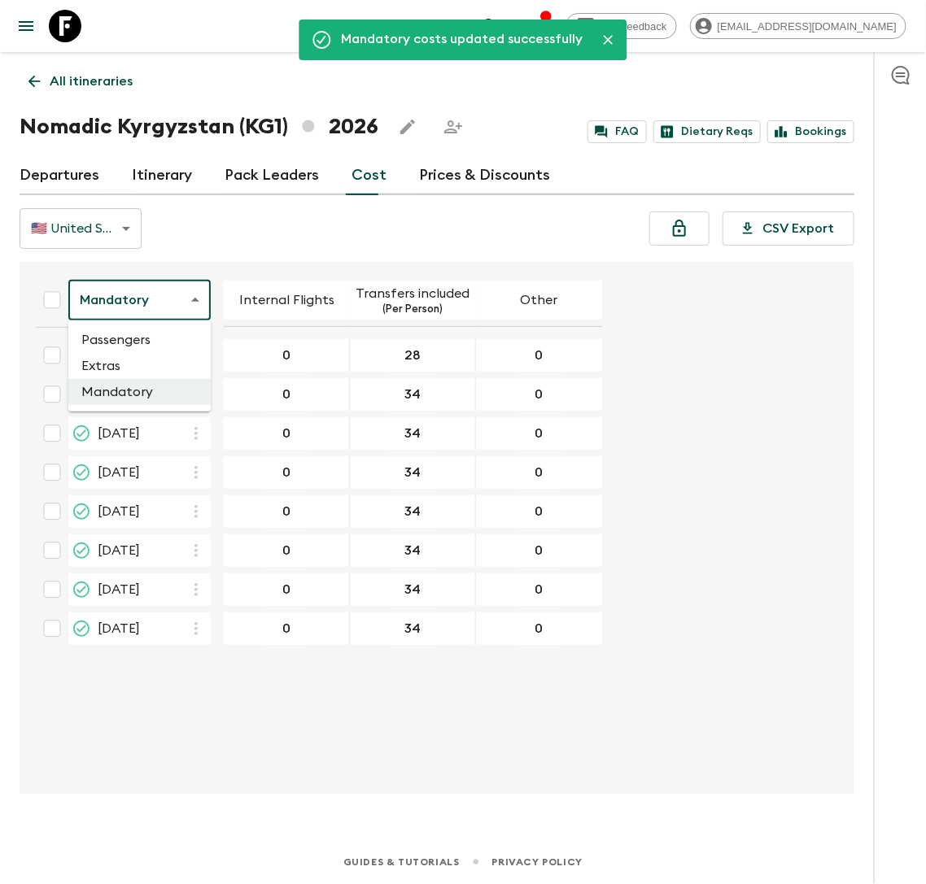
click at [189, 302] on body "Give feedback lauren.b@flashpack.com Mandatory costs updated successfully All i…" at bounding box center [463, 442] width 926 height 884
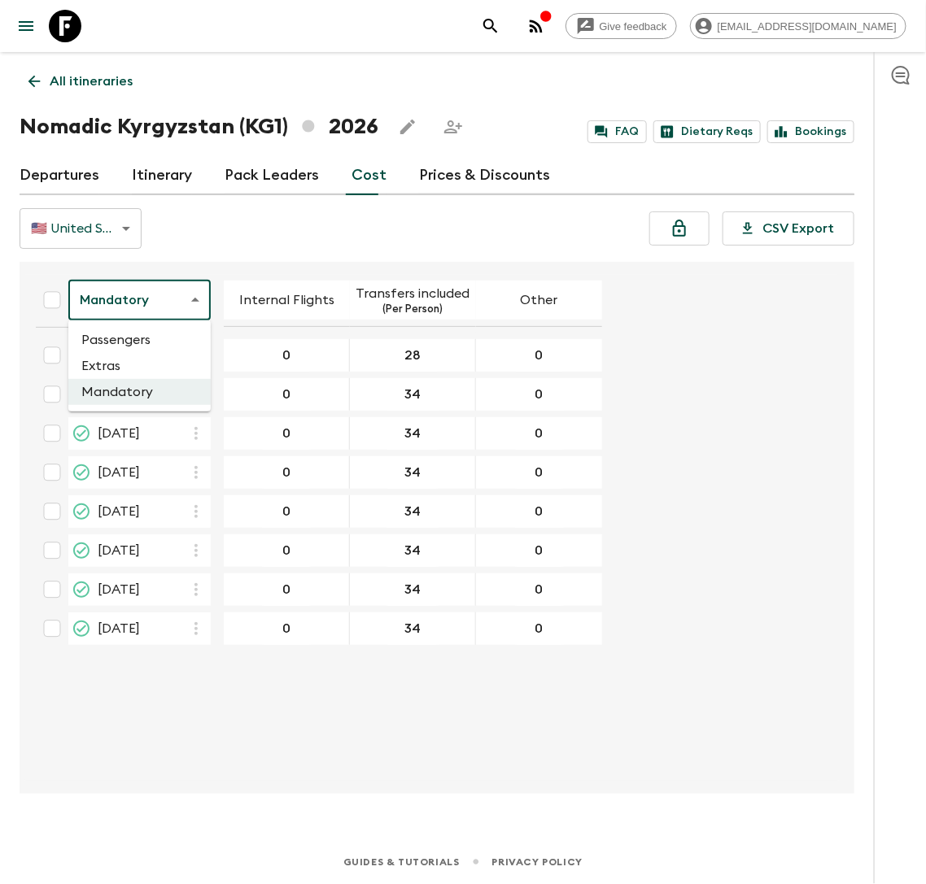
click at [184, 342] on li "Passengers" at bounding box center [139, 340] width 142 height 26
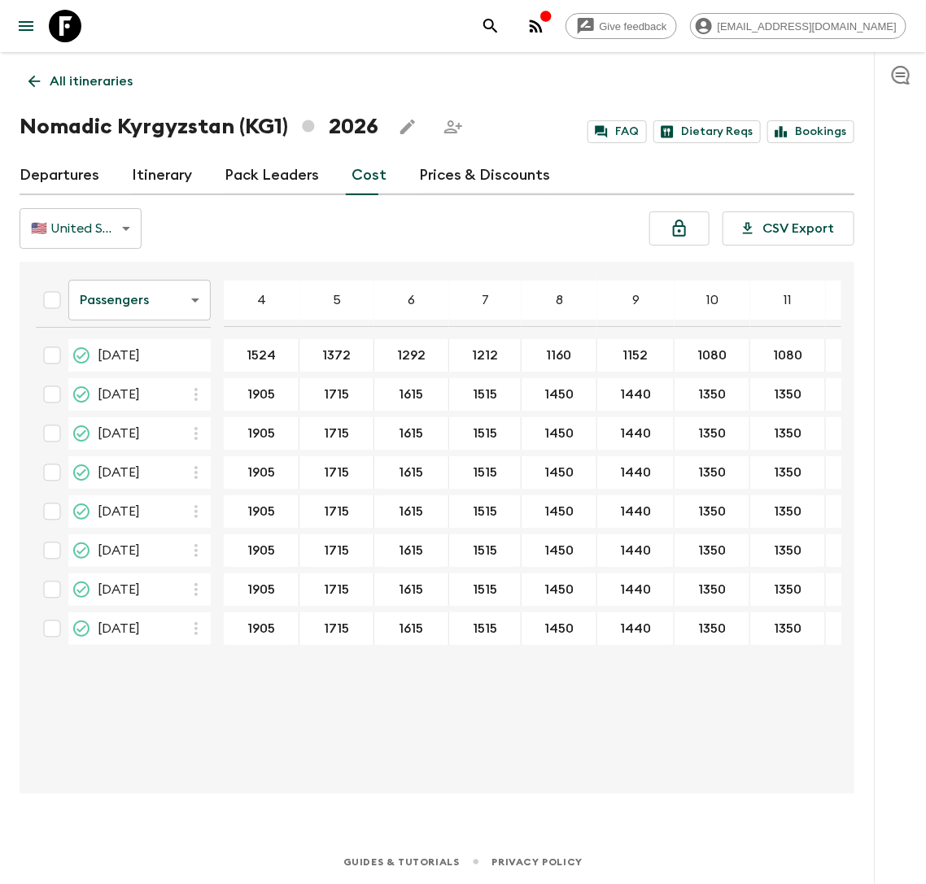
click at [91, 72] on p "All itineraries" at bounding box center [91, 82] width 83 height 20
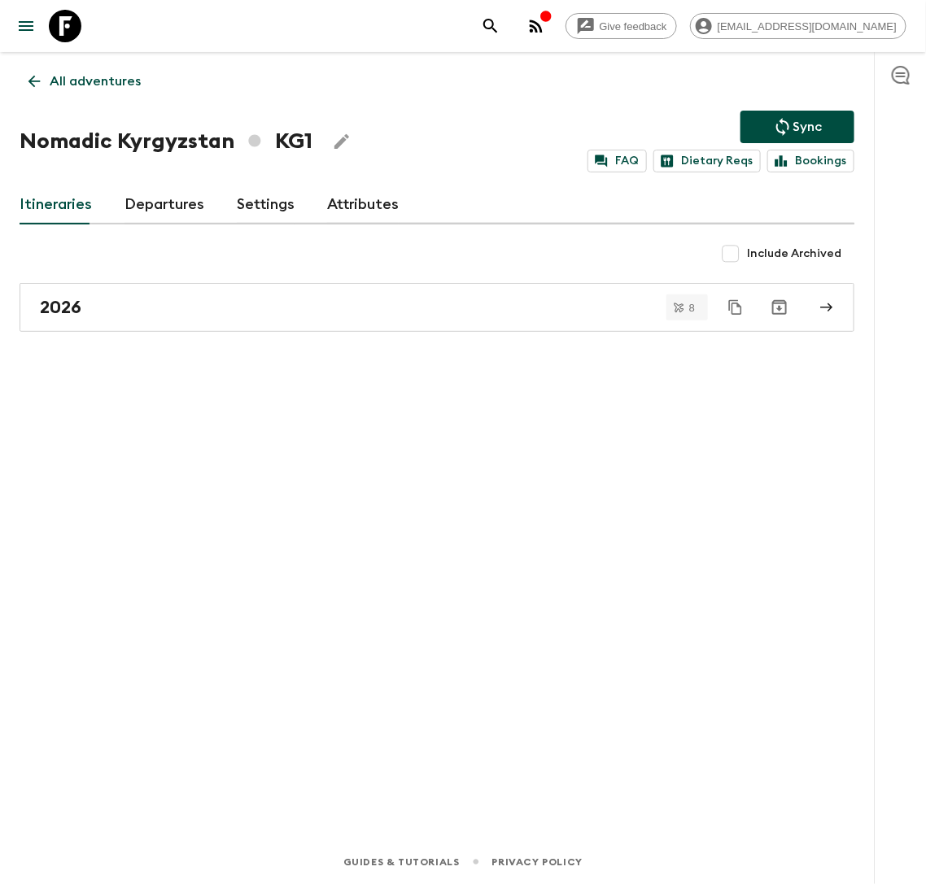
click at [151, 207] on link "Departures" at bounding box center [164, 205] width 80 height 39
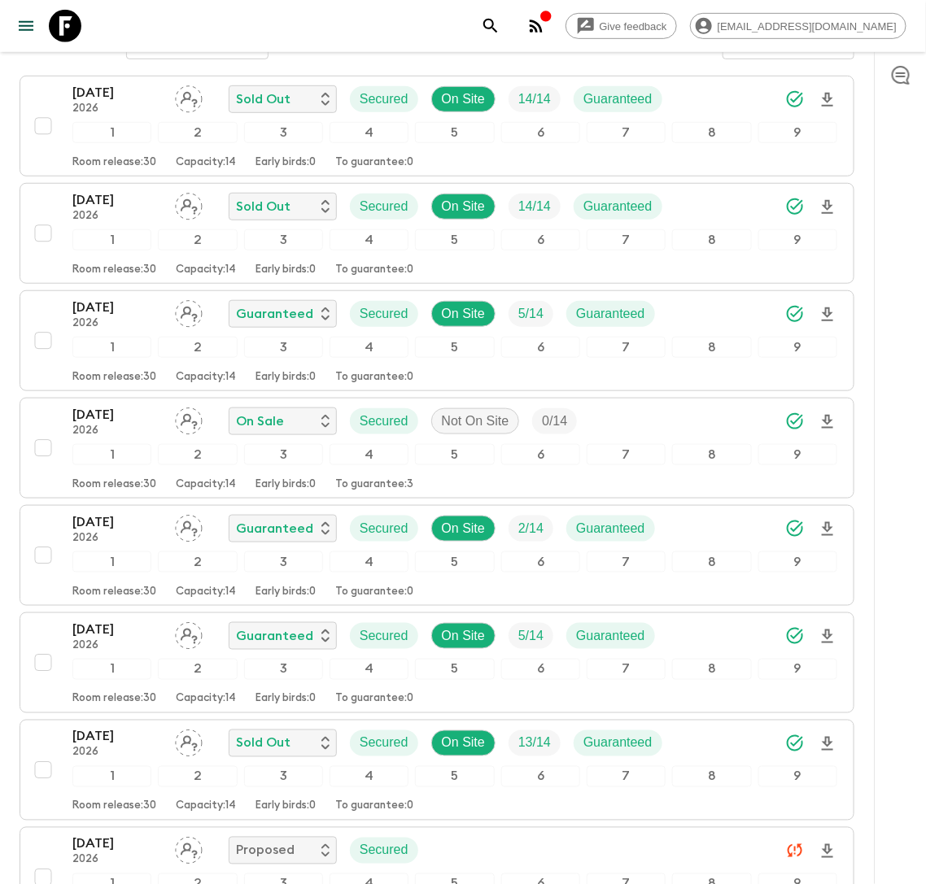
scroll to position [362, 0]
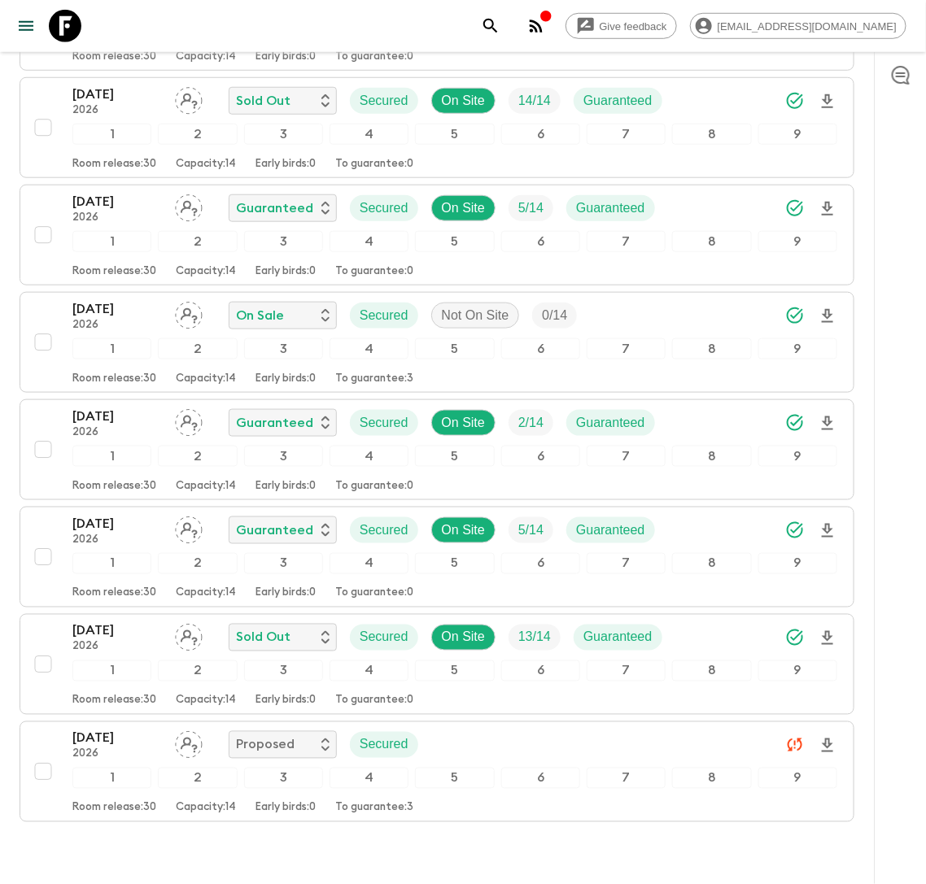
scroll to position [374, 0]
